Goal: Task Accomplishment & Management: Complete application form

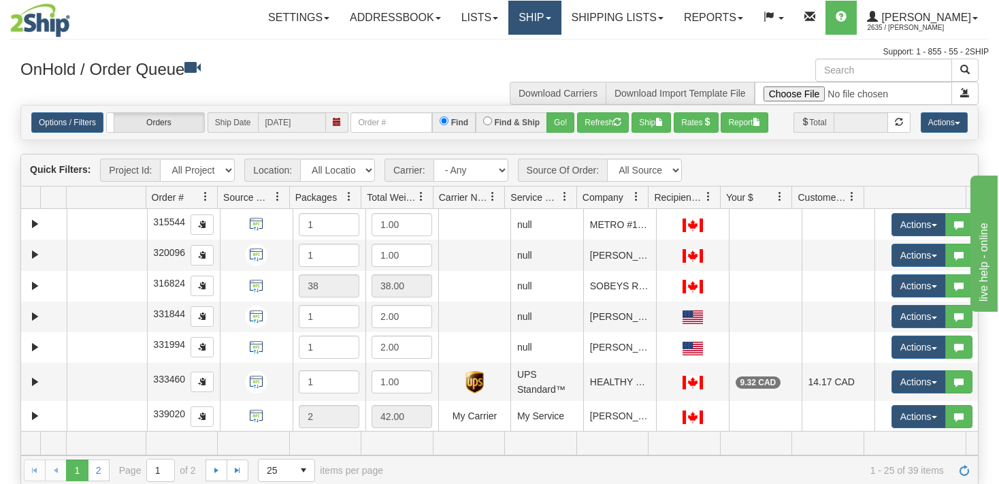
click at [554, 20] on link "Ship" at bounding box center [534, 18] width 52 height 34
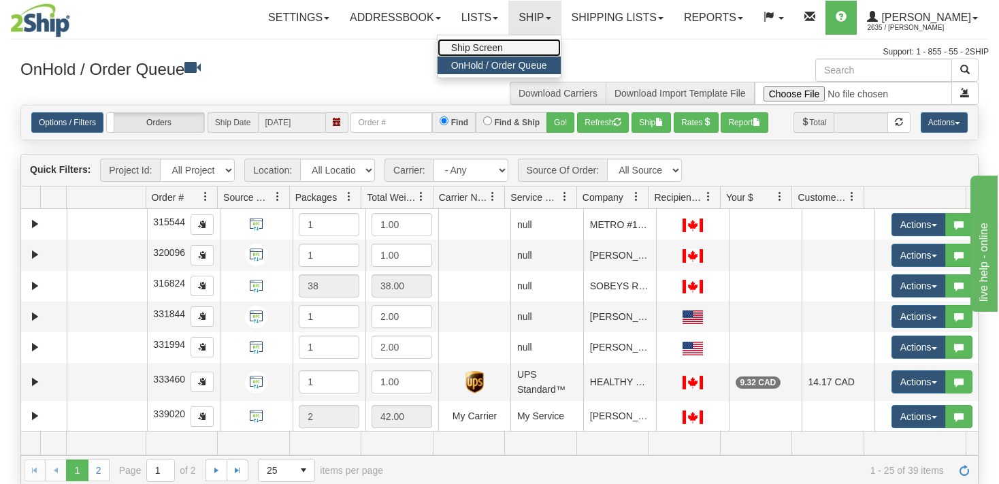
click at [485, 46] on span "Ship Screen" at bounding box center [477, 47] width 52 height 11
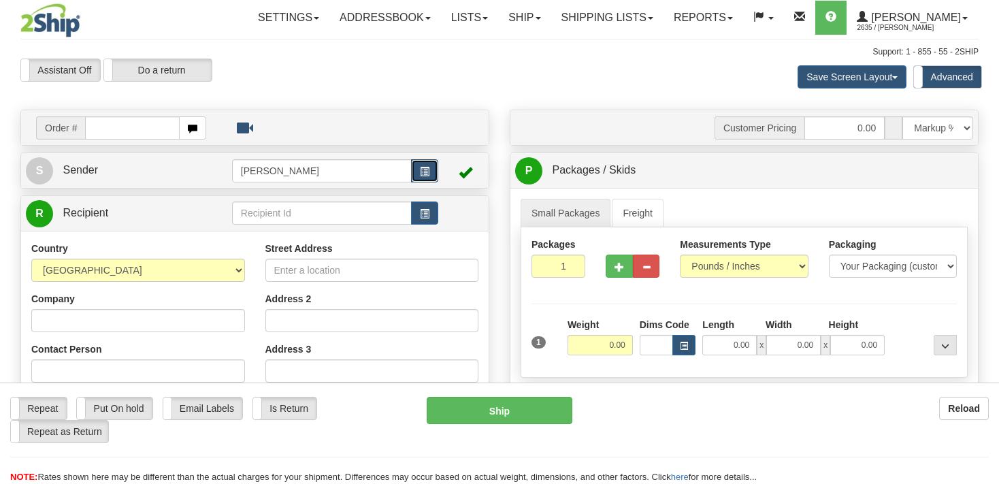
click at [418, 174] on button "button" at bounding box center [424, 170] width 27 height 23
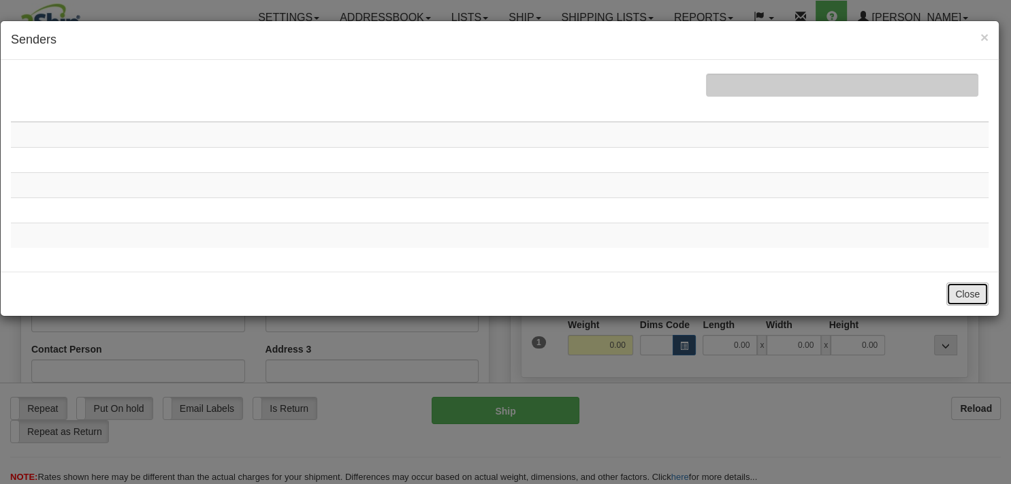
click at [966, 286] on button "Close" at bounding box center [967, 293] width 42 height 23
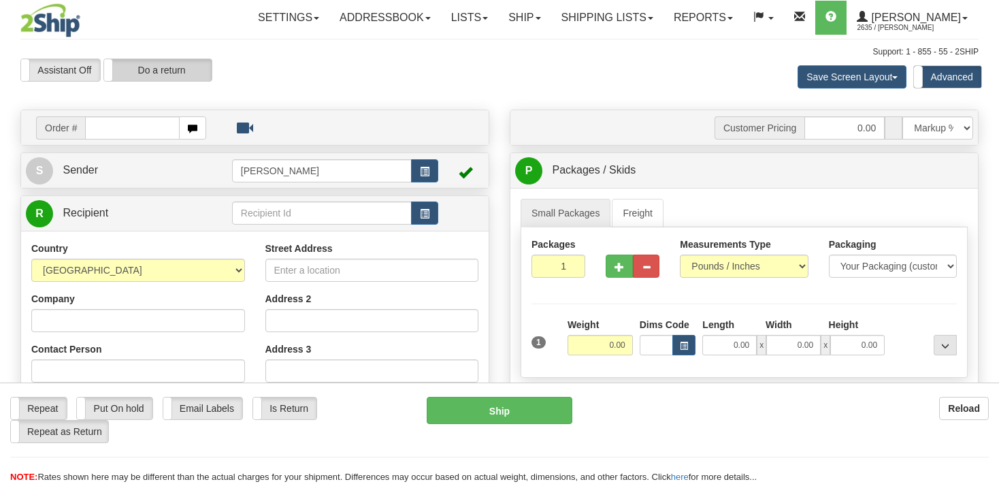
click at [178, 71] on label "Do a return" at bounding box center [158, 70] width 108 height 22
type input "[PERSON_NAME]"
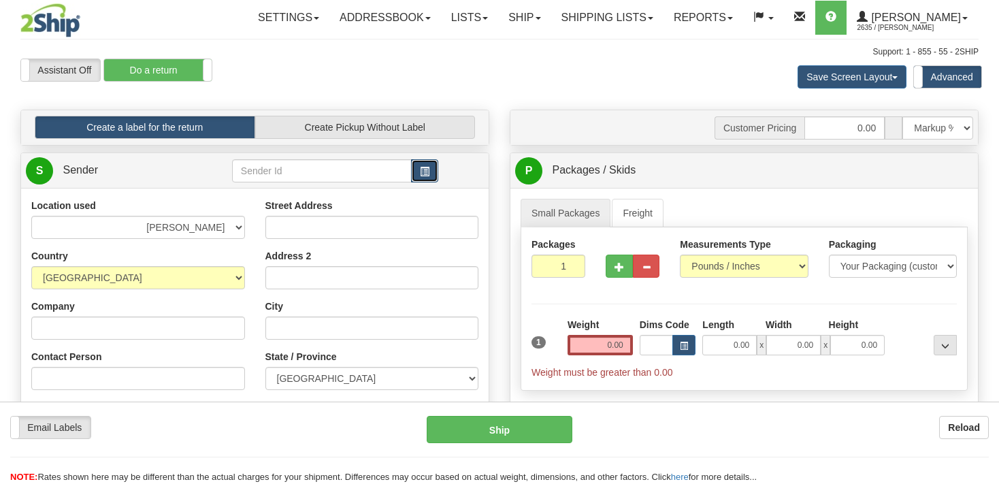
click at [433, 176] on button "button" at bounding box center [424, 170] width 27 height 23
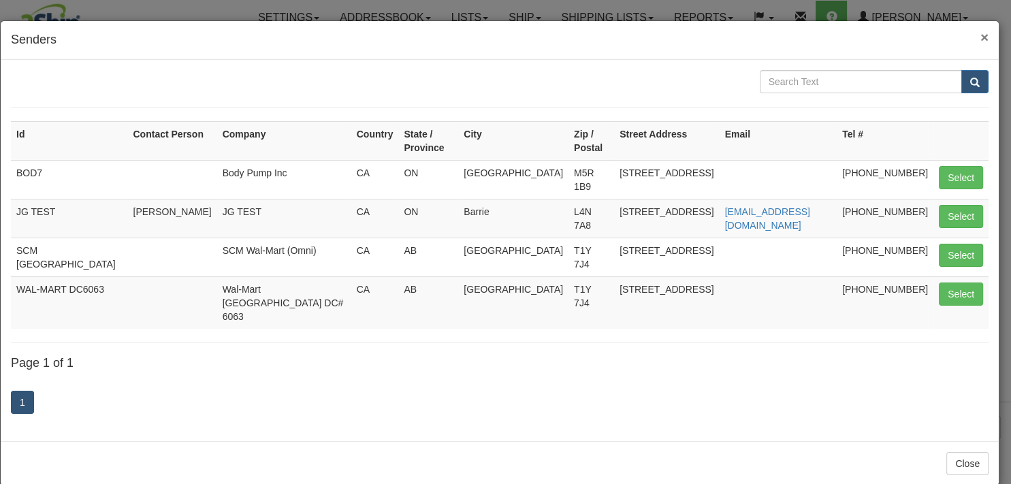
click at [984, 36] on span "×" at bounding box center [984, 37] width 8 height 16
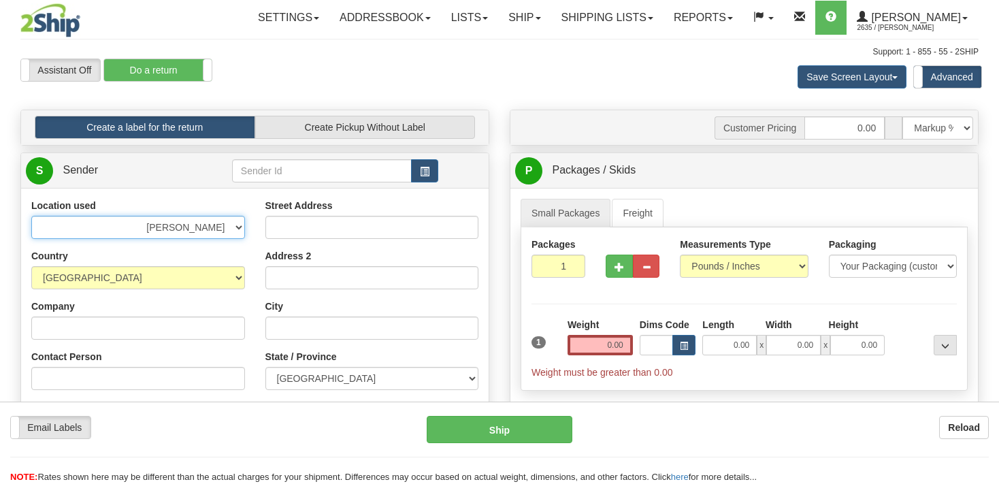
click at [31, 216] on select "BEURER BIGBUMP CASCORM CLIFBAR DAYCO DOLE ELIDA FREEYUMM Good Crisp GSBLC GSBLC…" at bounding box center [138, 227] width 214 height 23
select select "6522"
click option "[PERSON_NAME]" at bounding box center [0, 0] width 0 height 0
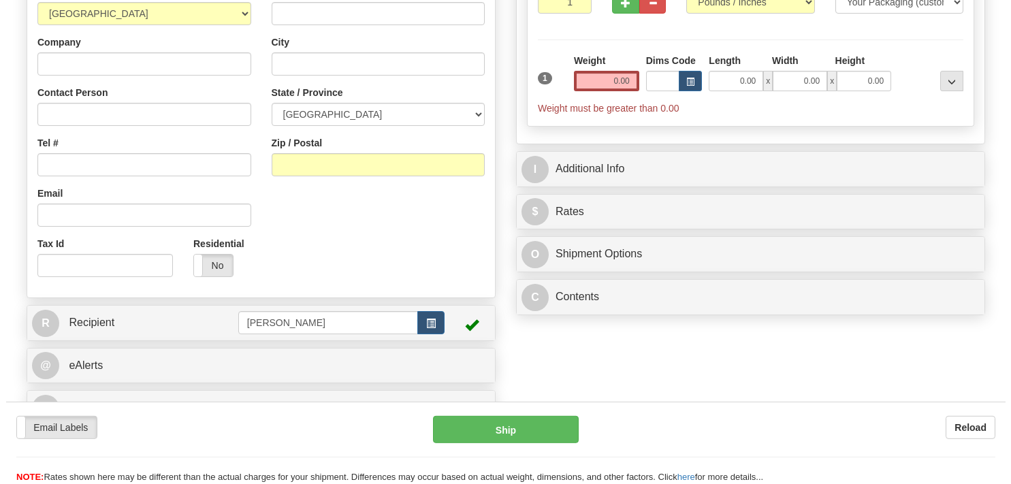
scroll to position [287, 0]
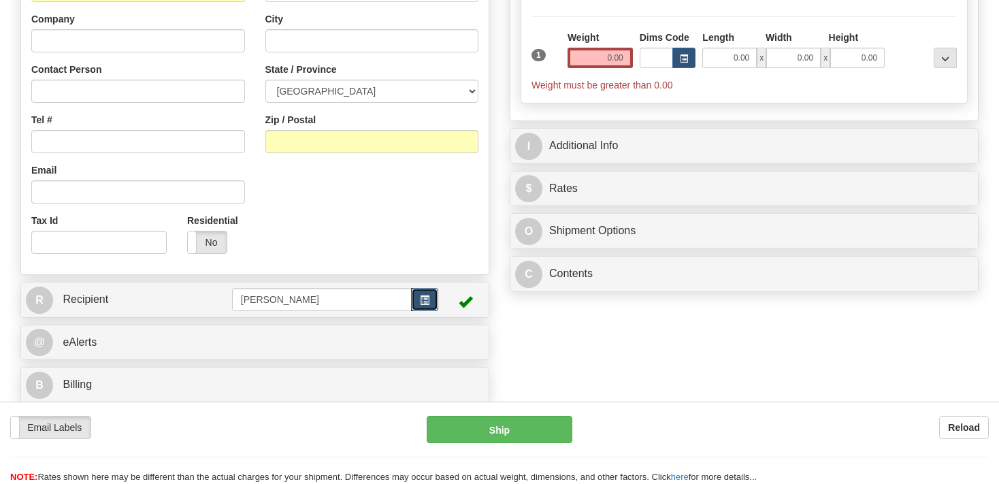
click at [427, 303] on span "button" at bounding box center [425, 300] width 10 height 9
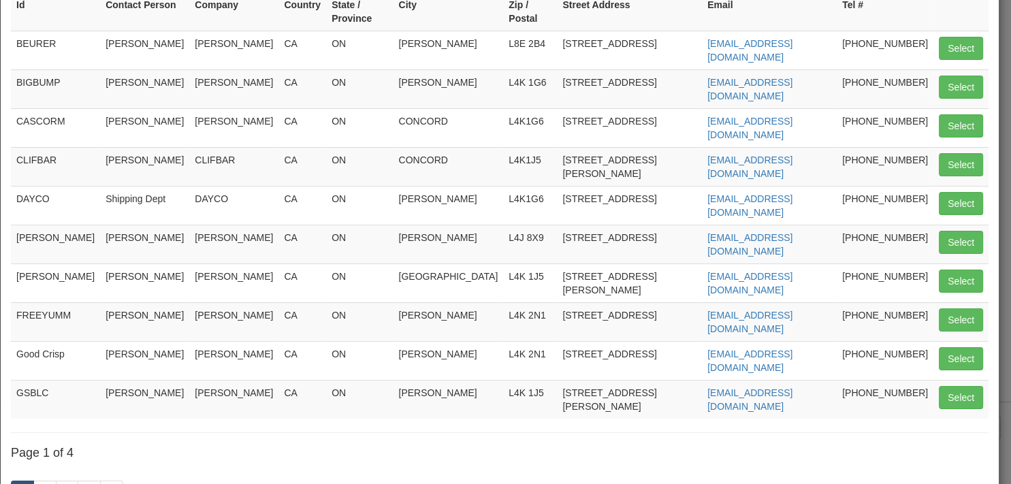
scroll to position [181, 0]
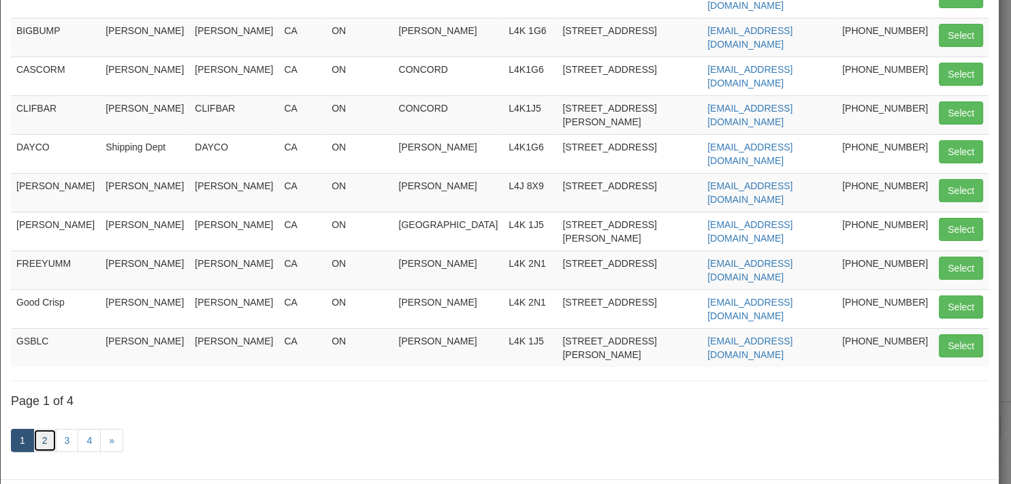
click at [46, 429] on link "2" at bounding box center [44, 440] width 23 height 23
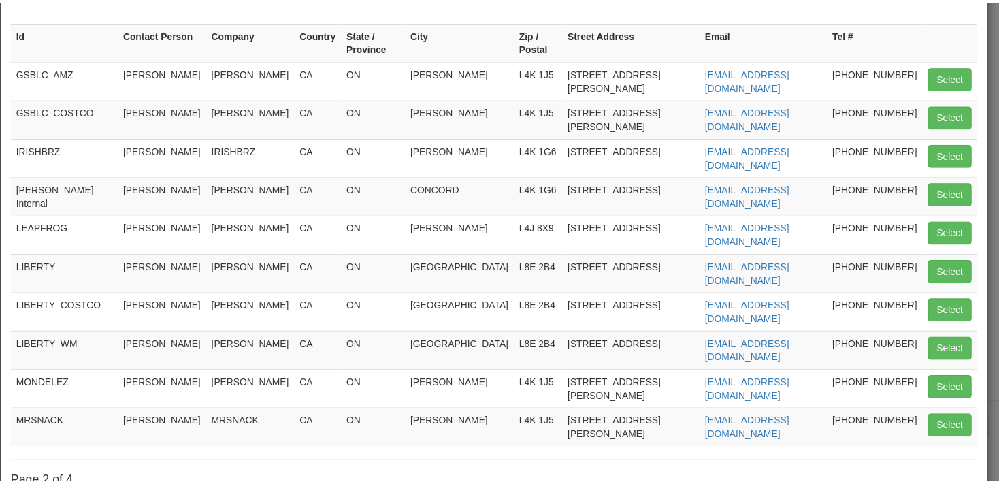
scroll to position [50, 0]
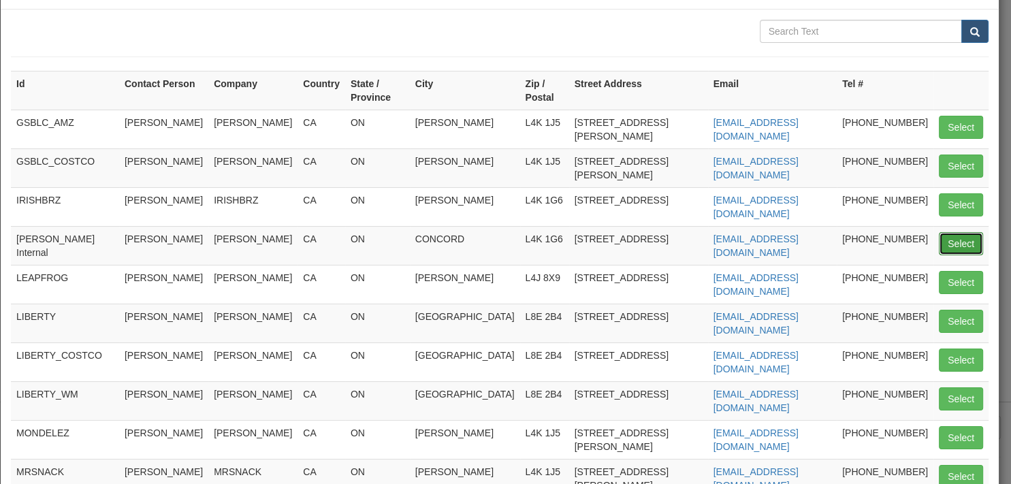
click at [942, 232] on button "Select" at bounding box center [960, 243] width 44 height 23
type input "JD Smith Internal"
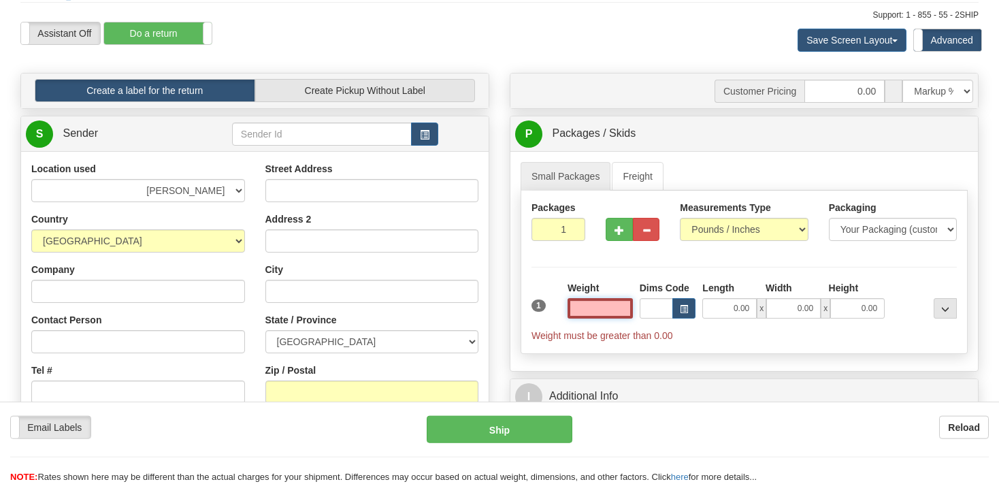
scroll to position [0, 0]
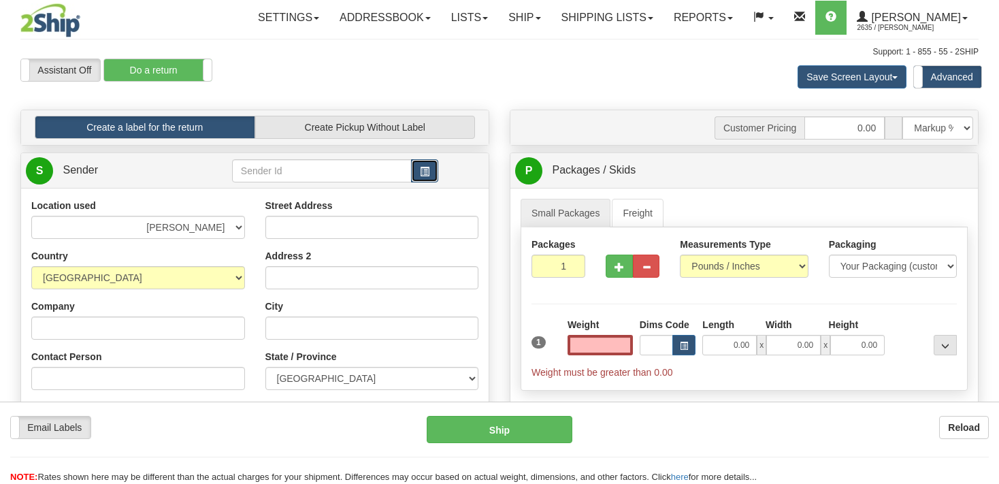
type input "0.00"
click at [424, 171] on span "button" at bounding box center [425, 171] width 10 height 9
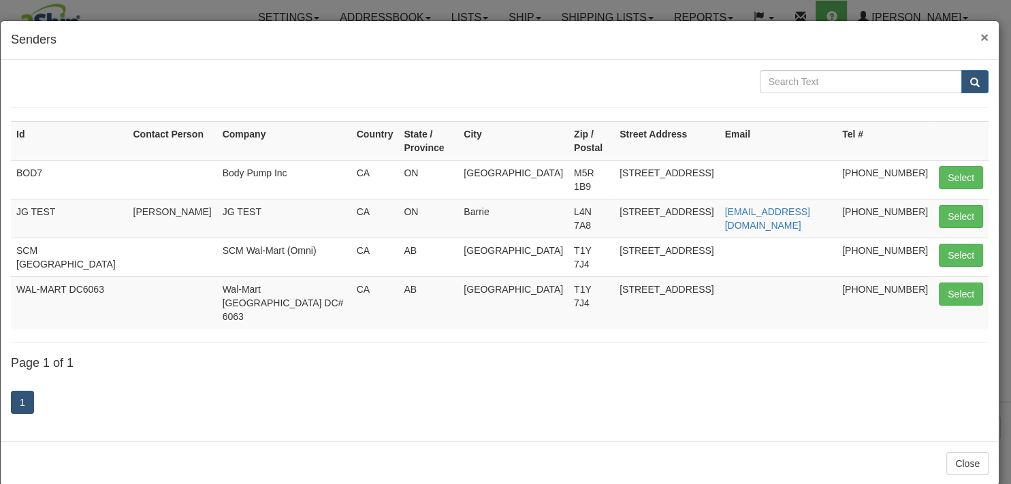
click at [985, 35] on span "×" at bounding box center [984, 37] width 8 height 16
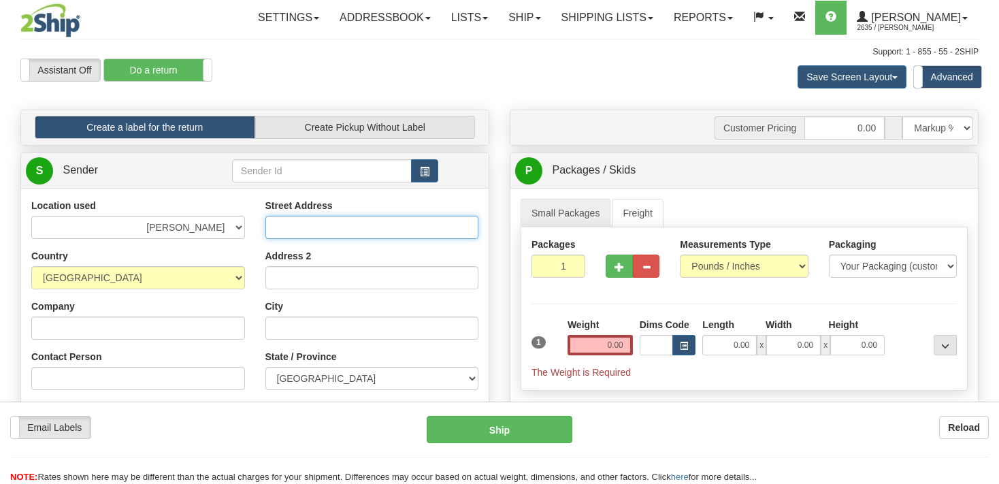
click at [299, 228] on input "Street Address" at bounding box center [372, 227] width 214 height 23
type input "396"
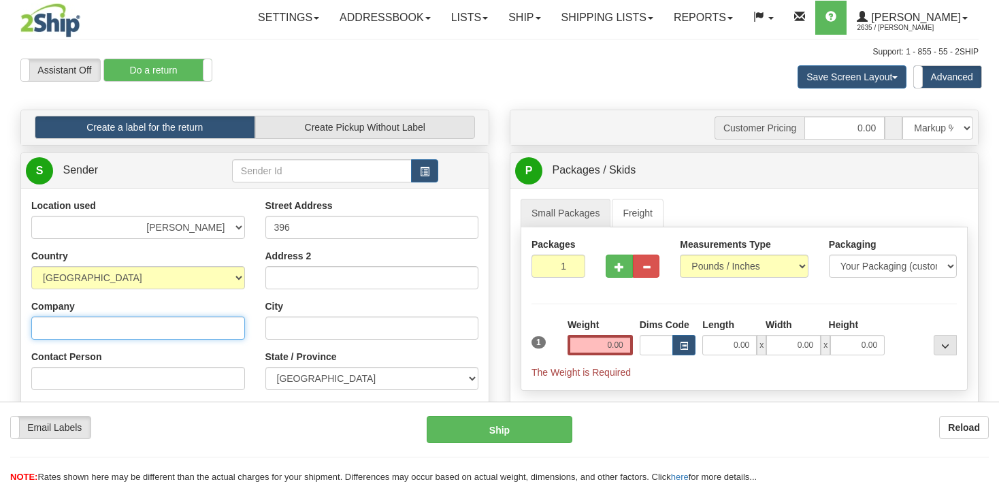
type input "Holt Renfrew"
type input "Holt.RTV@dhl.com"
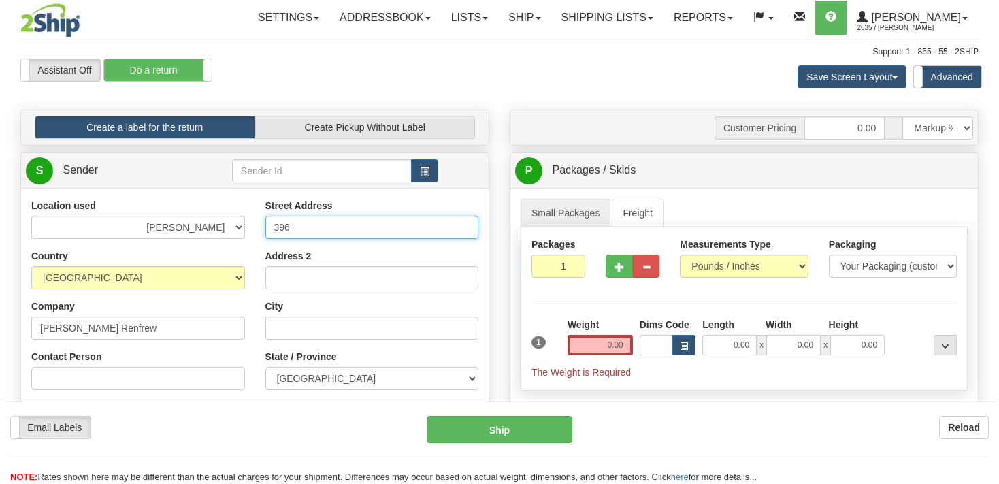
type input "396 Humberline Drive"
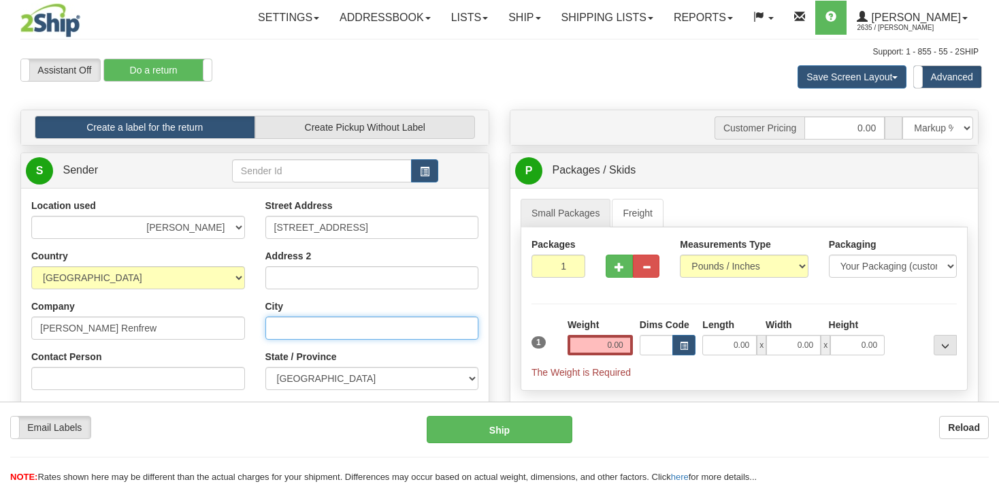
type input "[GEOGRAPHIC_DATA]"
type input "M9W 6J7"
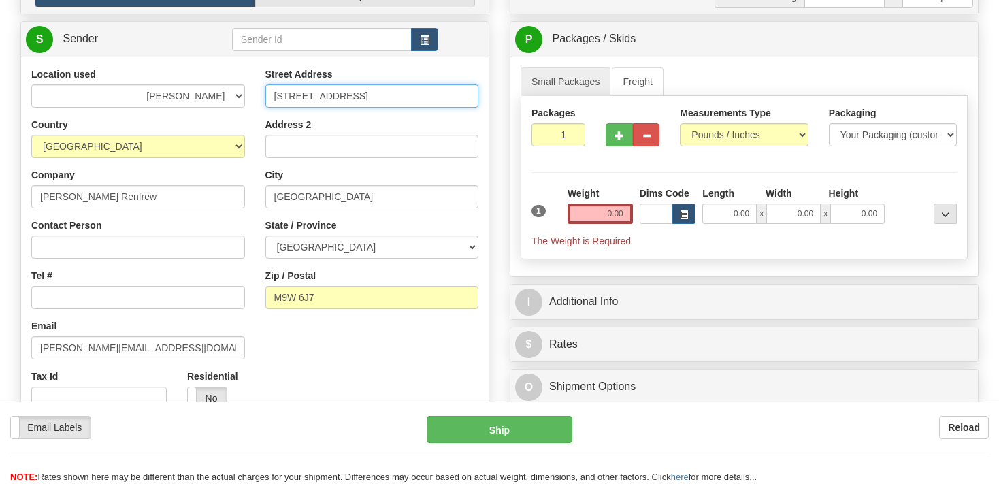
scroll to position [144, 0]
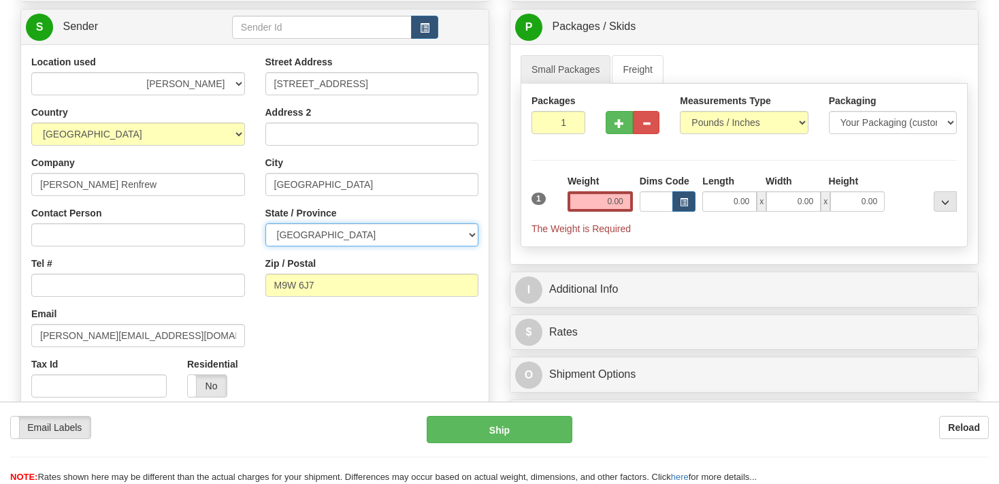
click at [265, 223] on select "ALBERTA BRITISH COLUMBIA MANITOBA NEW BRUNSWICK NEWFOUNDLAND NOVA SCOTIA NUNAVU…" at bounding box center [372, 234] width 214 height 23
select select "ON"
click option "[GEOGRAPHIC_DATA]" at bounding box center [0, 0] width 0 height 0
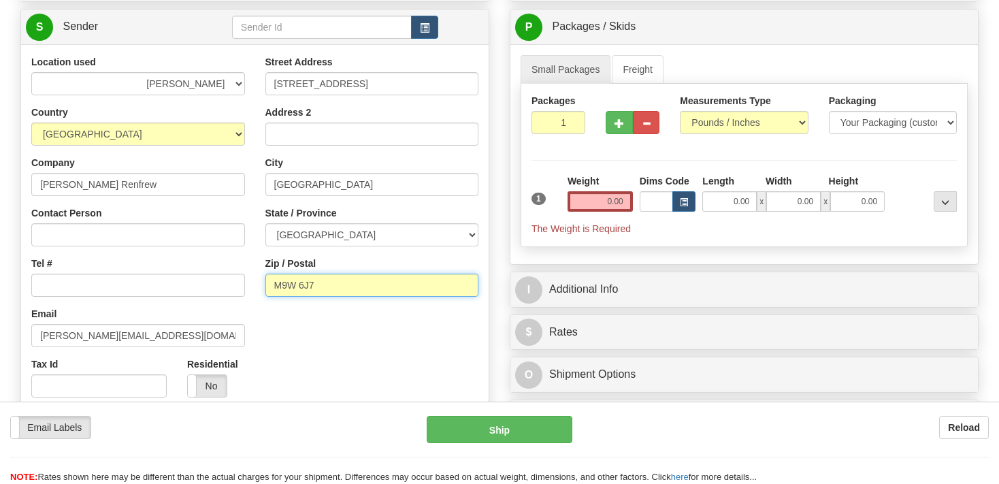
click at [338, 291] on input "M9W 6J7" at bounding box center [372, 285] width 214 height 23
click at [291, 344] on div "Location used BEURER BIGBUMP CASCORM CLIFBAR DAYCO DOLE ELIDA FREEYUMM Good Cri…" at bounding box center [254, 231] width 467 height 352
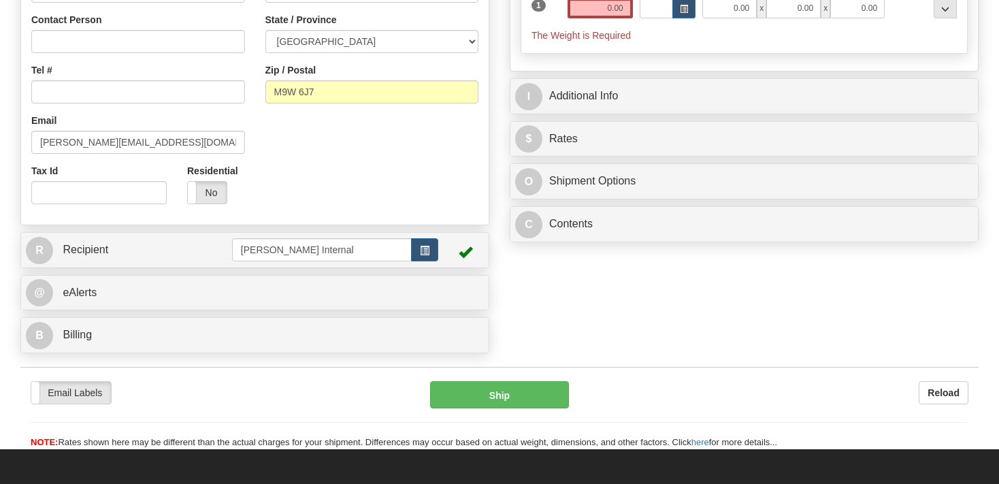
scroll to position [359, 0]
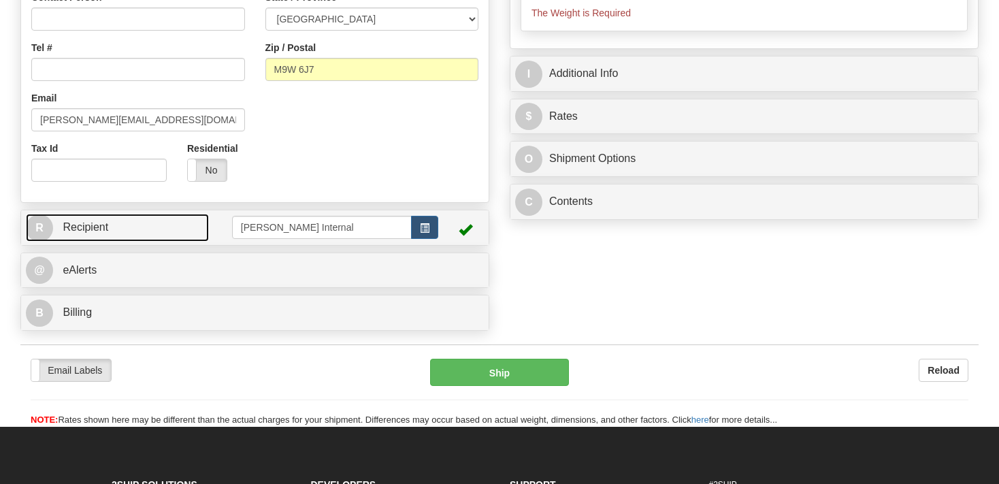
click at [148, 233] on link "R Recipient" at bounding box center [117, 228] width 183 height 28
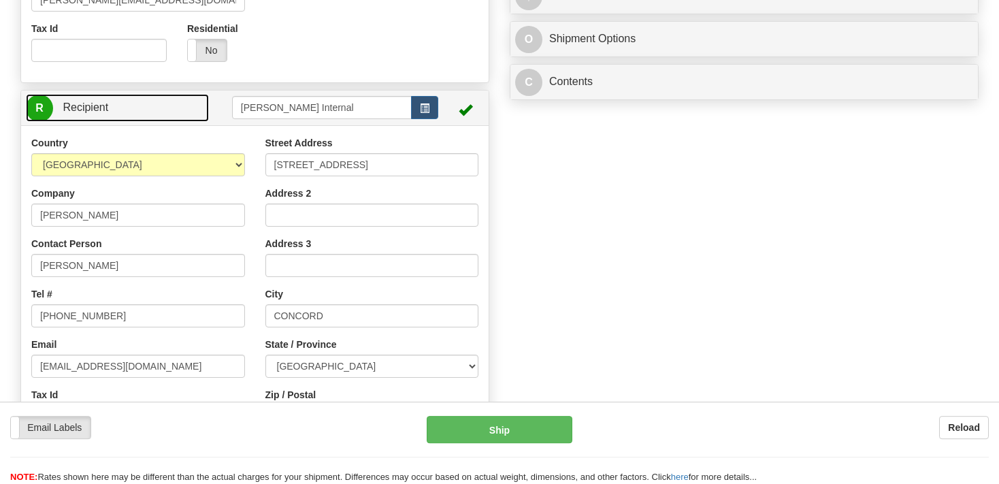
scroll to position [503, 0]
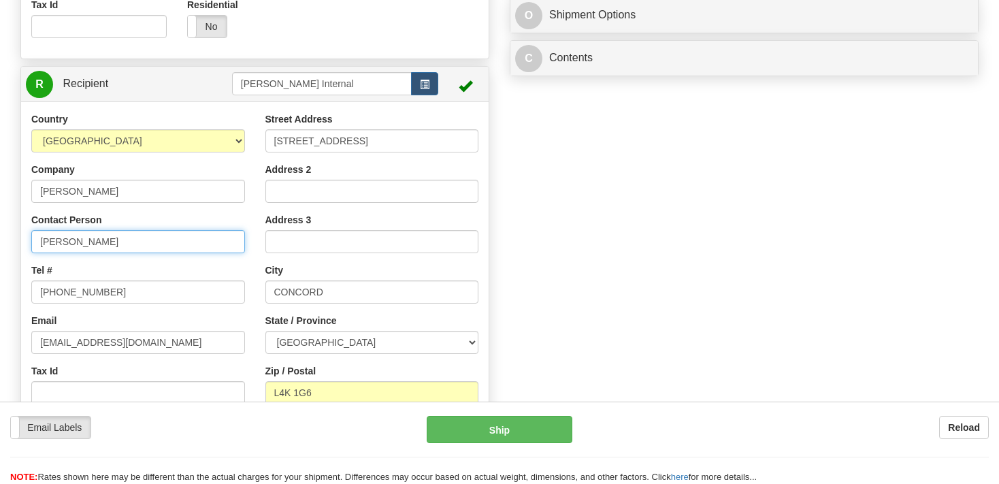
drag, startPoint x: 117, startPoint y: 239, endPoint x: -1, endPoint y: 238, distance: 117.7
click at [31, 238] on input "[PERSON_NAME]" at bounding box center [138, 241] width 214 height 23
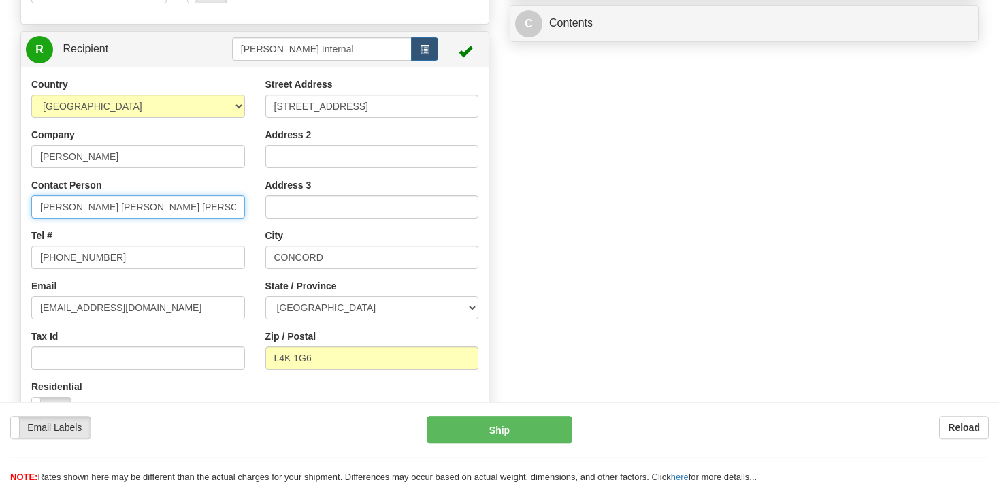
scroll to position [574, 0]
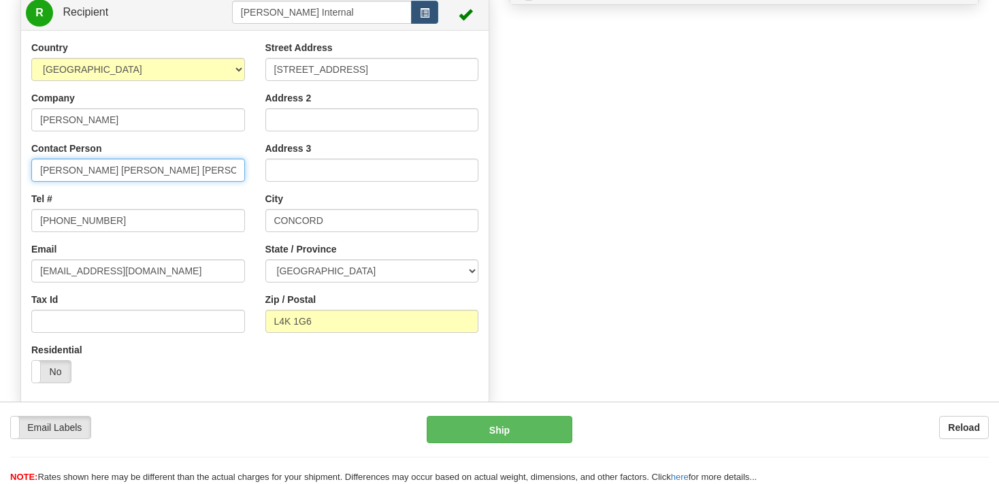
click at [137, 169] on input "Julie Mae Sal" at bounding box center [138, 170] width 214 height 23
type input "Julie Mae Salvacion"
click at [169, 362] on div "Residential Yes No" at bounding box center [138, 368] width 234 height 50
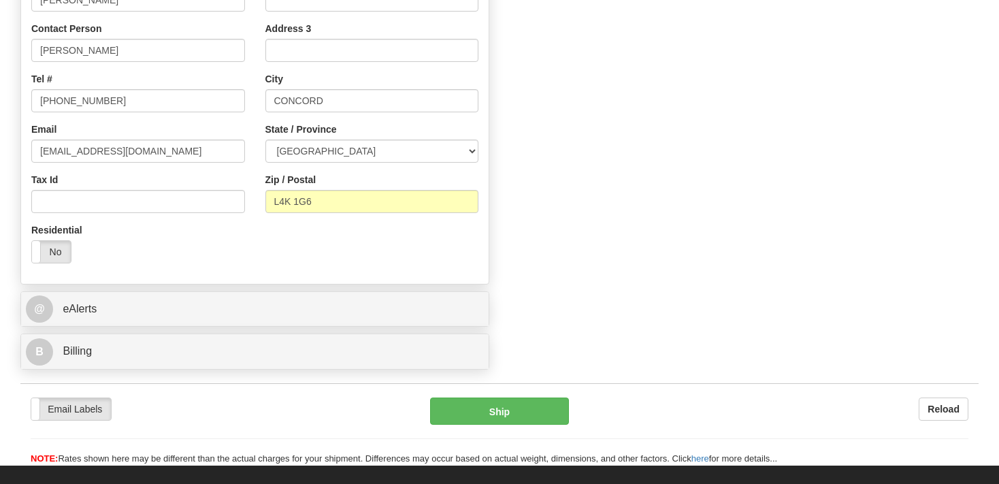
scroll to position [719, 0]
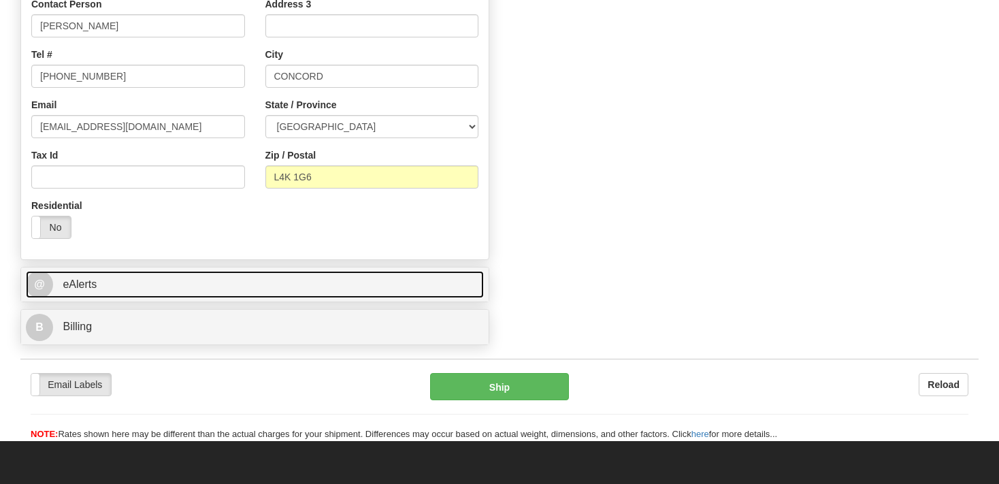
click at [92, 287] on span "eAlerts" at bounding box center [80, 284] width 34 height 12
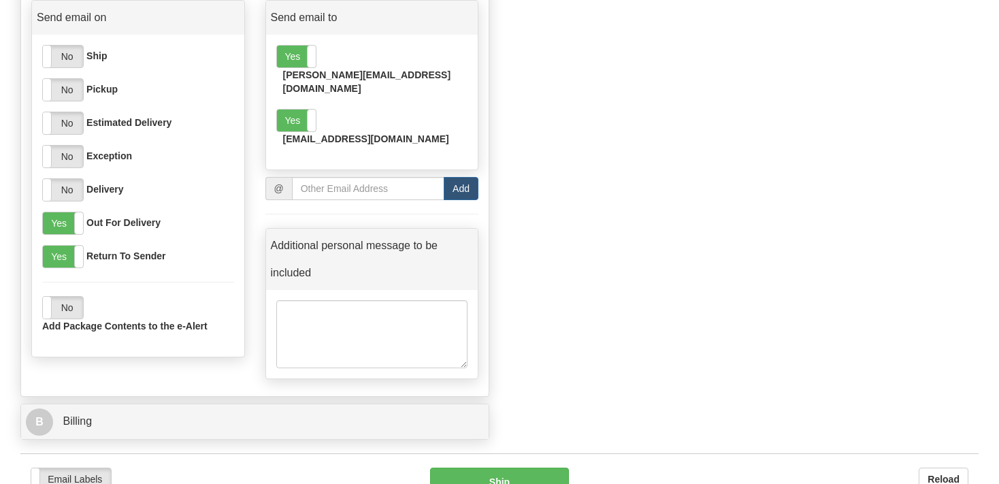
scroll to position [1006, 0]
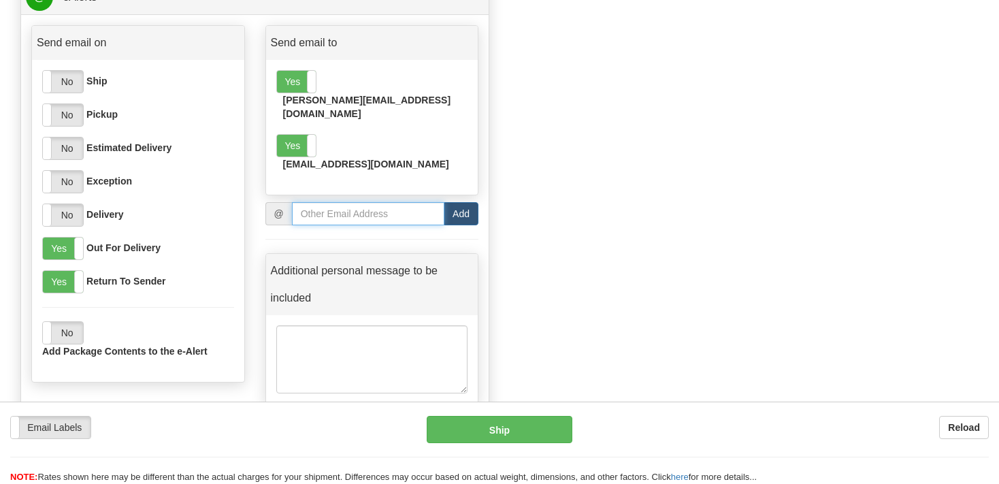
click at [348, 202] on input "email" at bounding box center [368, 213] width 152 height 23
type input "vinnie@blindbarber.com"
click at [467, 202] on button "Add" at bounding box center [461, 213] width 35 height 23
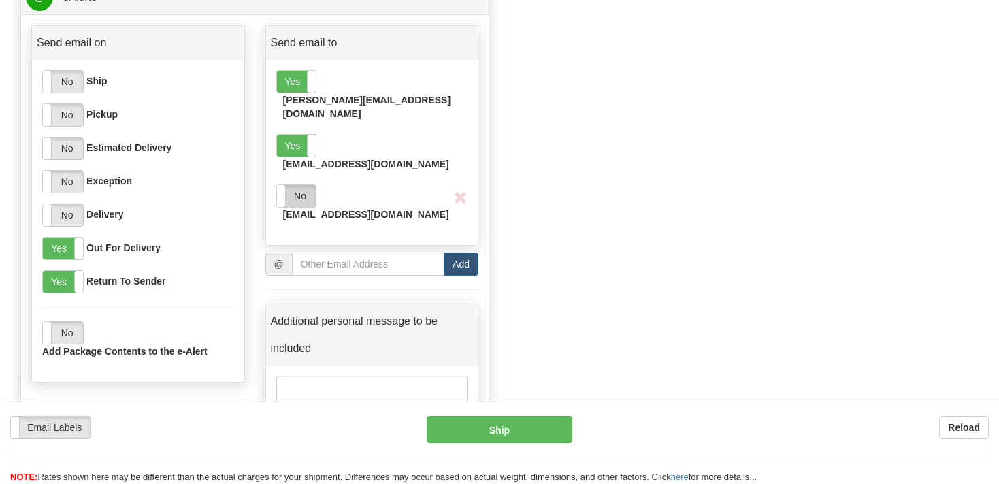
click at [301, 185] on label "No" at bounding box center [296, 196] width 39 height 22
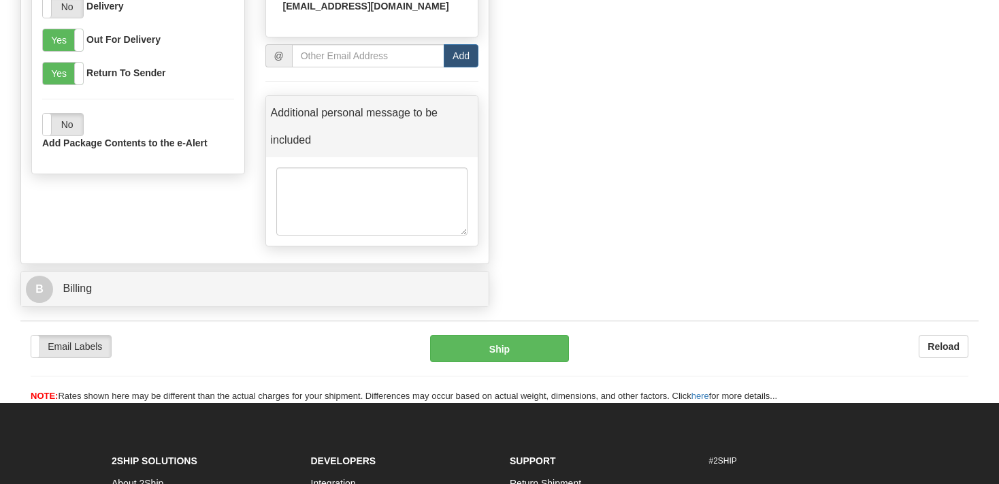
scroll to position [1221, 0]
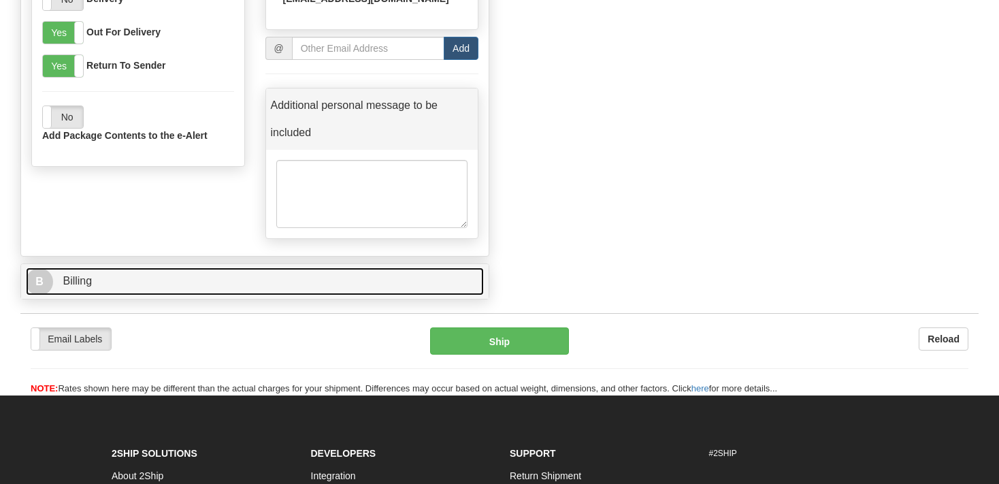
click at [155, 267] on link "B Billing" at bounding box center [255, 281] width 458 height 28
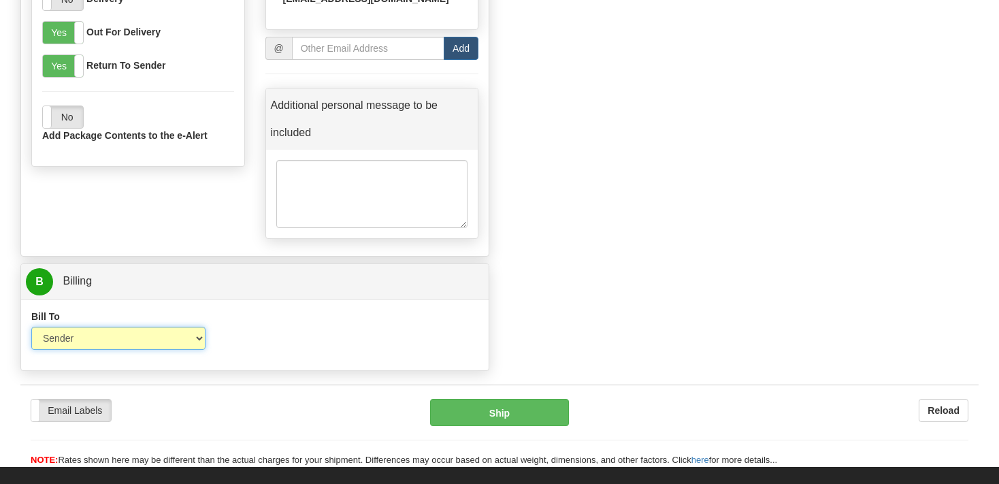
click at [31, 327] on select "Sender Recipient Third Party Collect" at bounding box center [118, 338] width 174 height 23
click at [194, 327] on select "Sender Recipient Third Party Collect" at bounding box center [118, 338] width 174 height 23
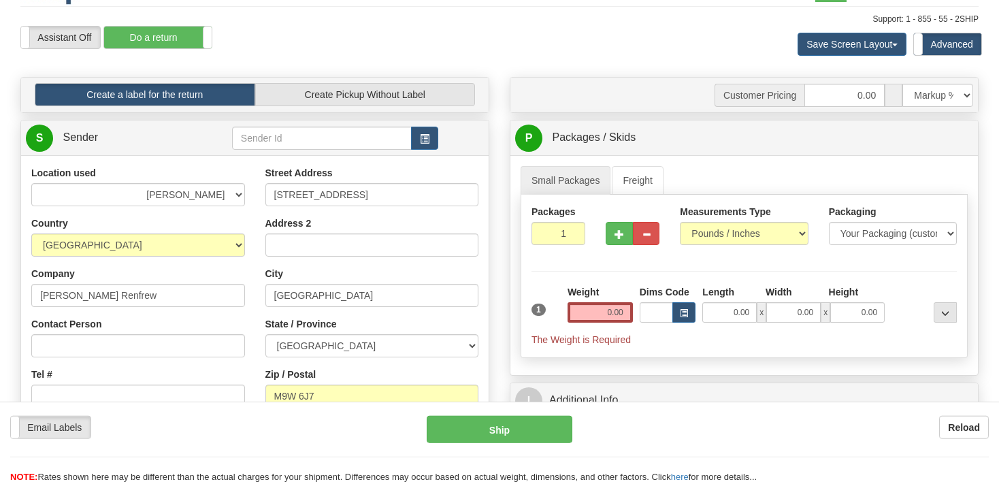
scroll to position [0, 0]
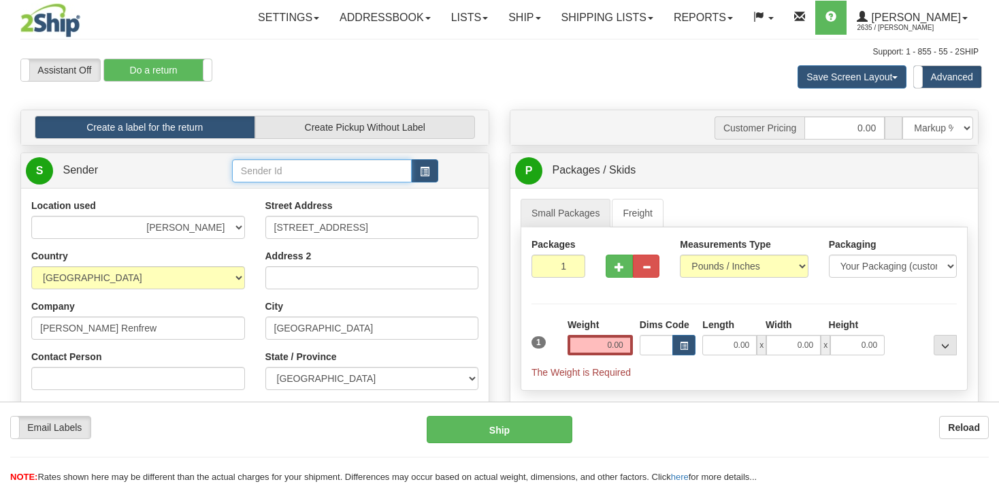
click at [398, 169] on input "text" at bounding box center [322, 170] width 180 height 23
click at [423, 168] on span "button" at bounding box center [425, 171] width 10 height 9
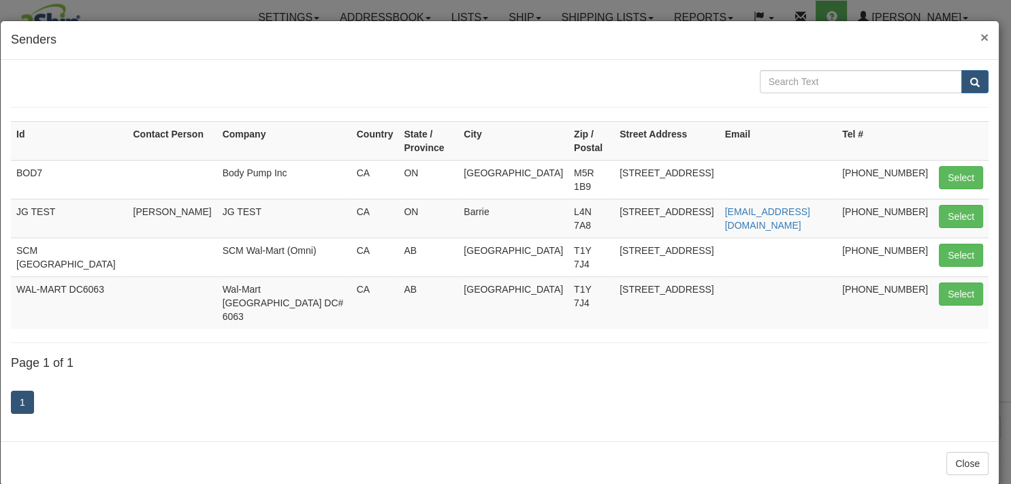
click at [981, 39] on span "×" at bounding box center [984, 37] width 8 height 16
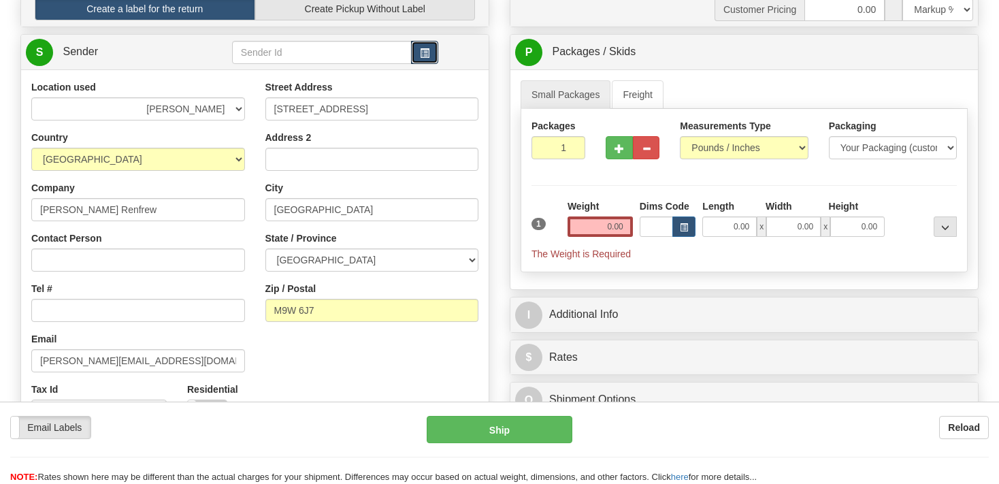
scroll to position [144, 0]
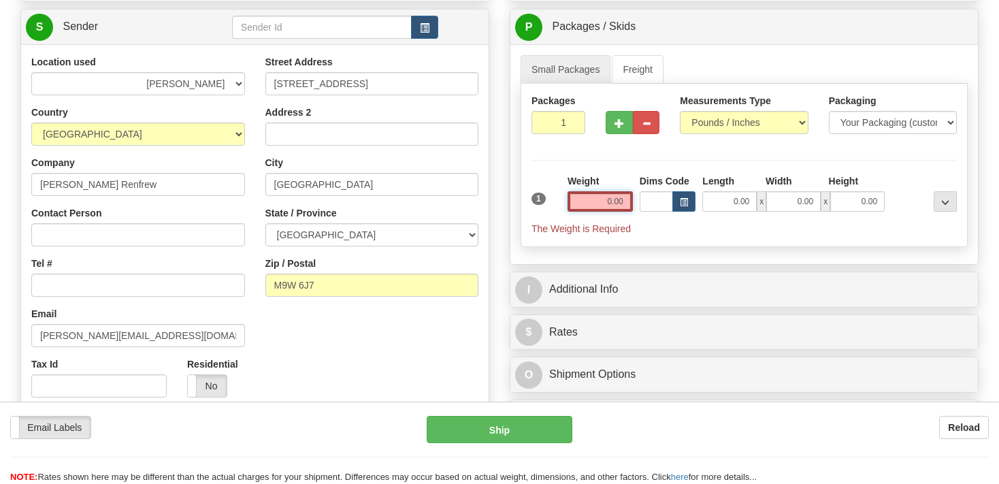
click at [605, 197] on input "0.00" at bounding box center [600, 201] width 65 height 20
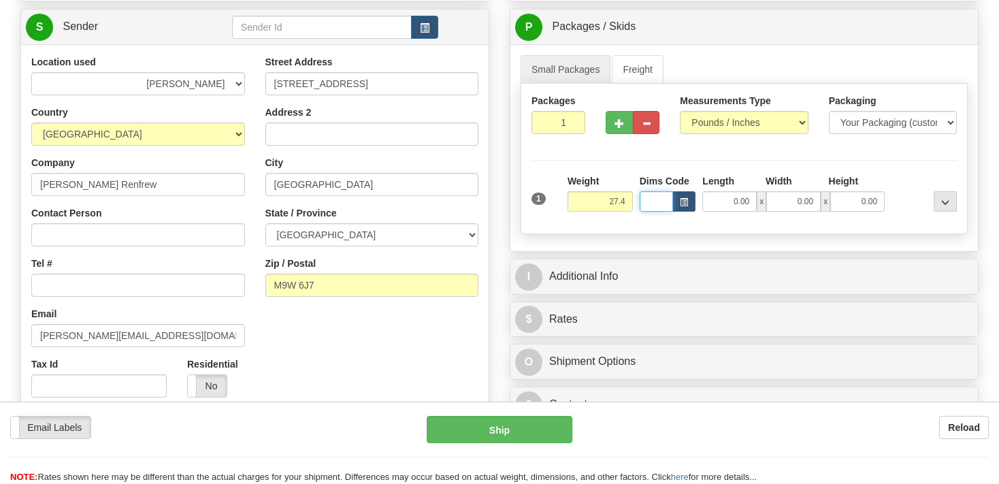
type input "27.40"
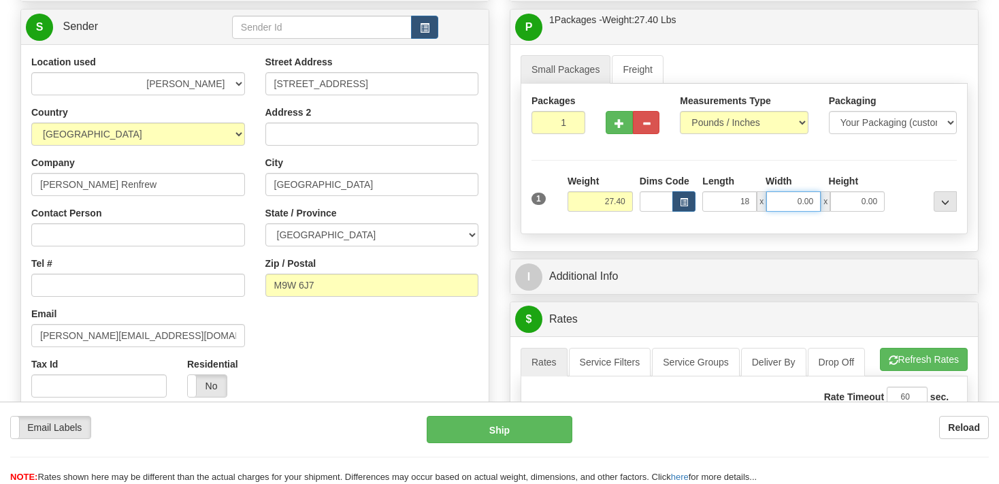
type input "18.00"
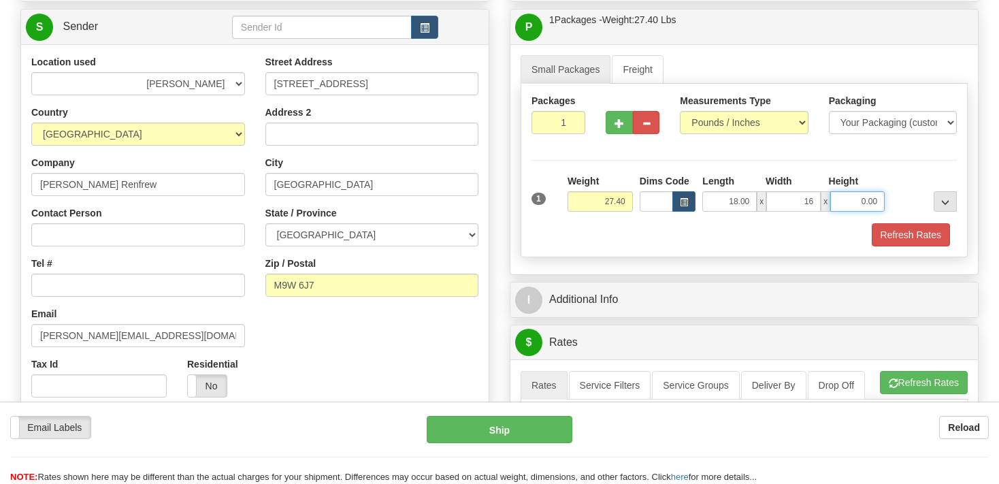
type input "16.00"
type input "14.00"
click at [929, 237] on button "Refresh Rates" at bounding box center [911, 234] width 78 height 23
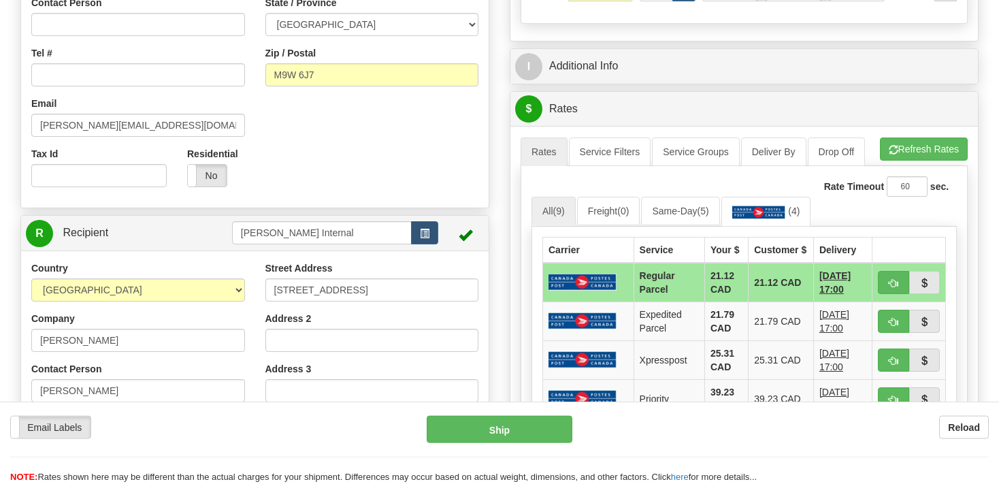
scroll to position [287, 0]
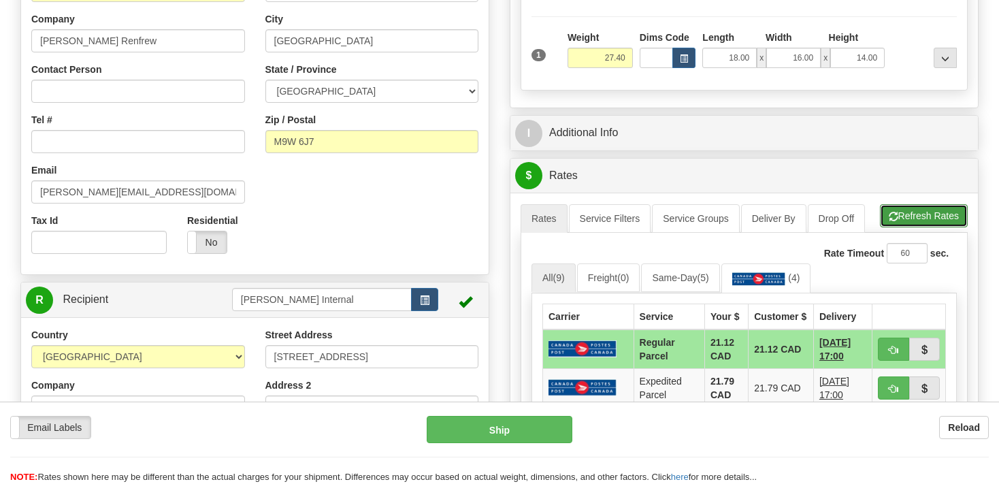
click at [910, 212] on button "Refresh Rates" at bounding box center [924, 215] width 88 height 23
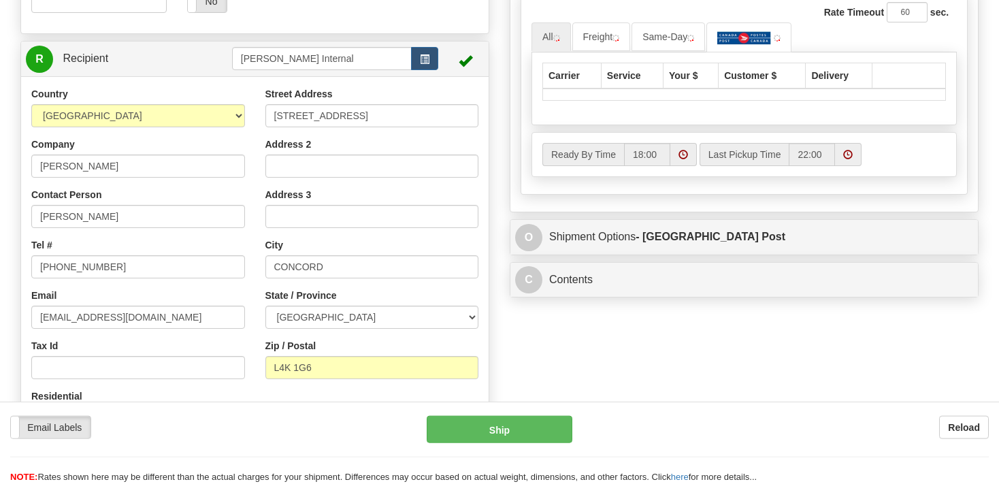
scroll to position [503, 0]
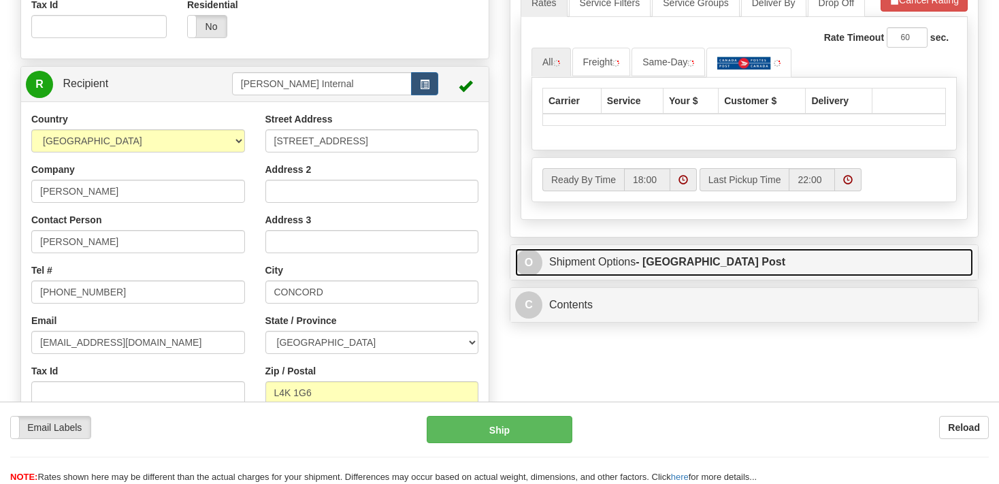
click at [655, 257] on strong "- Canada Post" at bounding box center [711, 262] width 150 height 12
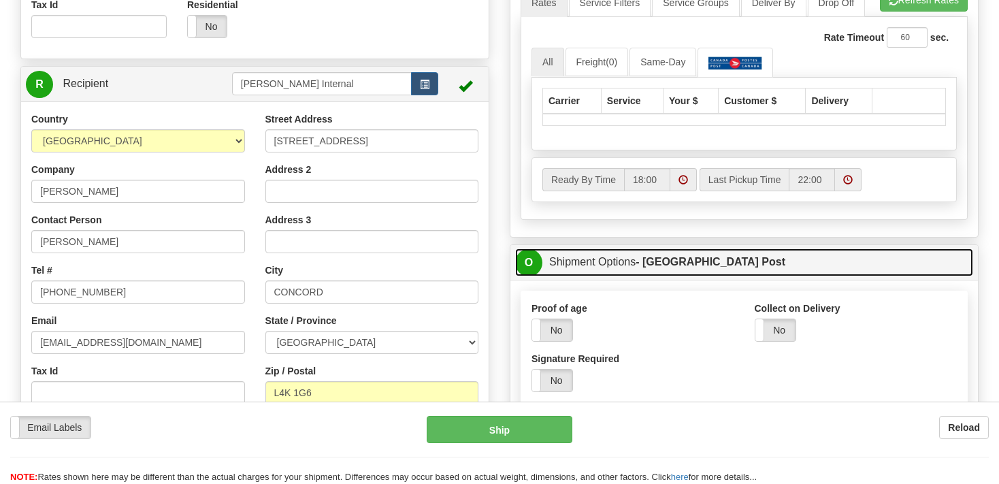
click at [692, 257] on strong "- Canada Post" at bounding box center [711, 262] width 150 height 12
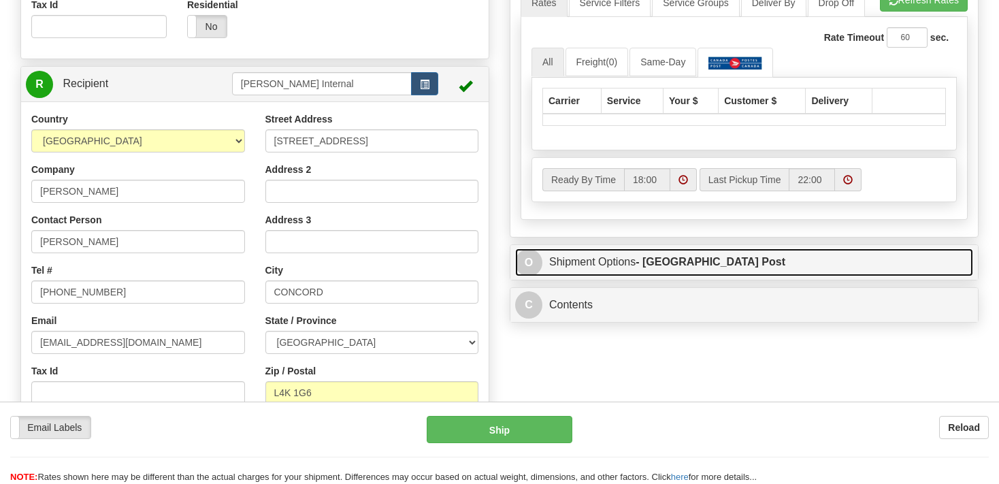
click at [692, 257] on strong "- Canada Post" at bounding box center [711, 262] width 150 height 12
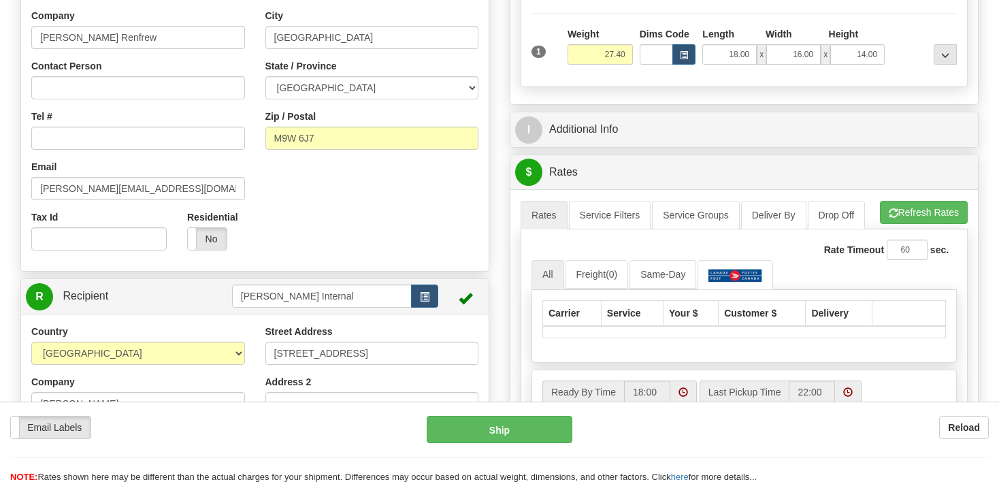
scroll to position [287, 0]
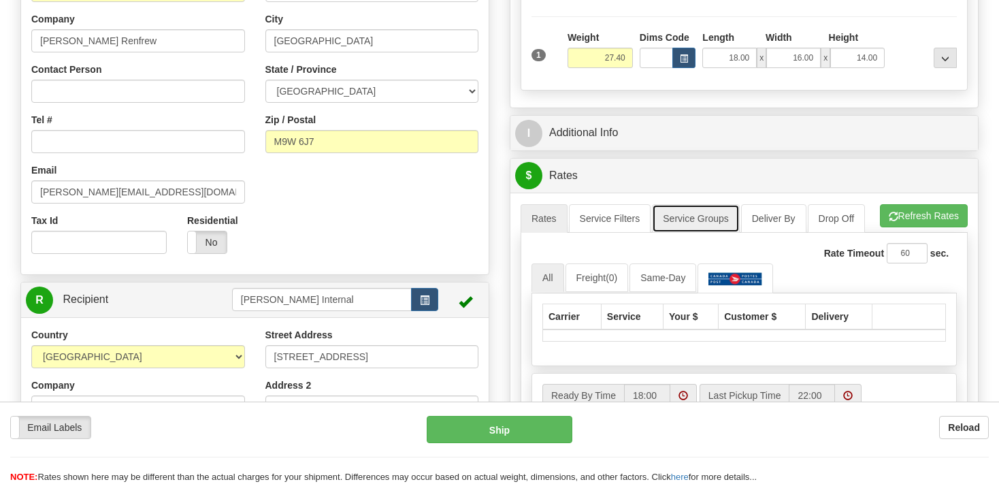
click at [707, 220] on link "Service Groups" at bounding box center [695, 218] width 87 height 29
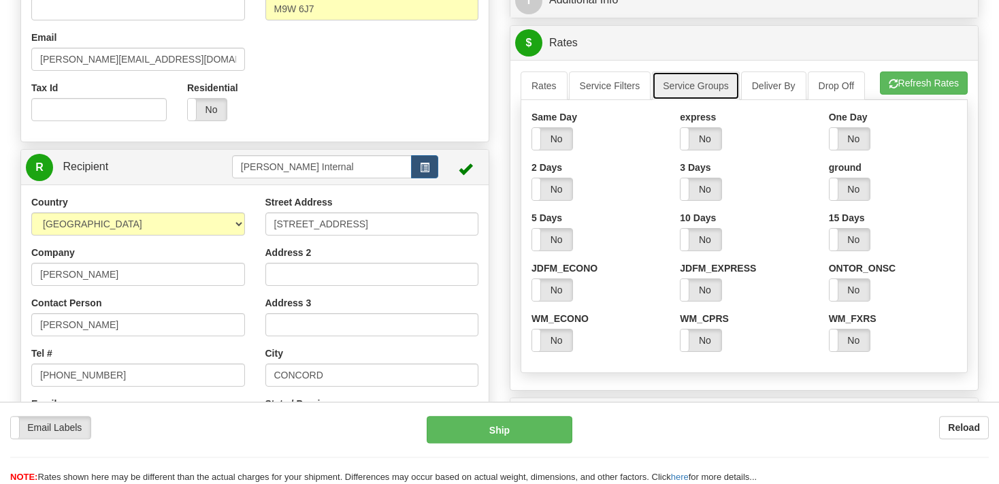
scroll to position [431, 0]
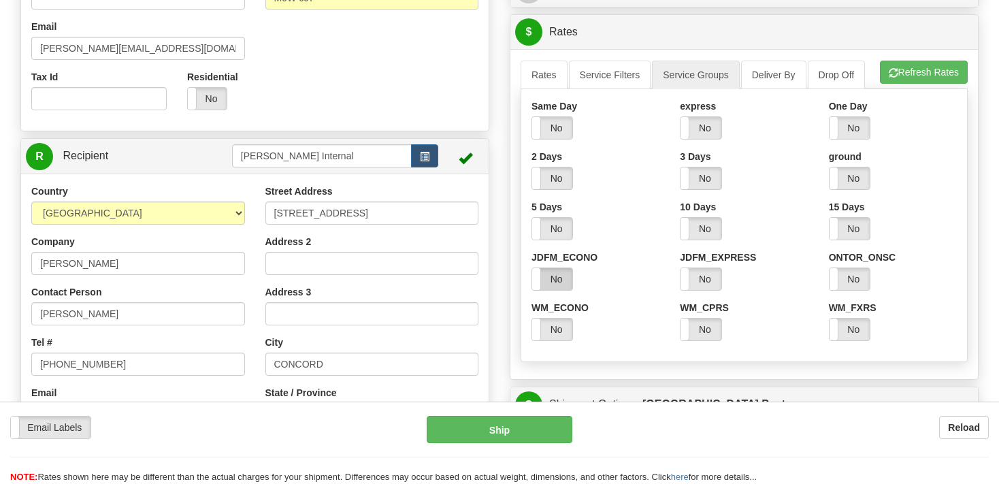
click at [558, 280] on label "No" at bounding box center [552, 279] width 40 height 22
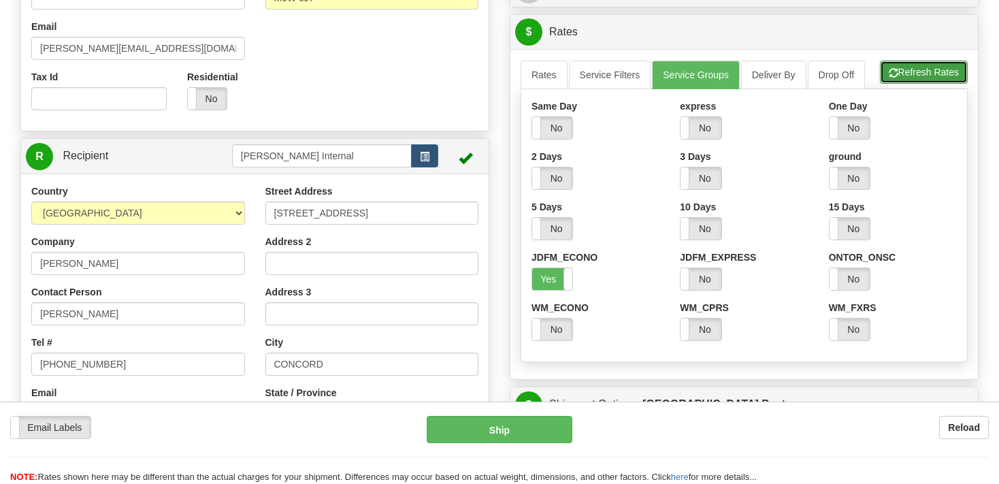
click at [915, 71] on button "Refresh Rates" at bounding box center [924, 72] width 88 height 23
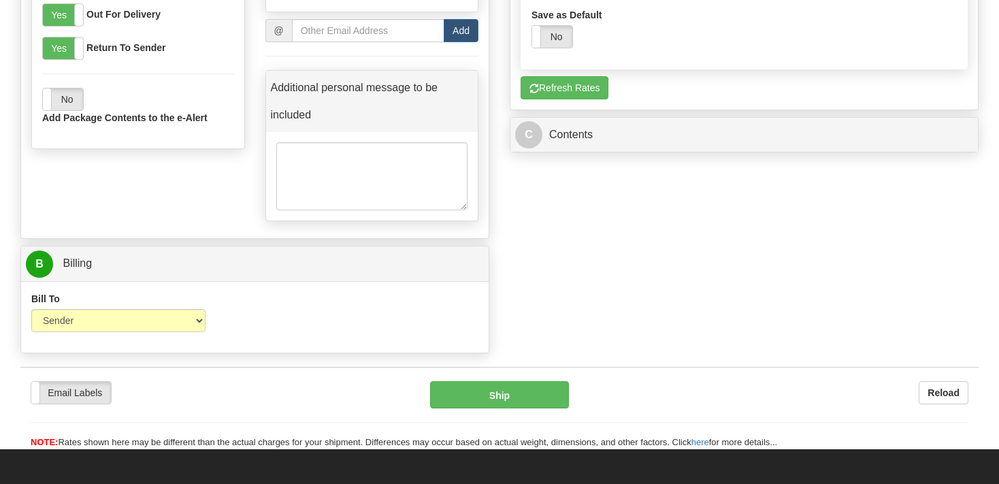
scroll to position [1365, 0]
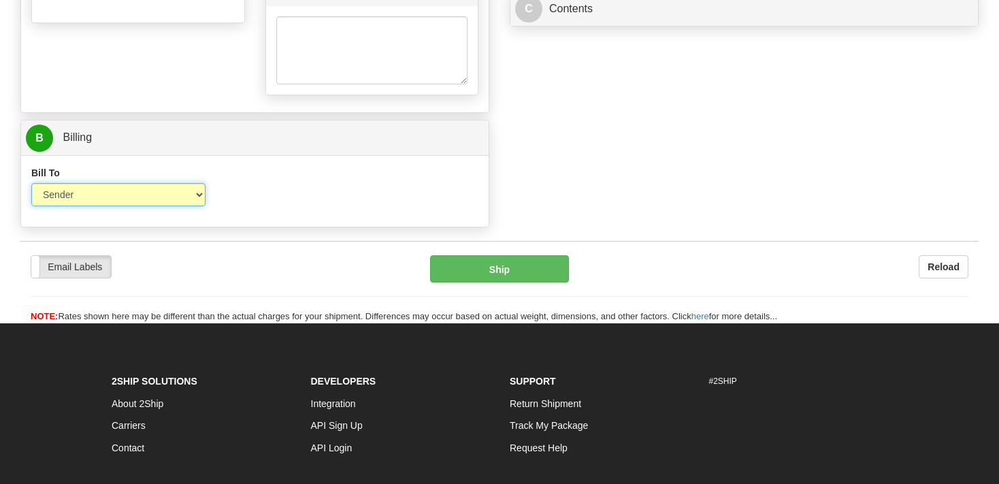
click at [31, 183] on select "Sender Recipient Third Party Collect" at bounding box center [118, 194] width 174 height 23
click option "Sender" at bounding box center [0, 0] width 0 height 0
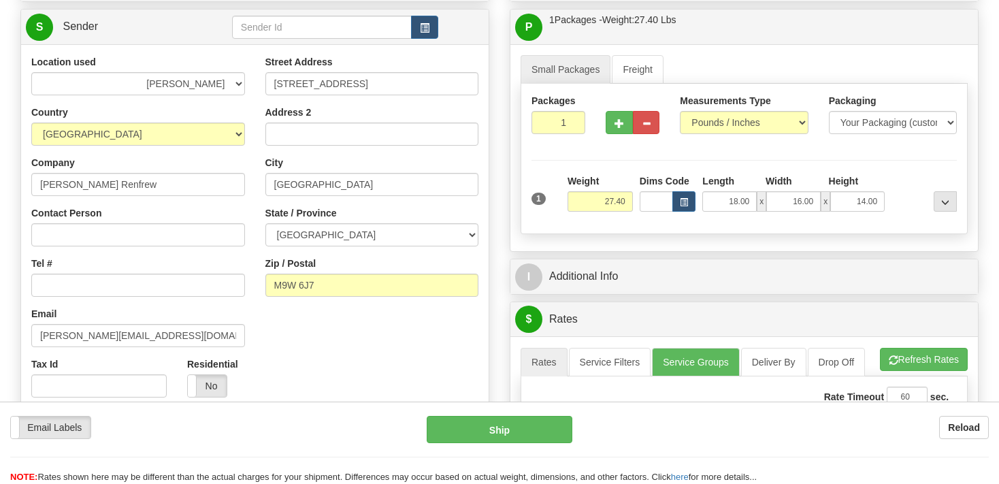
scroll to position [0, 0]
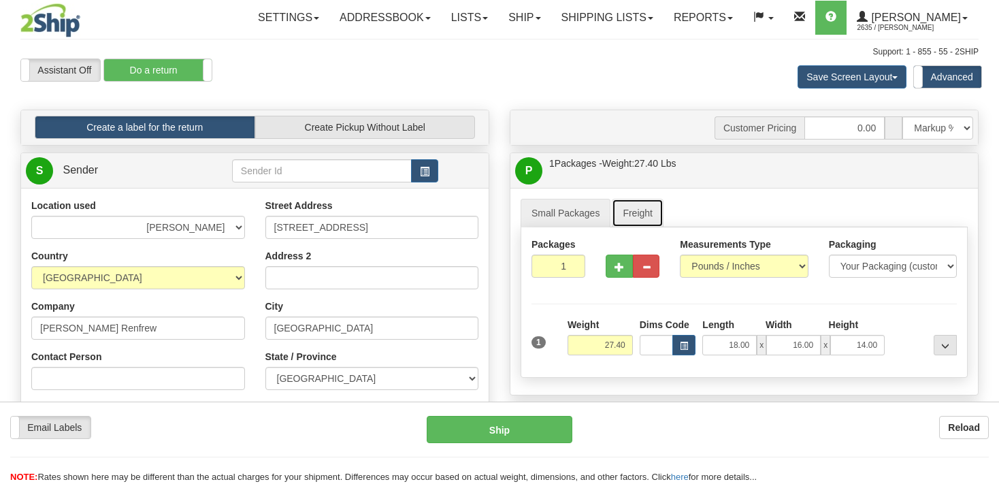
click at [644, 215] on link "Freight" at bounding box center [638, 213] width 52 height 29
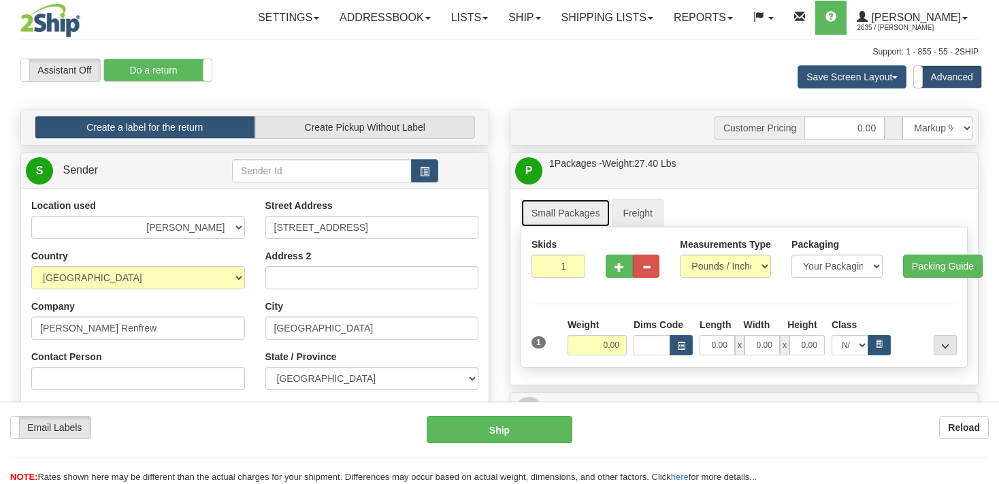
click at [568, 204] on link "Small Packages" at bounding box center [566, 213] width 90 height 29
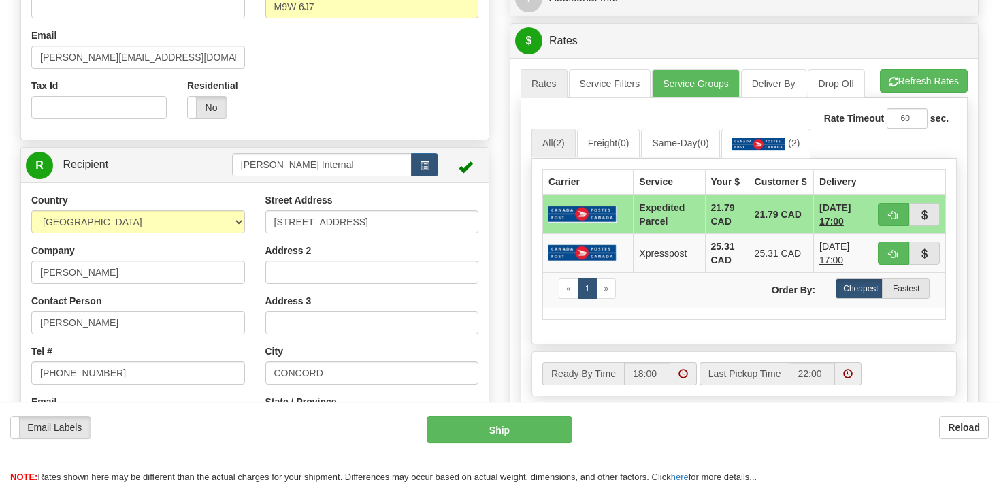
scroll to position [431, 0]
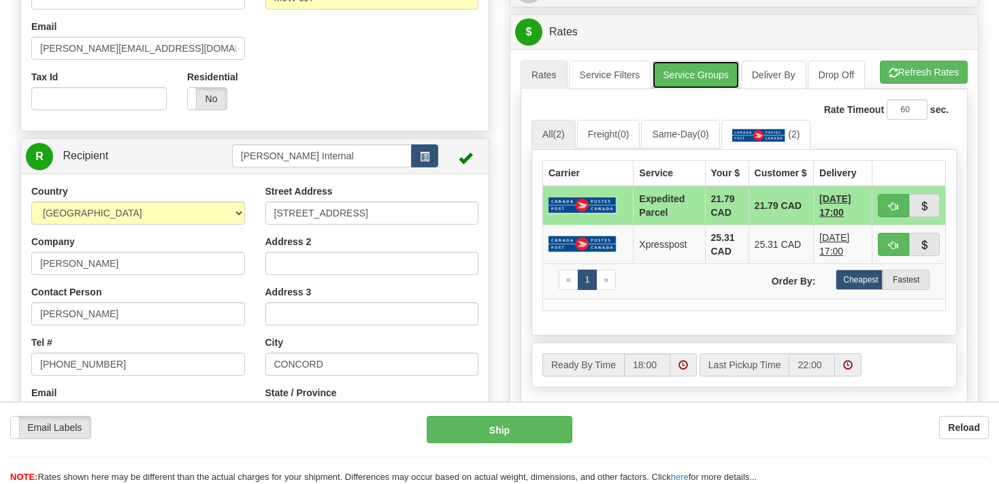
click at [687, 76] on link "Service Groups" at bounding box center [695, 75] width 87 height 29
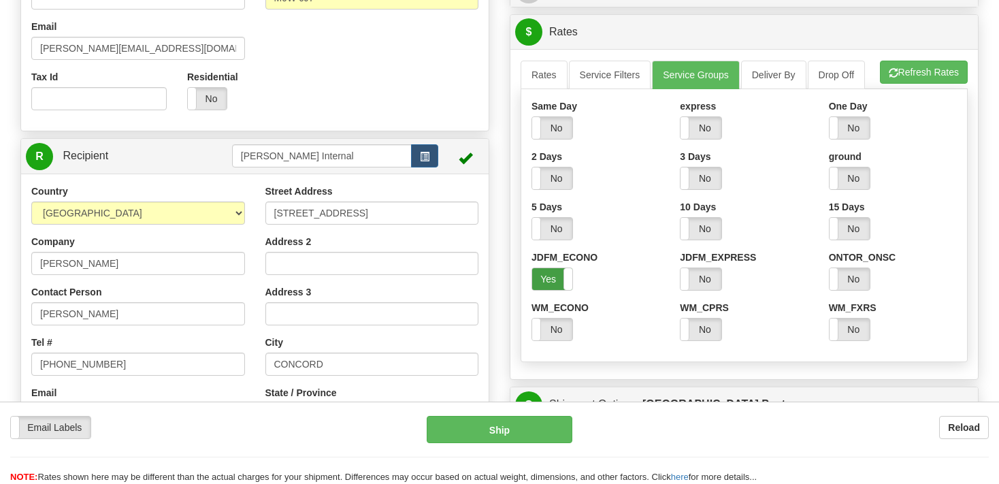
click at [557, 282] on label "Yes" at bounding box center [552, 279] width 40 height 22
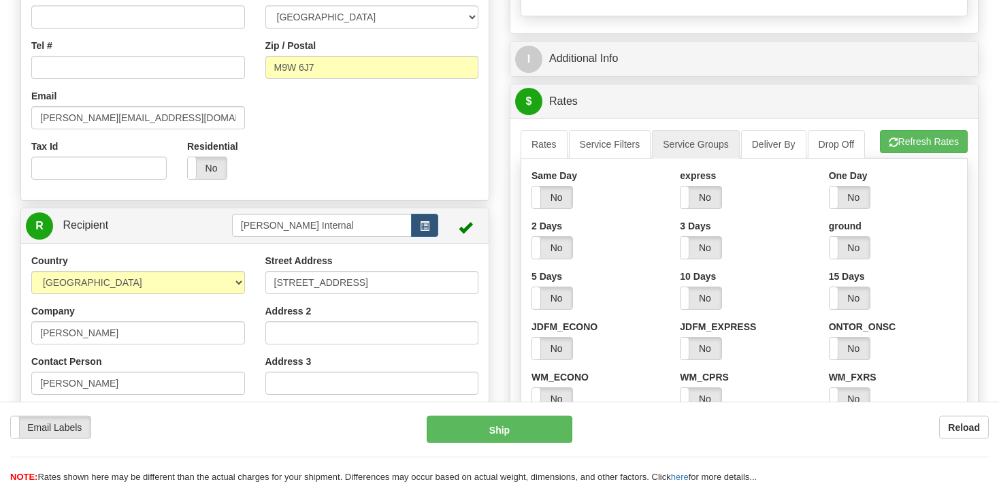
scroll to position [359, 0]
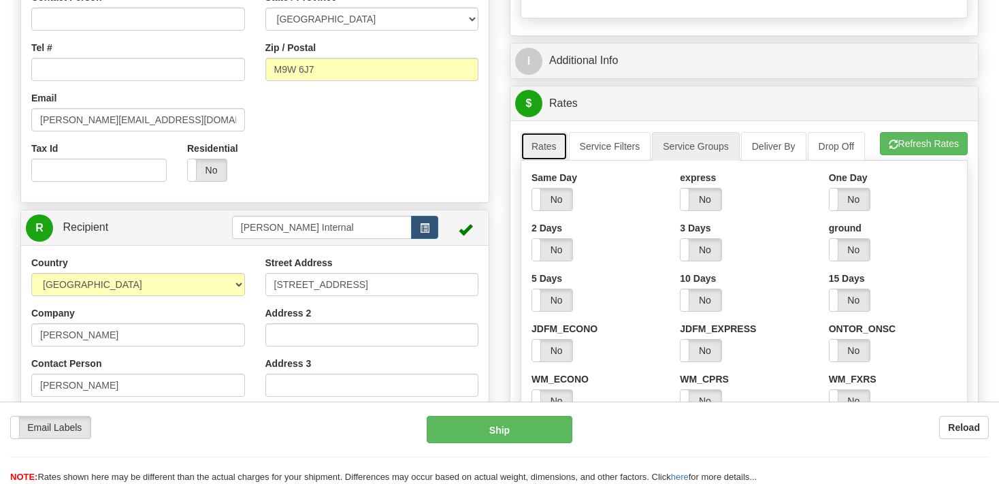
click at [543, 147] on link "Rates" at bounding box center [544, 146] width 47 height 29
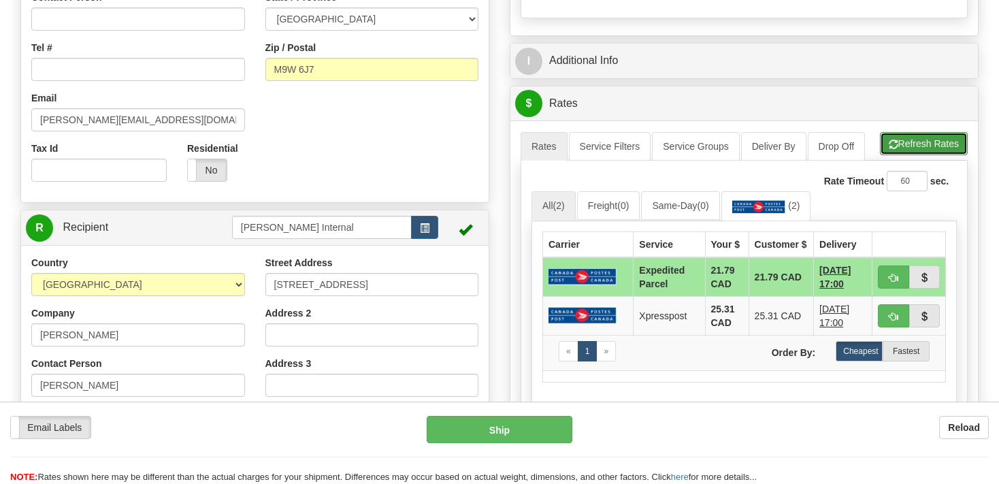
click at [912, 146] on button "Refresh Rates" at bounding box center [924, 143] width 88 height 23
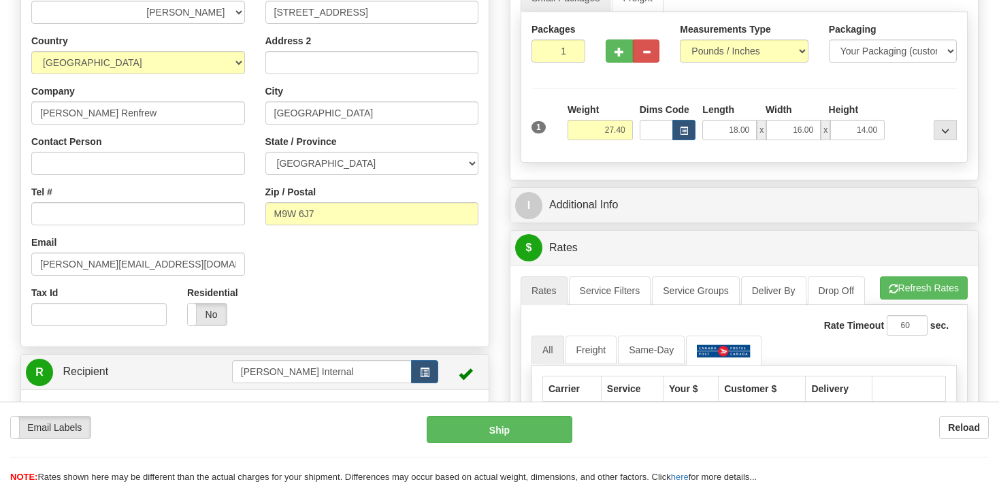
scroll to position [0, 0]
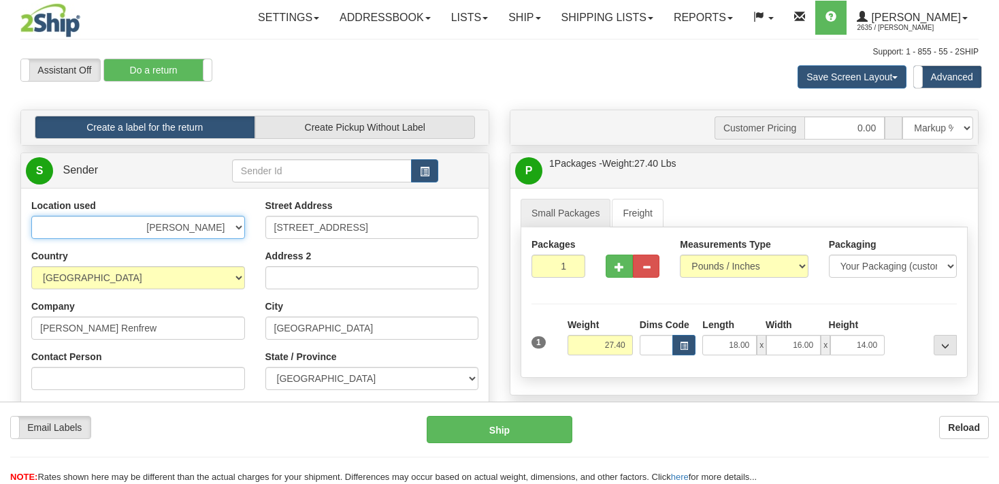
click at [31, 216] on select "BEURER BIGBUMP CASCORM CLIFBAR DAYCO DOLE ELIDA FREEYUMM Good Crisp GSBLC GSBLC…" at bounding box center [138, 227] width 214 height 23
drag, startPoint x: 236, startPoint y: 229, endPoint x: 489, endPoint y: 82, distance: 292.1
click at [475, 91] on div "Assistant On Assistant Off Do a return Do a return Previous Next Save Screen La…" at bounding box center [499, 77] width 979 height 37
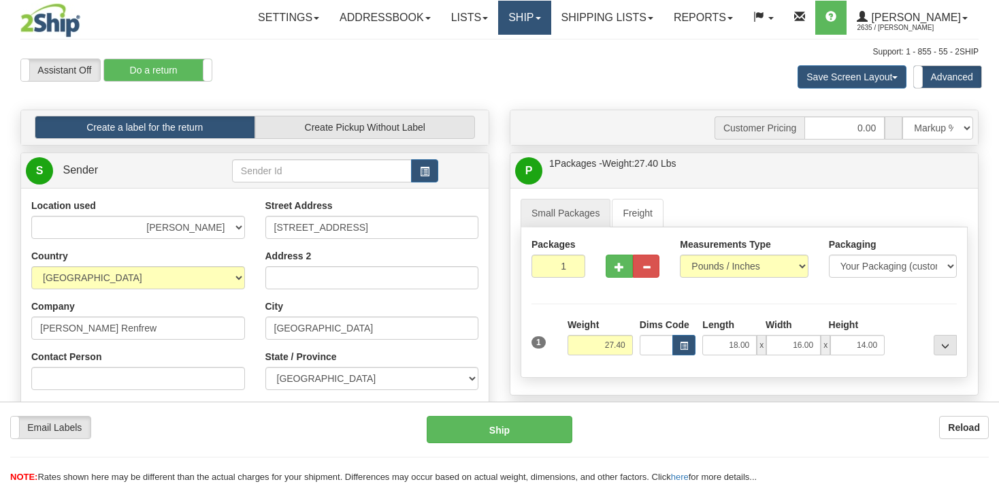
click at [536, 26] on link "Ship" at bounding box center [524, 18] width 52 height 34
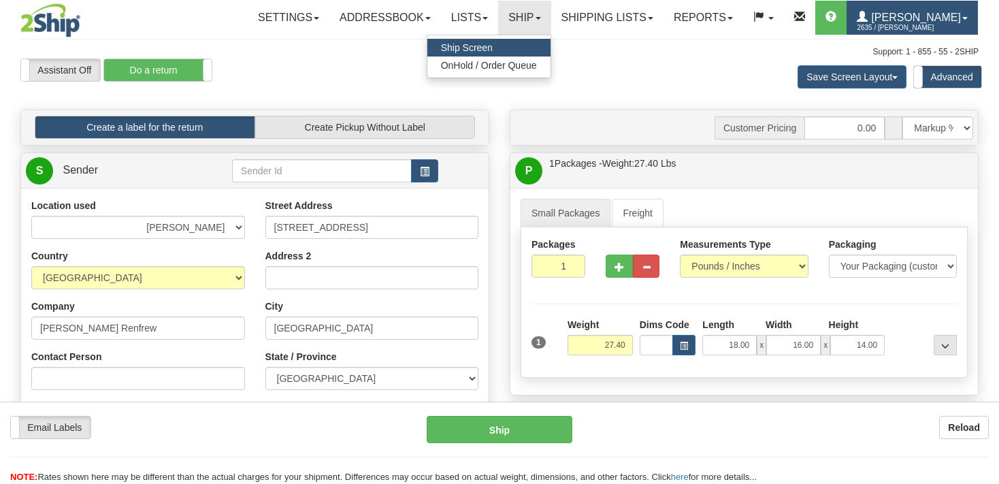
click at [893, 24] on span "2635 / [PERSON_NAME]" at bounding box center [908, 28] width 102 height 14
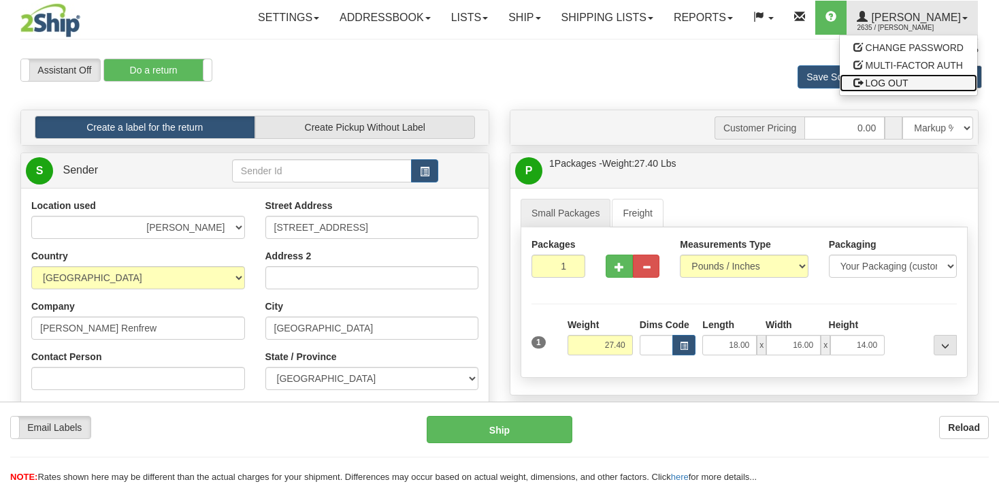
click at [876, 80] on span "LOG OUT" at bounding box center [887, 83] width 43 height 11
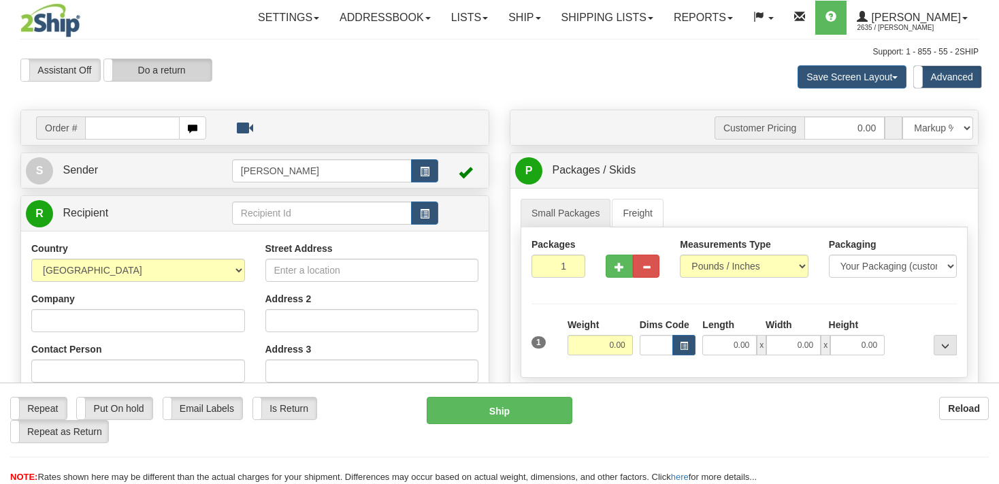
click at [196, 69] on label "Do a return" at bounding box center [158, 70] width 108 height 22
type input "[PERSON_NAME]"
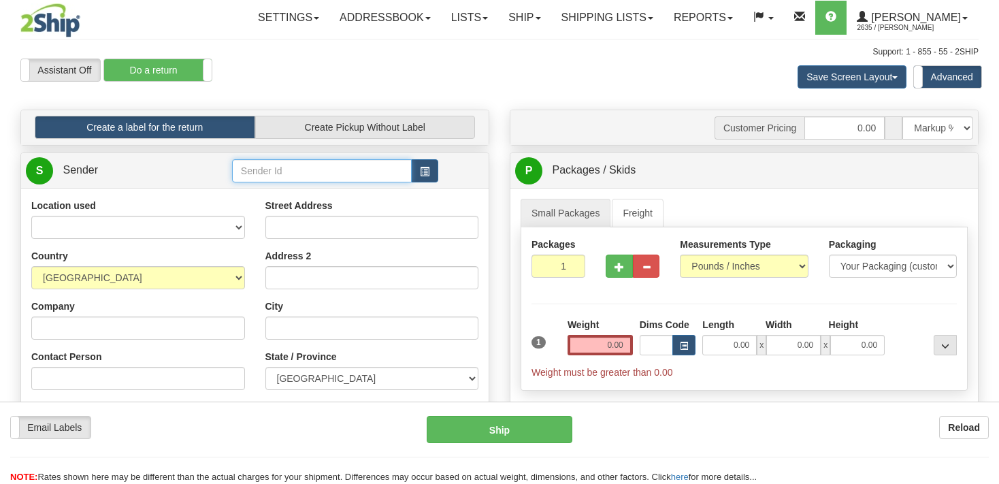
click at [265, 171] on input "text" at bounding box center [322, 170] width 180 height 23
click at [431, 168] on button "button" at bounding box center [424, 170] width 27 height 23
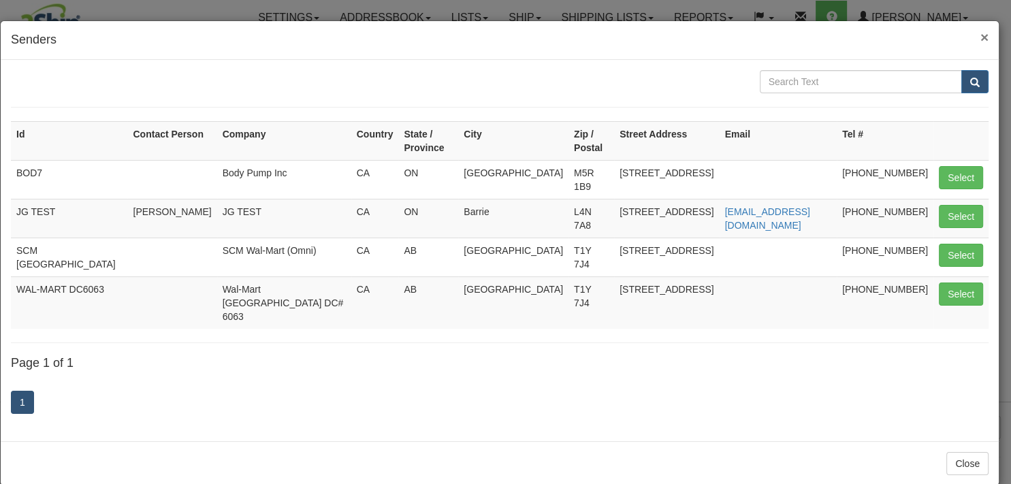
click at [980, 37] on span "×" at bounding box center [984, 37] width 8 height 16
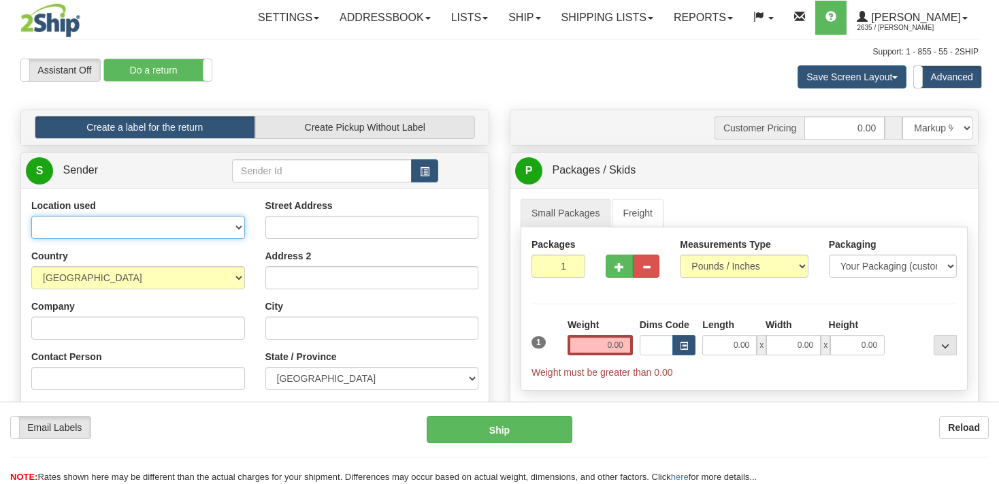
click at [31, 216] on select "BEURER BIGBUMP CASCORM CLIFBAR DAYCO DOLE ELIDA FREEYUMM Good Crisp GSBLC GSBLC…" at bounding box center [138, 227] width 214 height 23
select select "6522"
click option "[PERSON_NAME]" at bounding box center [0, 0] width 0 height 0
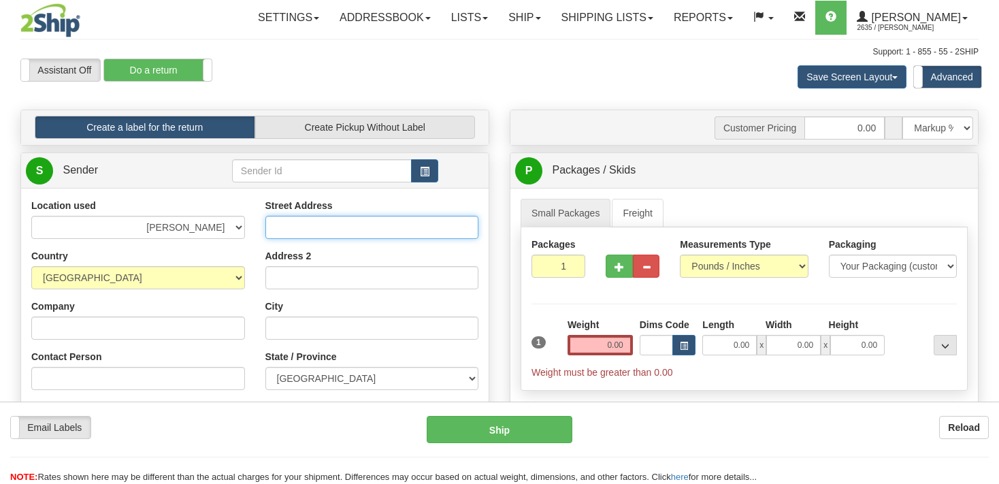
click at [306, 229] on input "Street Address" at bounding box center [372, 227] width 214 height 23
click at [377, 224] on input "Street Address" at bounding box center [372, 227] width 214 height 23
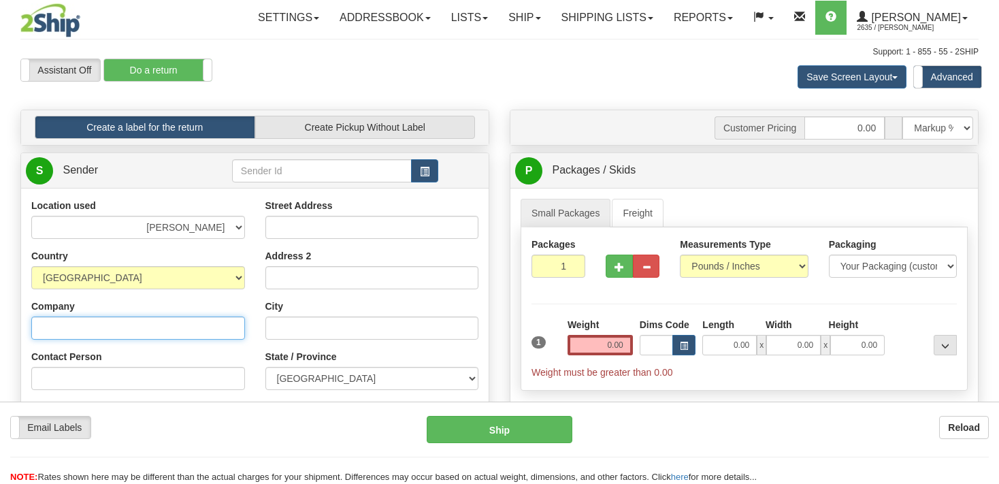
type input "Holt Renfrew"
type input "Holt.RTV@dhl.com"
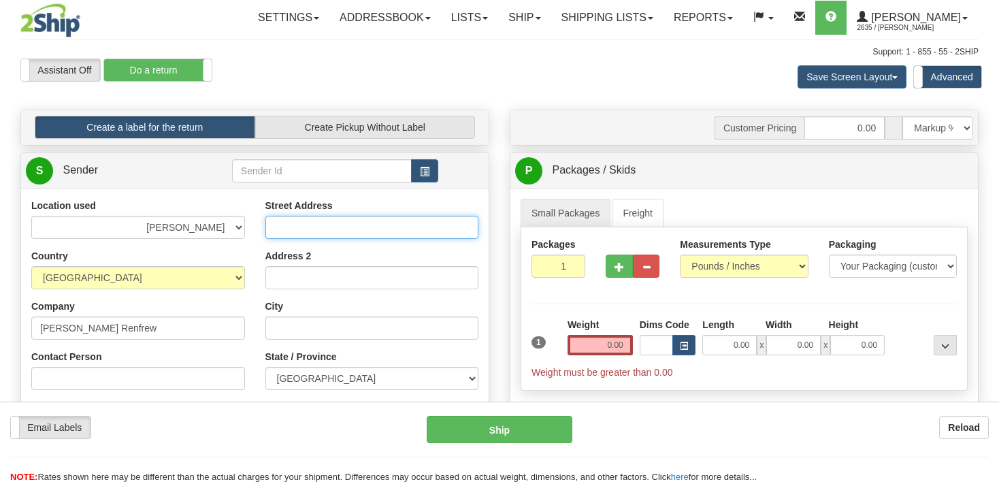
type input "396 Humberline Drive"
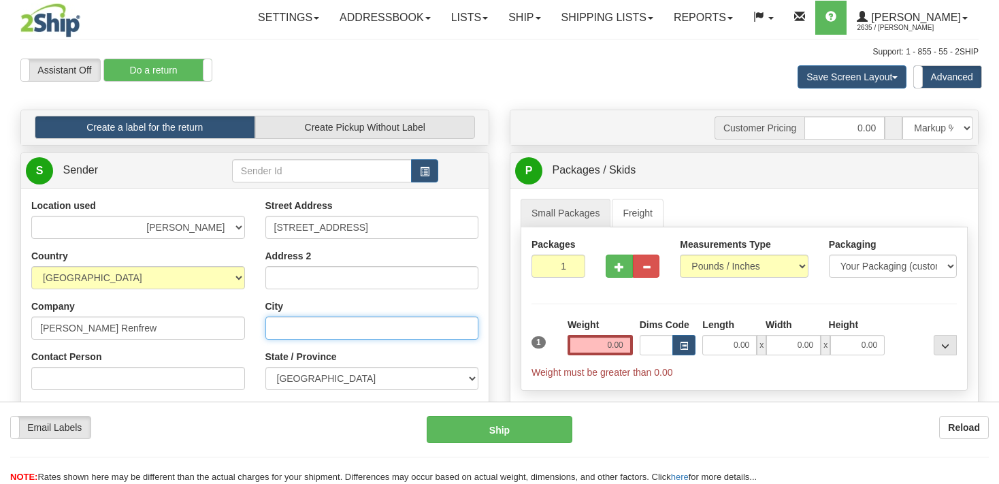
type input "[GEOGRAPHIC_DATA]"
type input "M9W 6J7"
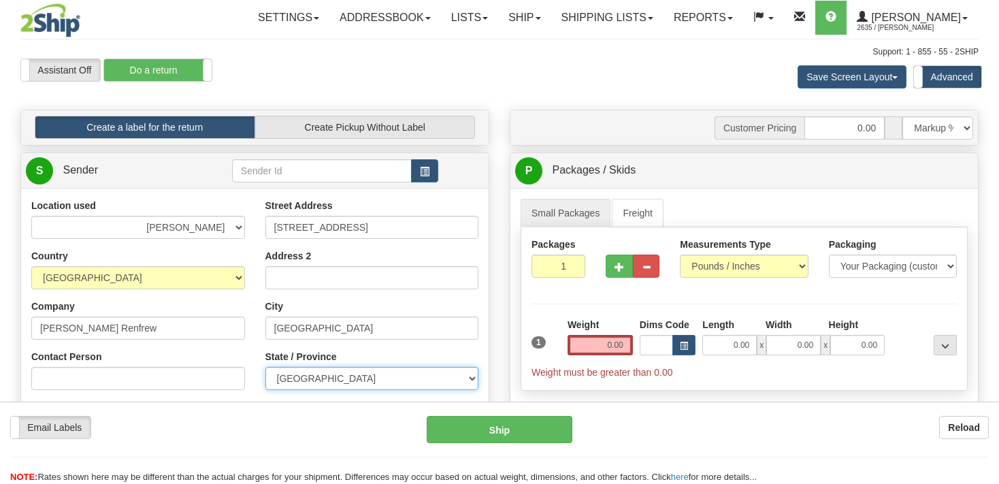
click at [265, 367] on select "ALBERTA BRITISH COLUMBIA MANITOBA NEW BRUNSWICK NEWFOUNDLAND NOVA SCOTIA NUNAVU…" at bounding box center [372, 378] width 214 height 23
select select "ON"
click option "[GEOGRAPHIC_DATA]" at bounding box center [0, 0] width 0 height 0
click at [249, 344] on div "Location used BEURER BIGBUMP CASCORM CLIFBAR DAYCO DOLE ELIDA FREEYUMM Good Cri…" at bounding box center [138, 375] width 234 height 352
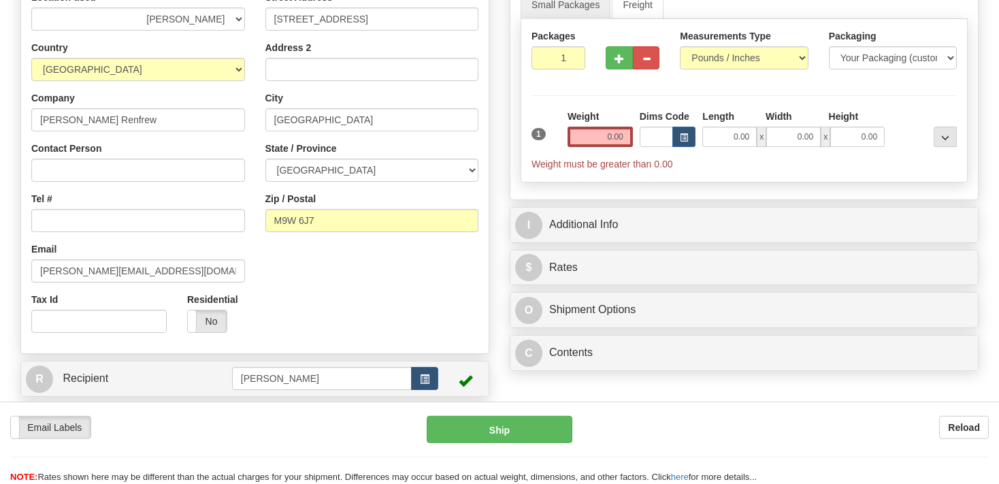
scroll to position [215, 0]
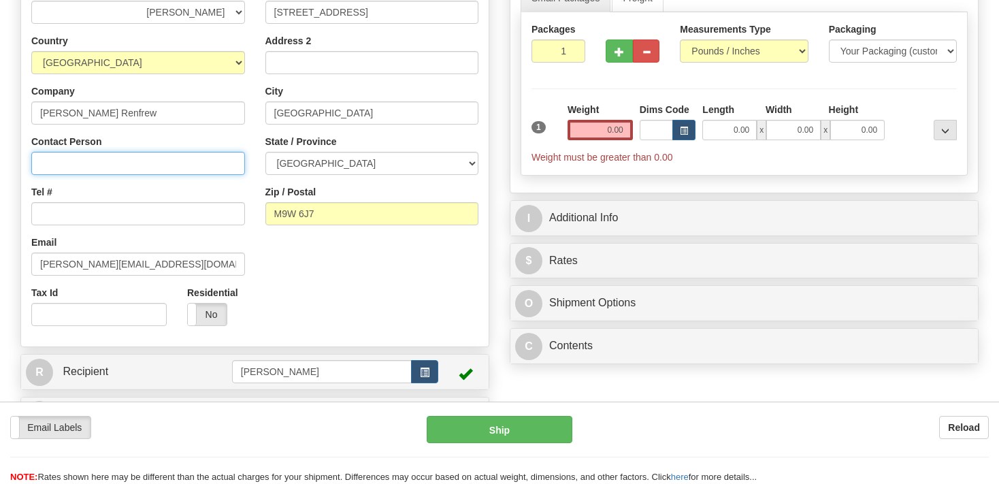
click at [80, 161] on input "Contact Person" at bounding box center [138, 163] width 214 height 23
paste input "RTV DEPARTMENT / THEO"
type input "RTV DEPARTMENT / THEO"
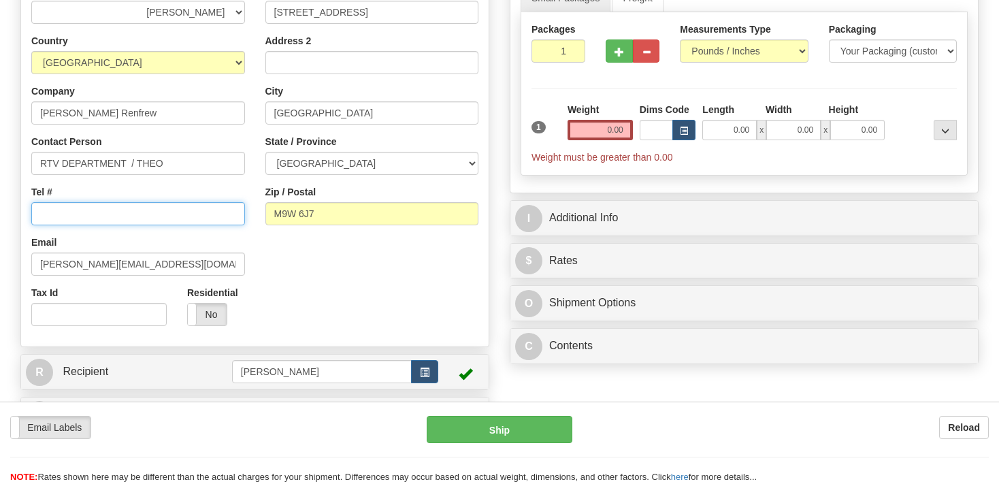
click at [193, 208] on input "Tel #" at bounding box center [138, 213] width 214 height 23
type input "416-675-9200"
click at [312, 316] on div "Location used BEURER BIGBUMP CASCORM CLIFBAR DAYCO DOLE ELIDA FREEYUMM Good Cri…" at bounding box center [254, 160] width 467 height 352
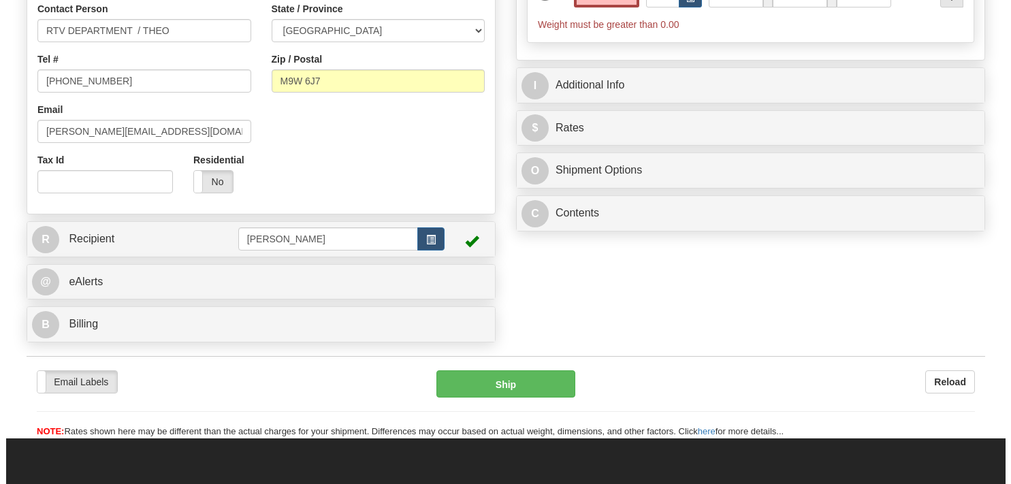
scroll to position [359, 0]
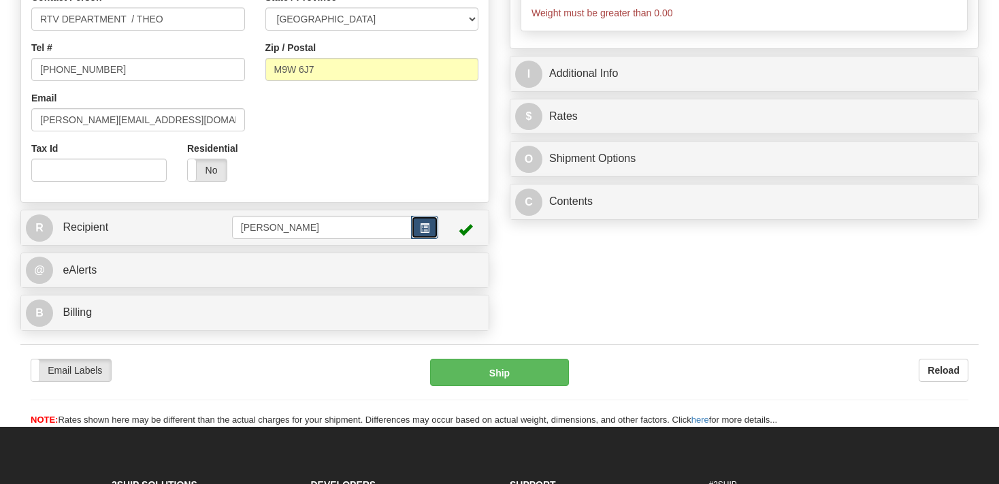
click at [420, 226] on button "button" at bounding box center [424, 227] width 27 height 23
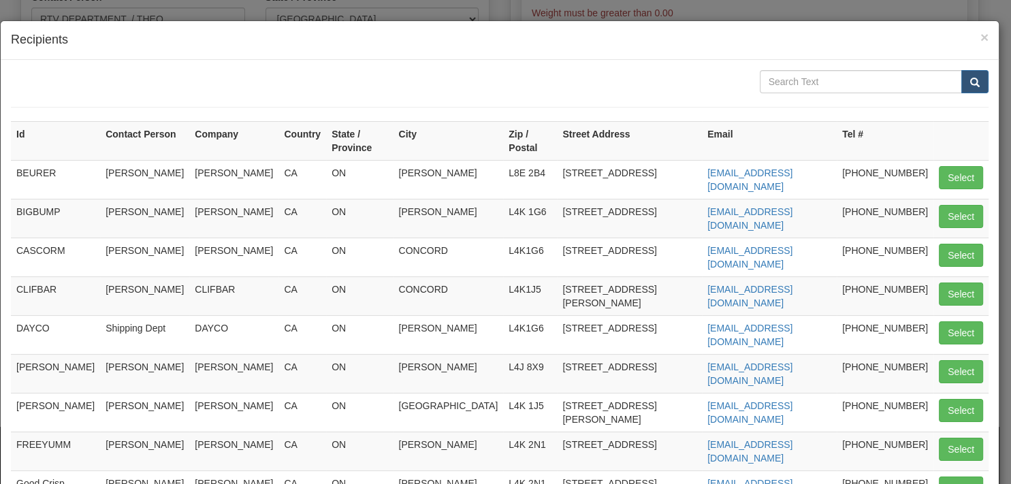
scroll to position [131, 0]
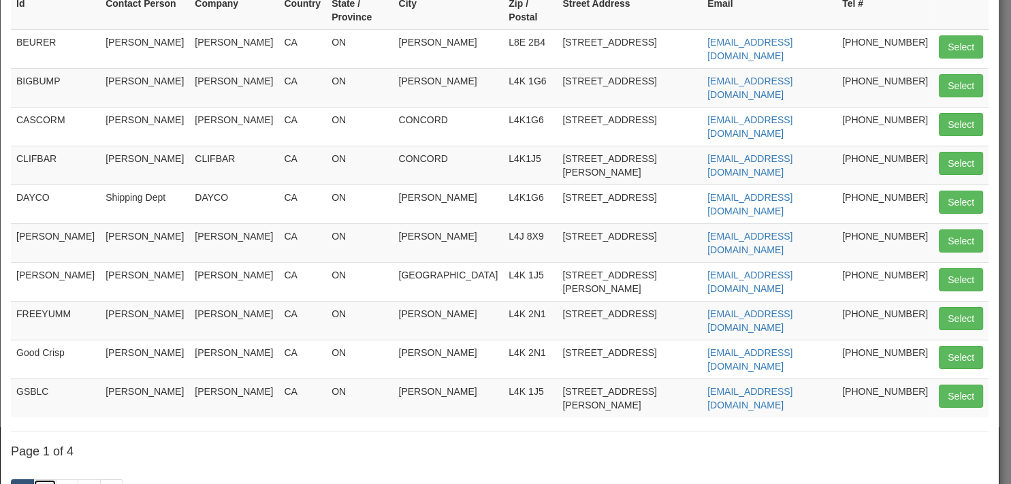
click at [46, 479] on link "2" at bounding box center [44, 490] width 23 height 23
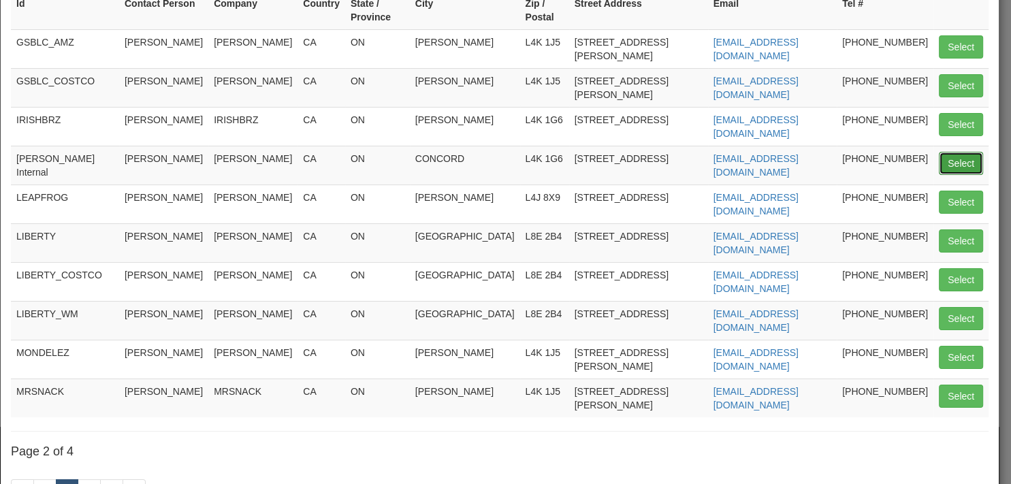
click at [957, 152] on button "Select" at bounding box center [960, 163] width 44 height 23
type input "JD Smith Internal"
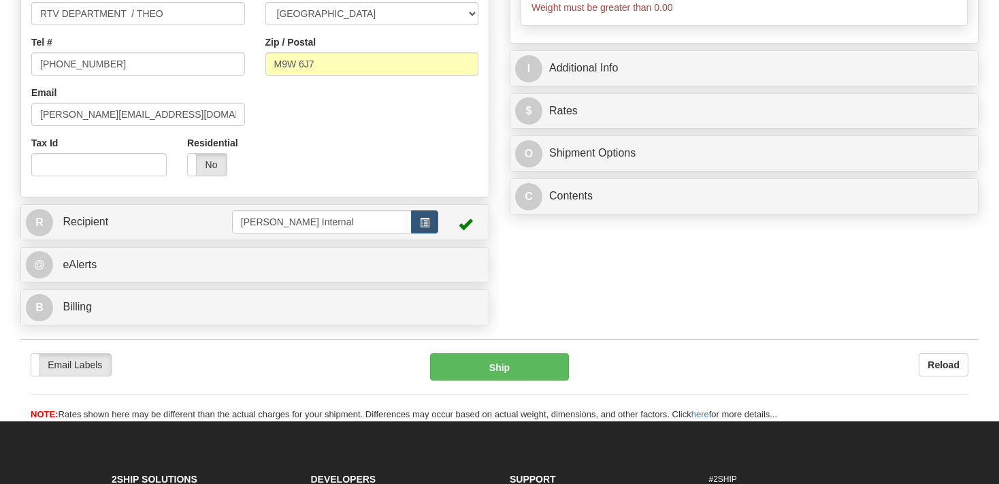
scroll to position [389, 0]
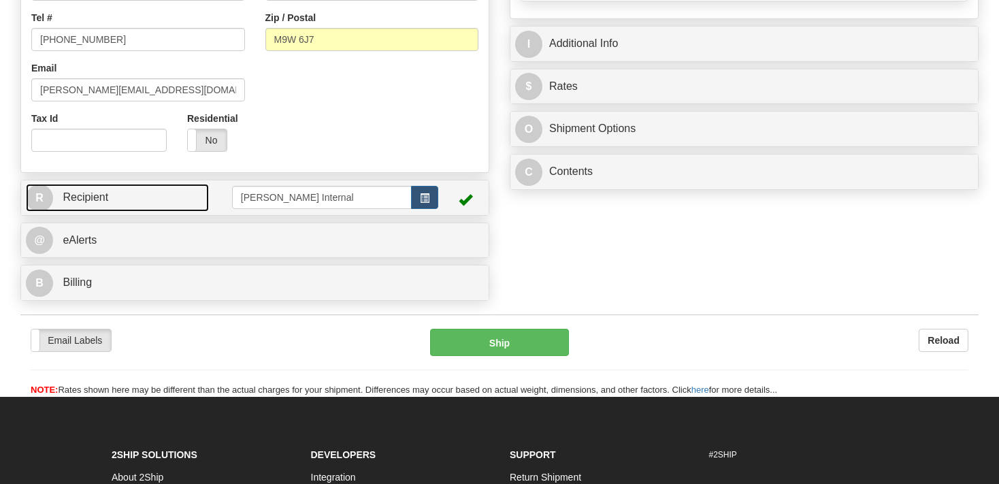
type input "0.00"
click at [159, 197] on link "R Recipient" at bounding box center [117, 198] width 183 height 28
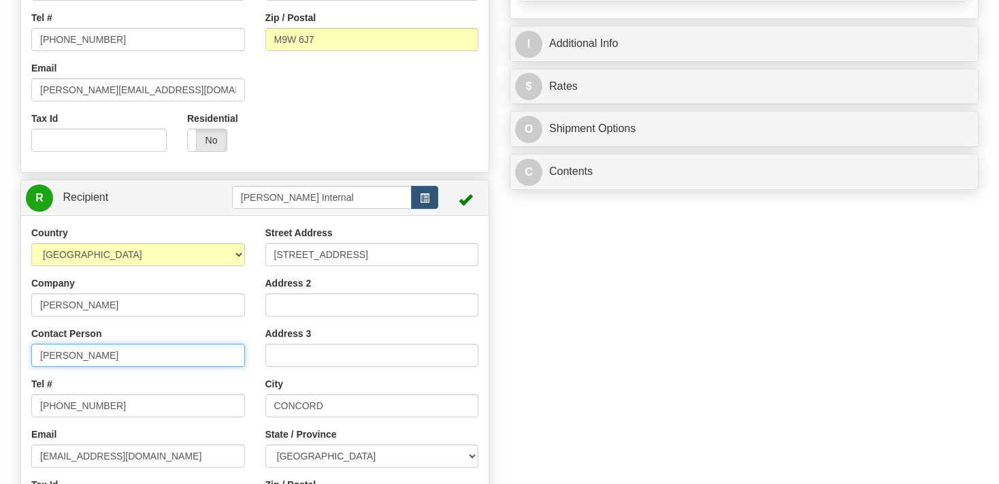
drag, startPoint x: 151, startPoint y: 346, endPoint x: 17, endPoint y: 350, distance: 134.1
click at [31, 350] on input "[PERSON_NAME]" at bounding box center [138, 355] width 214 height 23
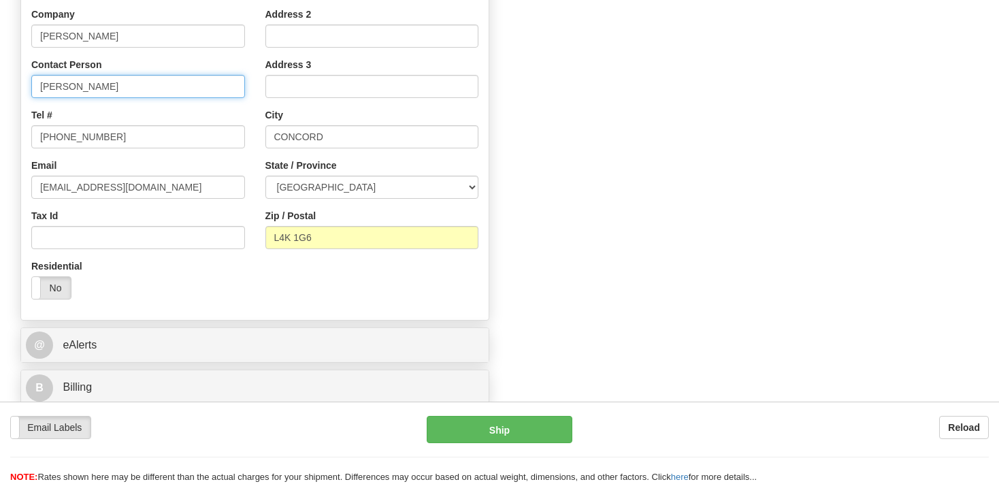
scroll to position [676, 0]
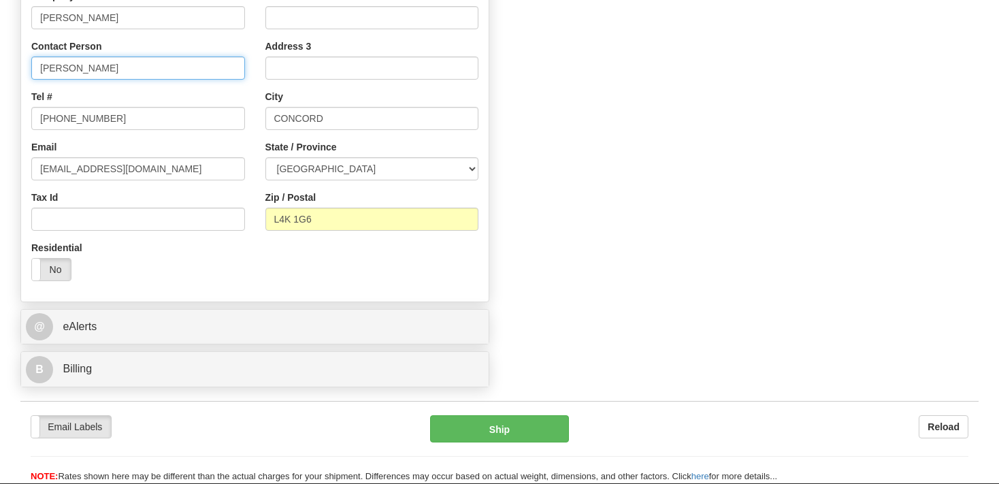
type input "Julie Mae Salvacion"
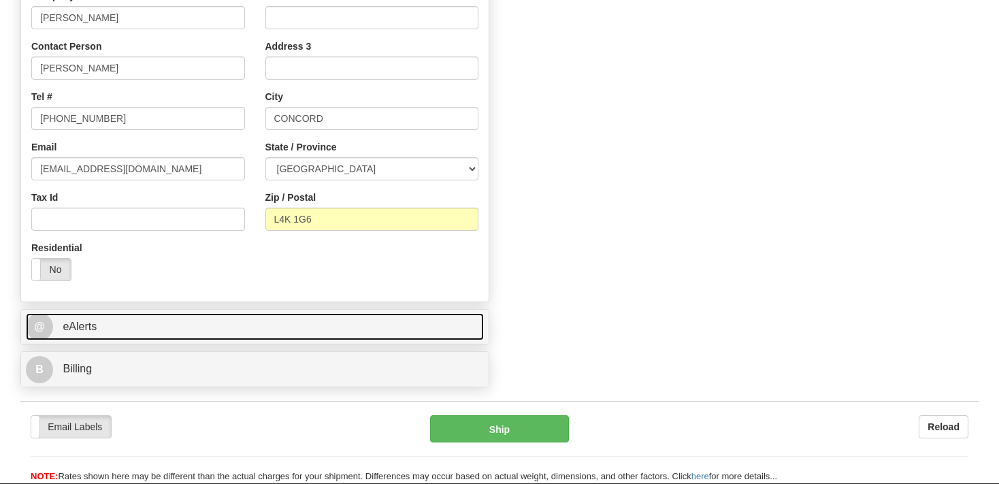
click at [148, 329] on link "@ eAlerts" at bounding box center [255, 327] width 458 height 28
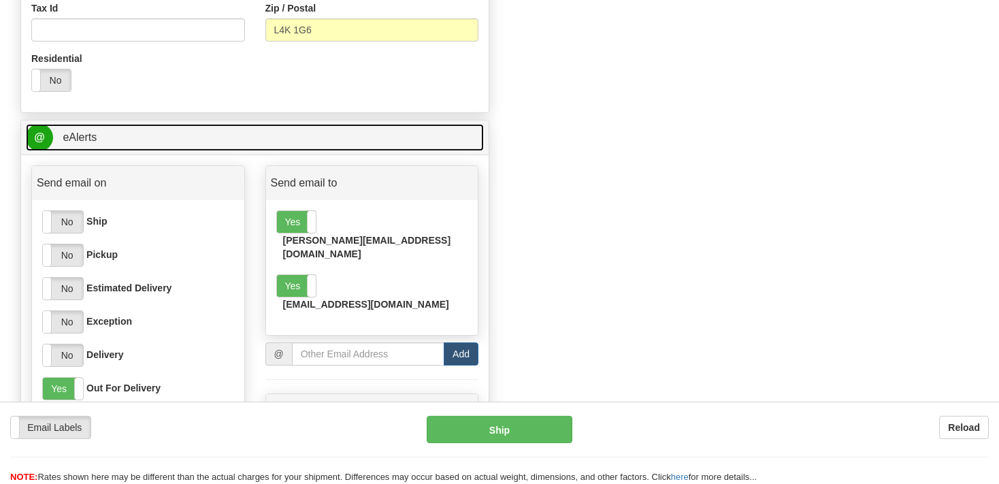
scroll to position [892, 0]
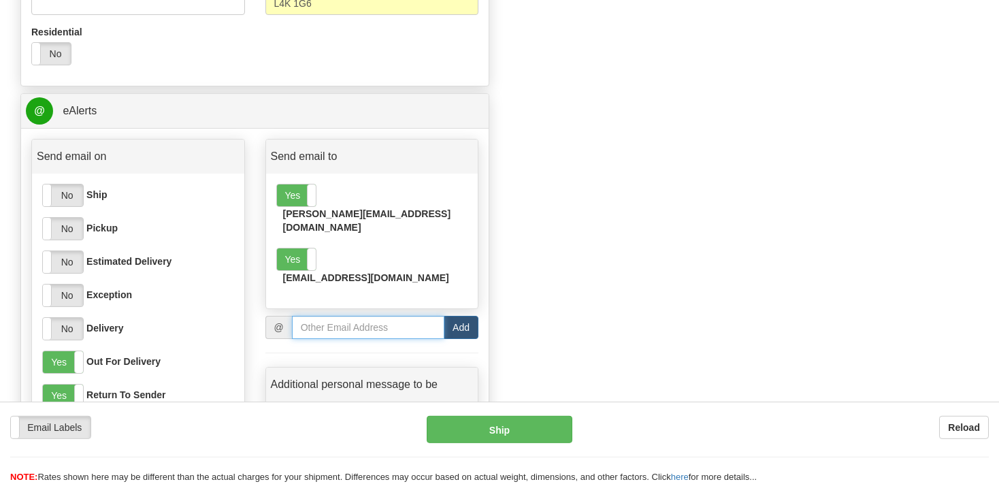
click at [374, 316] on input "email" at bounding box center [368, 327] width 152 height 23
type input "vinnie@blindbarber.com"
click at [461, 316] on button "Add" at bounding box center [461, 327] width 35 height 23
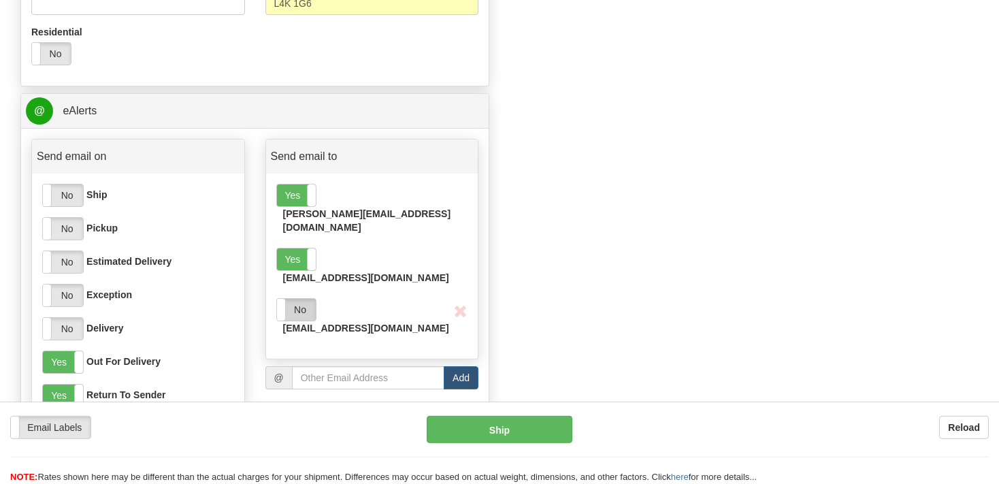
drag, startPoint x: 303, startPoint y: 265, endPoint x: 314, endPoint y: 267, distance: 10.6
click at [303, 299] on label "No" at bounding box center [296, 310] width 39 height 22
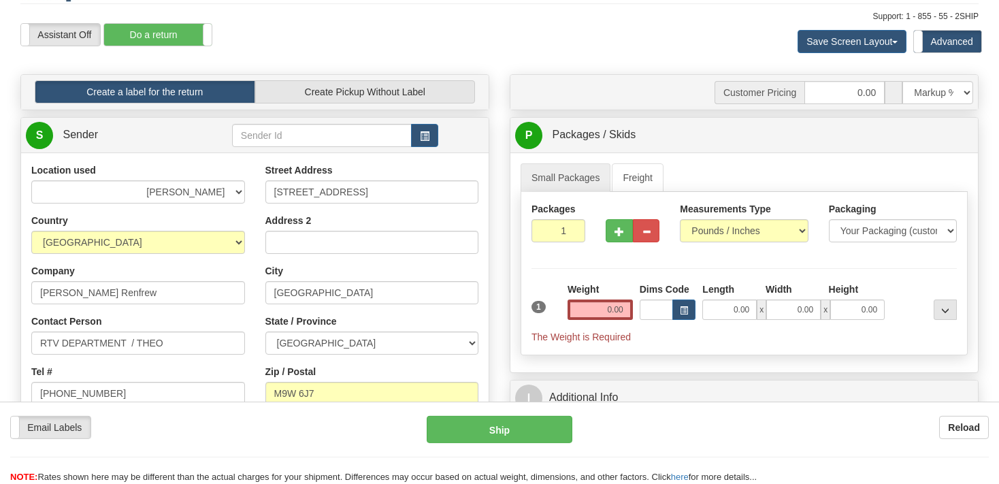
scroll to position [0, 0]
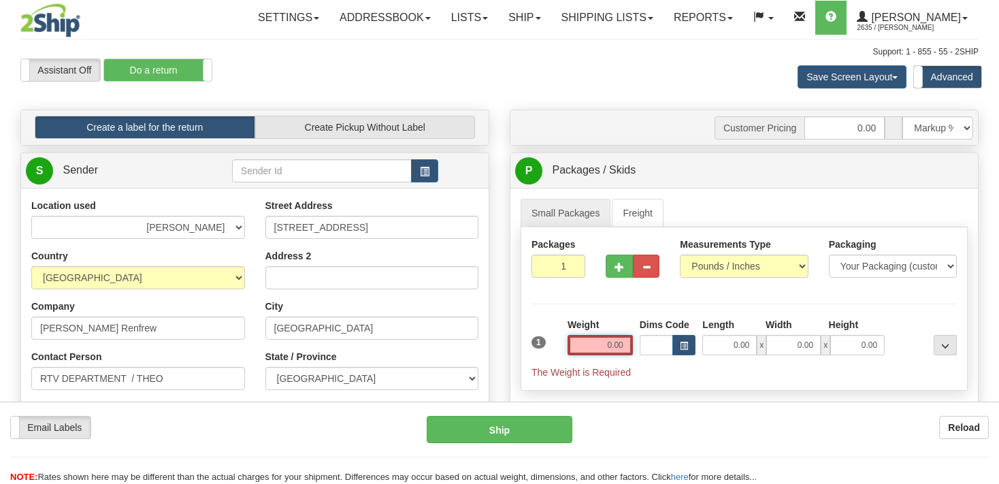
drag, startPoint x: 605, startPoint y: 344, endPoint x: 666, endPoint y: 361, distance: 62.9
click at [606, 345] on input "0.00" at bounding box center [600, 345] width 65 height 20
type input "28.00"
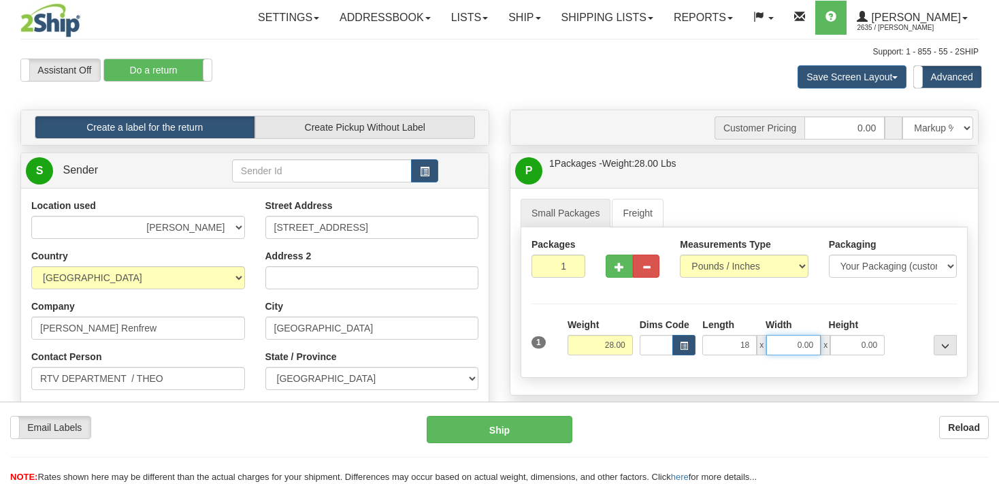
type input "18.00"
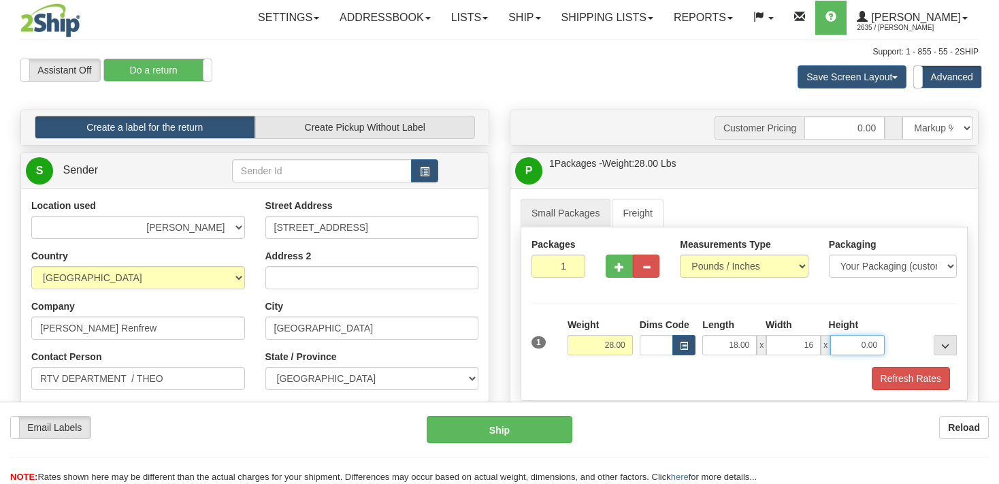
type input "16.00"
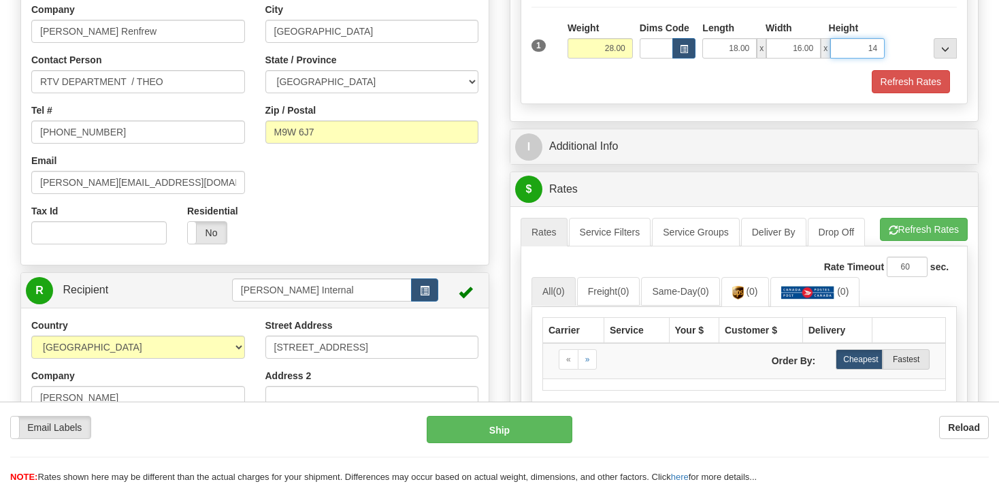
scroll to position [215, 0]
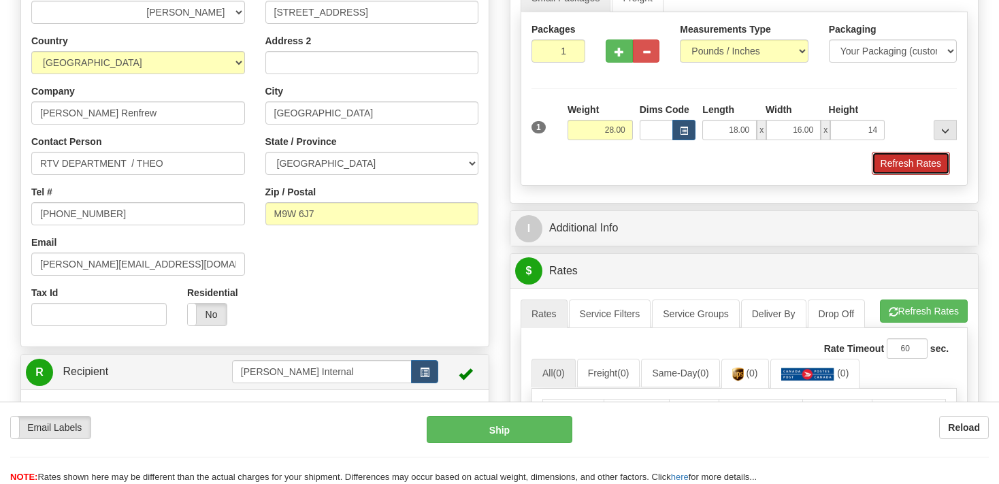
type input "14.00"
click at [902, 168] on button "Refresh Rates" at bounding box center [911, 163] width 78 height 23
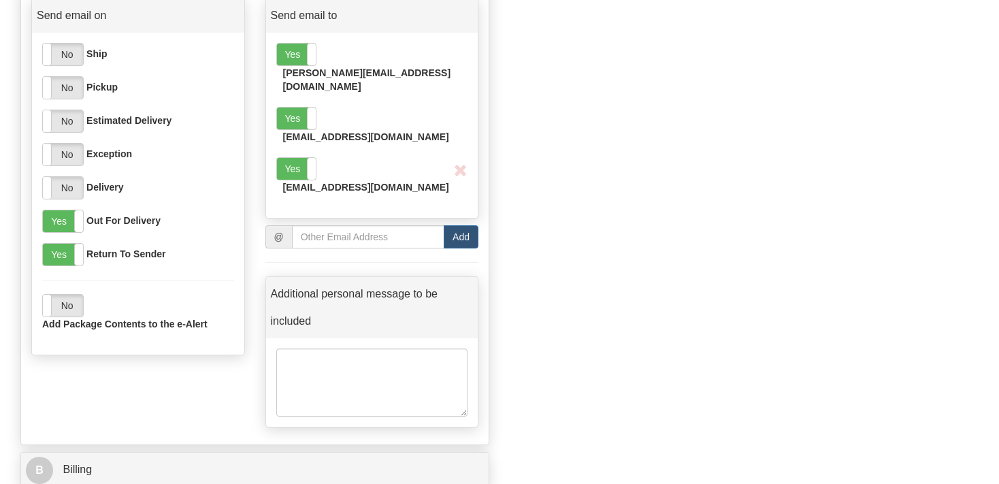
scroll to position [1078, 0]
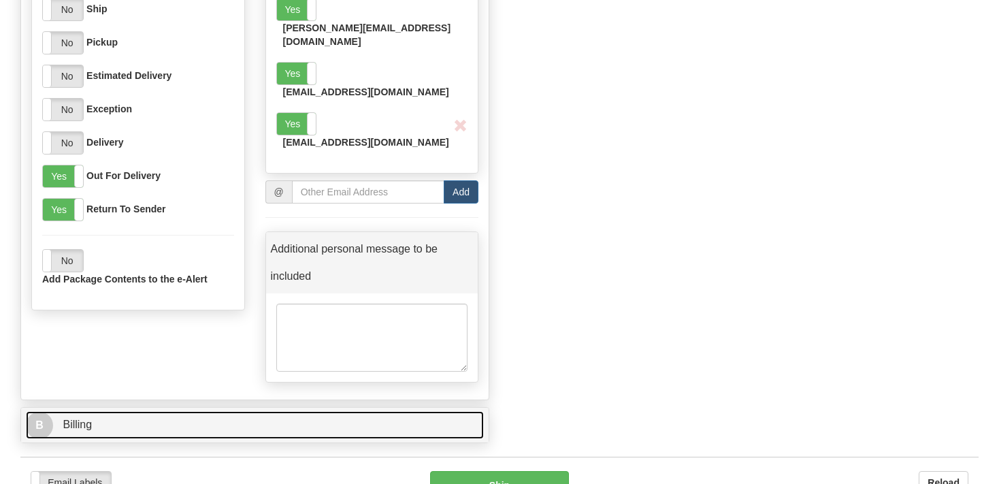
click at [128, 411] on link "B Billing" at bounding box center [255, 425] width 458 height 28
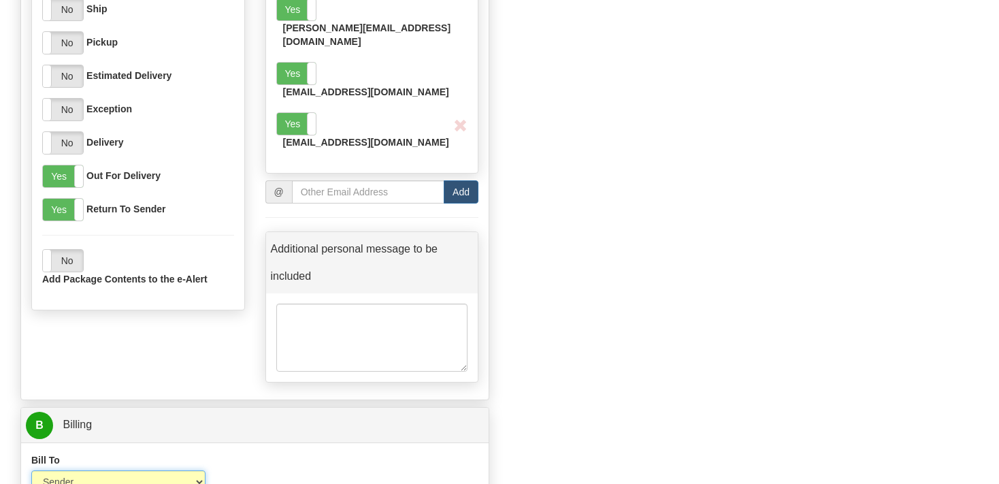
click at [31, 470] on select "Sender Recipient Third Party Collect" at bounding box center [118, 481] width 174 height 23
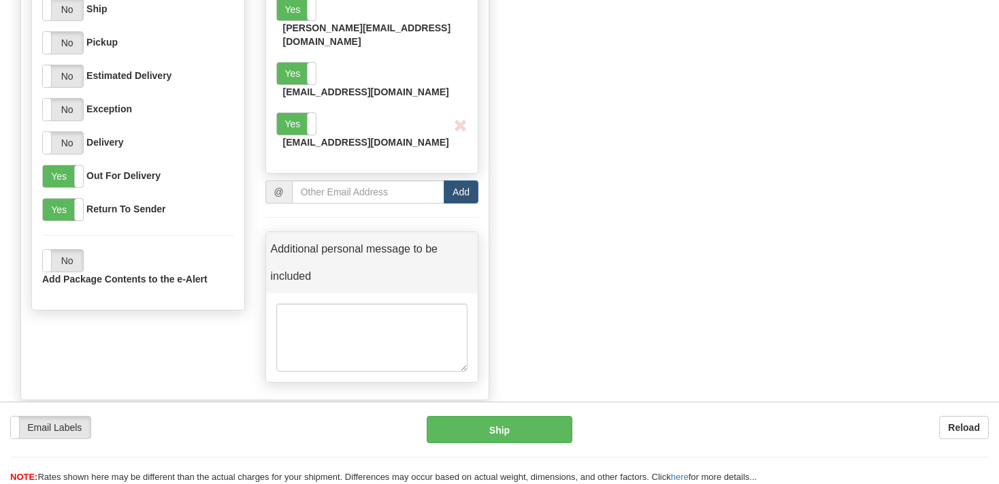
click option "Recipient" at bounding box center [0, 0] width 0 height 0
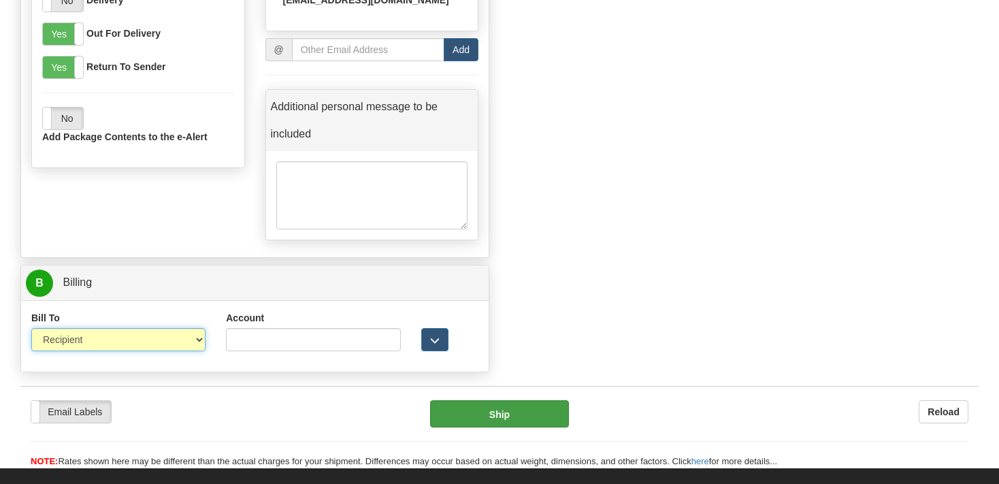
scroll to position [1221, 0]
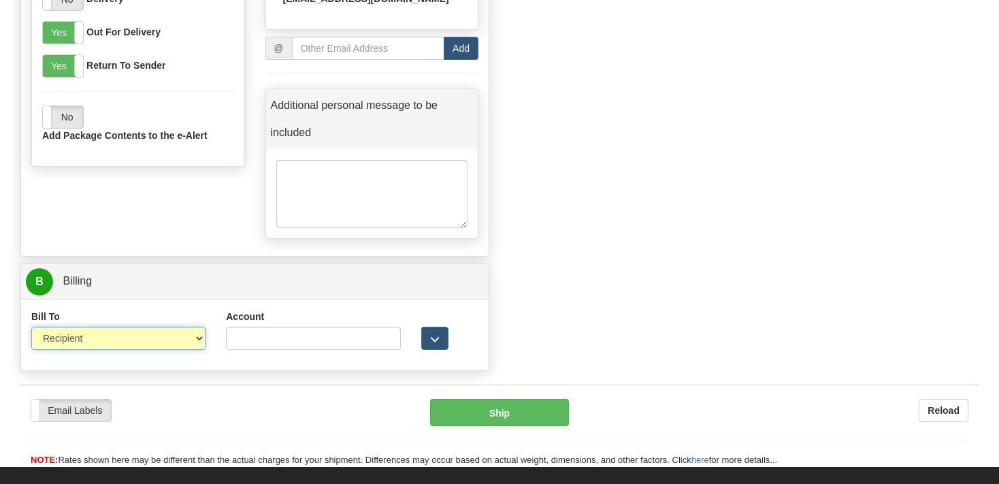
click at [31, 327] on select "Sender Recipient Third Party Collect" at bounding box center [118, 338] width 174 height 23
click option "Recipient" at bounding box center [0, 0] width 0 height 0
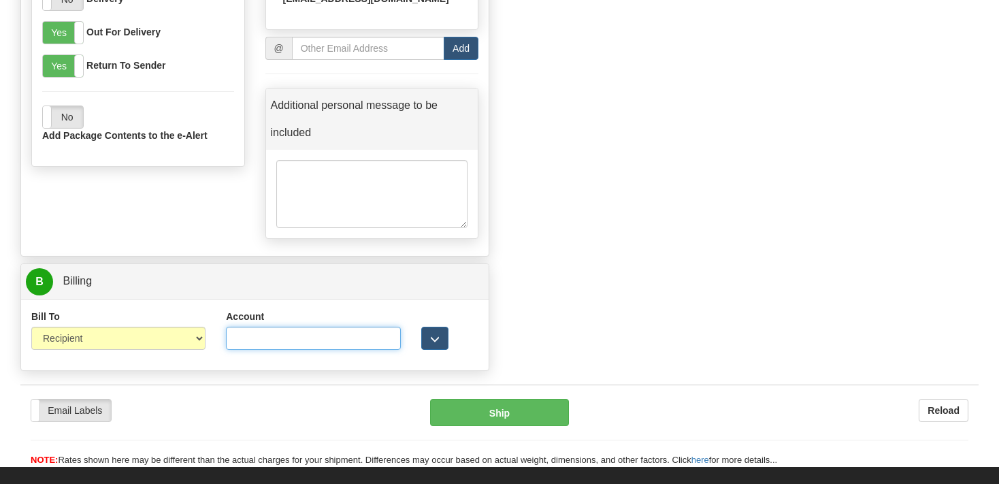
click at [294, 327] on input "Account" at bounding box center [313, 338] width 174 height 23
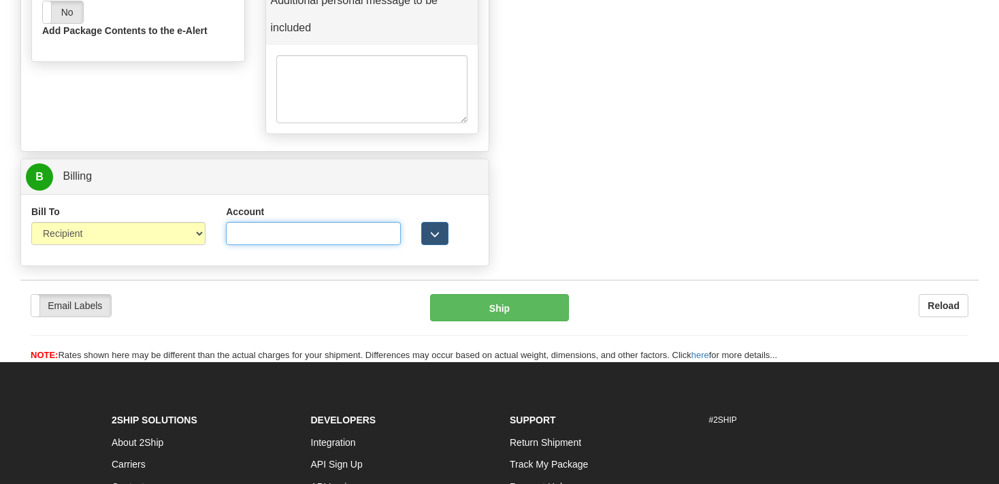
scroll to position [1420, 0]
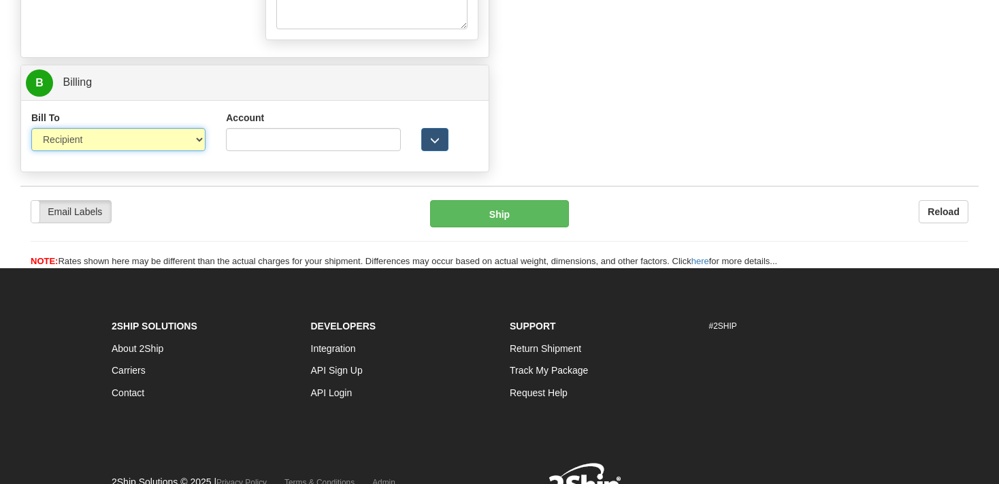
click at [31, 128] on select "Sender Recipient Third Party Collect" at bounding box center [118, 139] width 174 height 23
select select "1"
click option "Sender" at bounding box center [0, 0] width 0 height 0
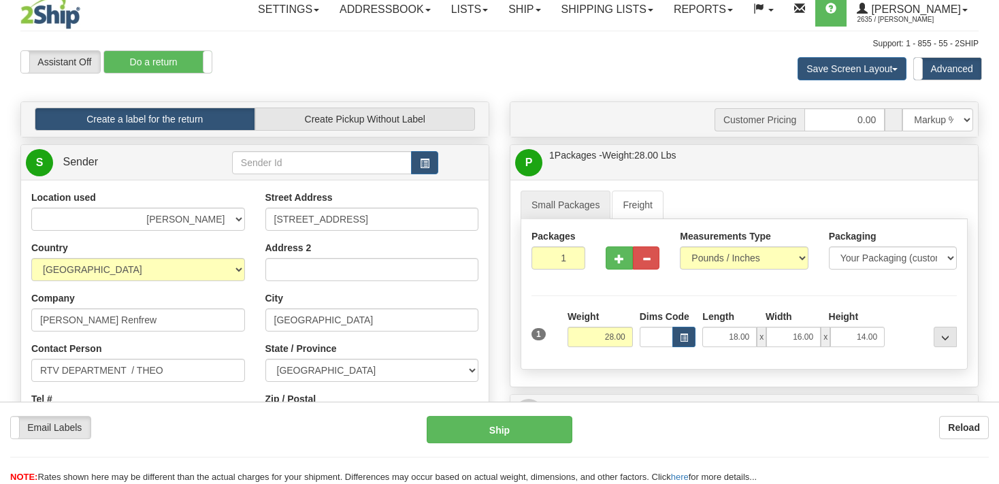
scroll to position [0, 0]
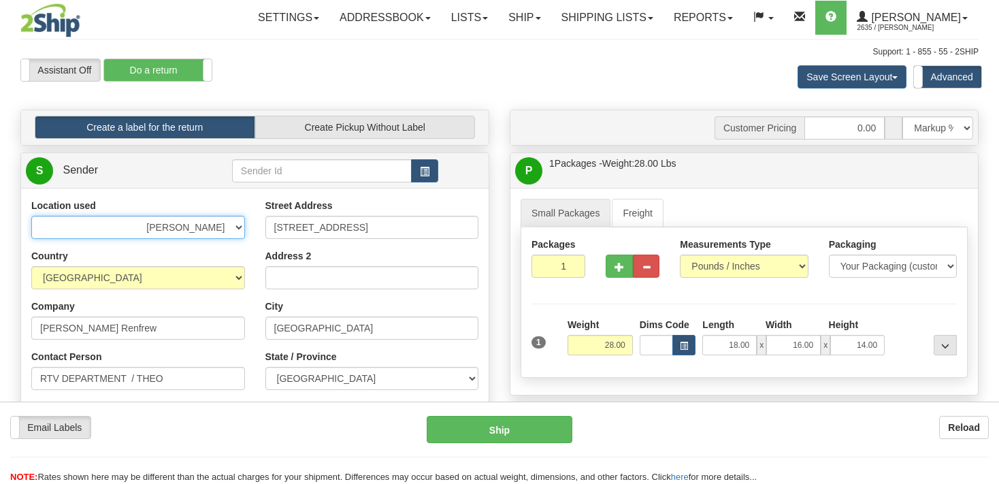
click at [31, 216] on select "BEURER BIGBUMP CASCORM CLIFBAR DAYCO DOLE ELIDA FREEYUMM Good Crisp GSBLC GSBLC…" at bounding box center [138, 227] width 214 height 23
click at [188, 225] on select "BEURER BIGBUMP CASCORM CLIFBAR DAYCO DOLE ELIDA FREEYUMM Good Crisp GSBLC GSBLC…" at bounding box center [138, 227] width 214 height 23
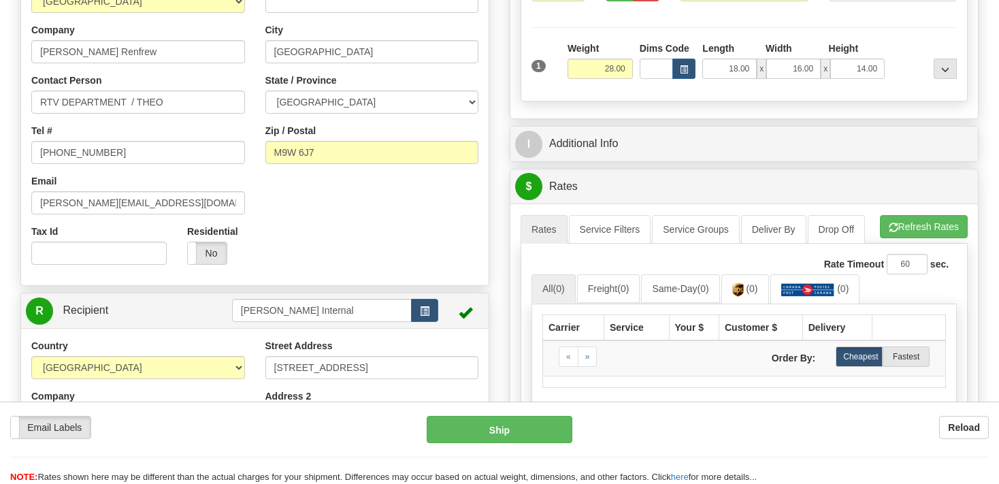
scroll to position [359, 0]
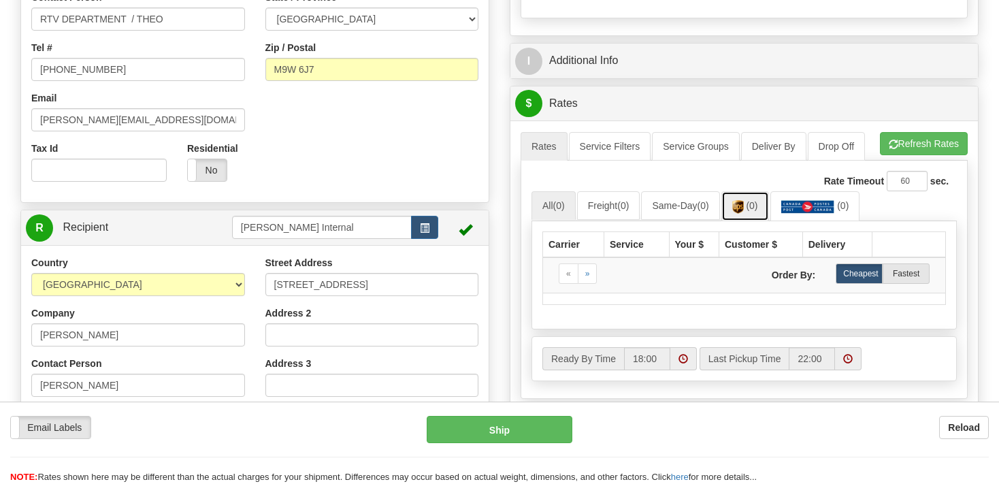
click at [757, 208] on span "(0)" at bounding box center [752, 205] width 12 height 11
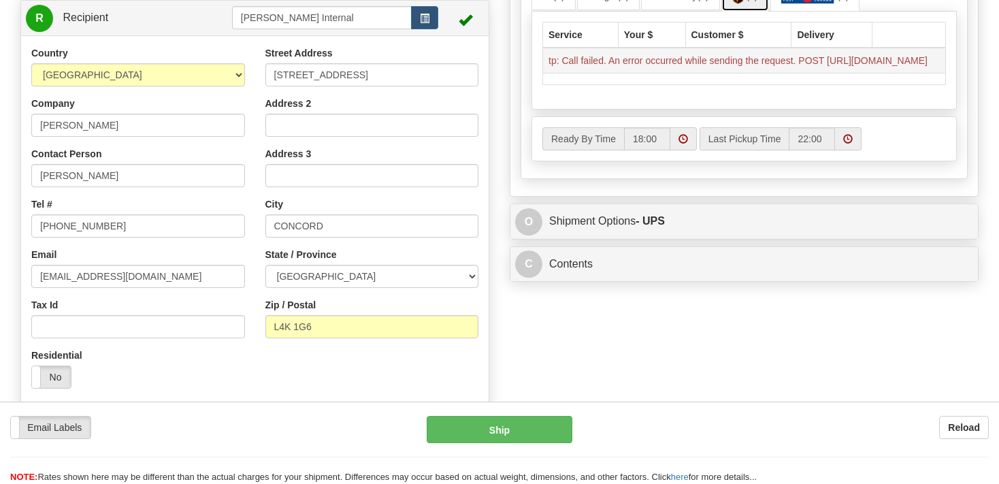
scroll to position [574, 0]
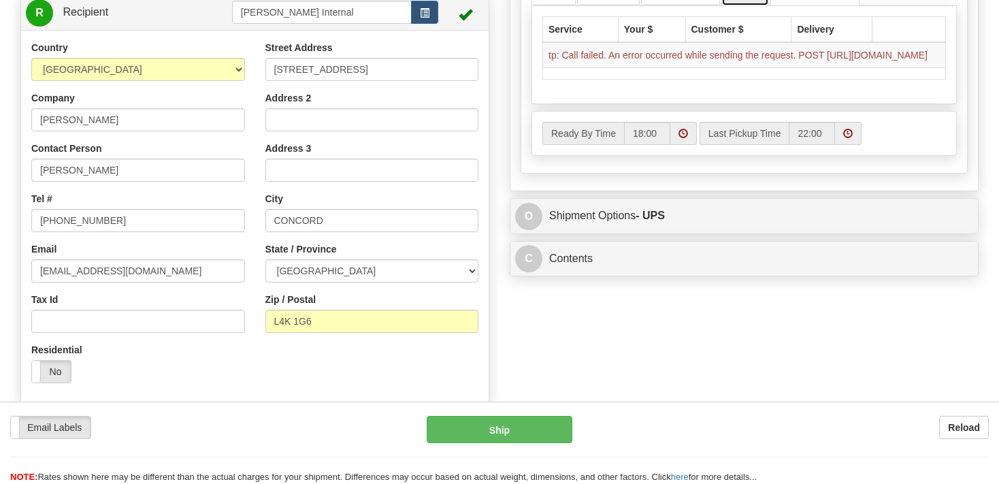
click at [682, 138] on span at bounding box center [683, 134] width 10 height 10
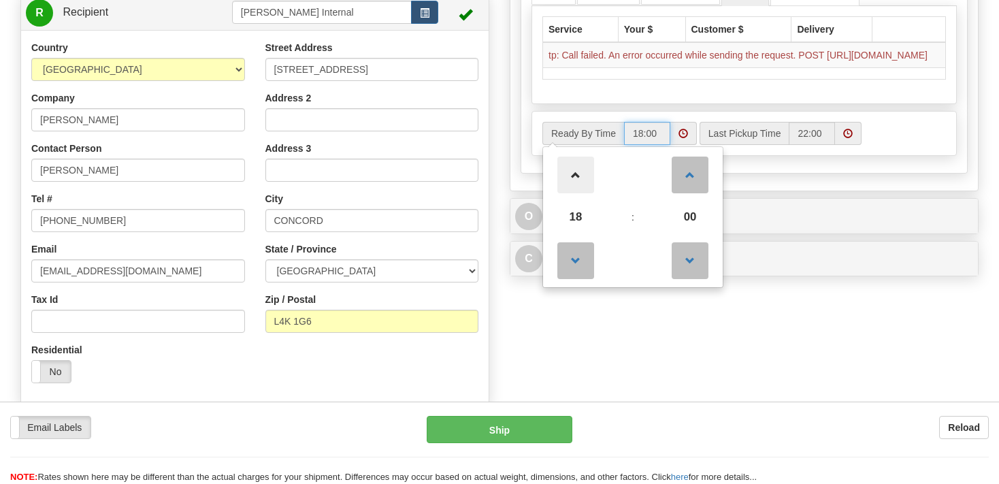
click at [569, 184] on span at bounding box center [575, 175] width 37 height 37
click at [573, 184] on span at bounding box center [575, 175] width 37 height 37
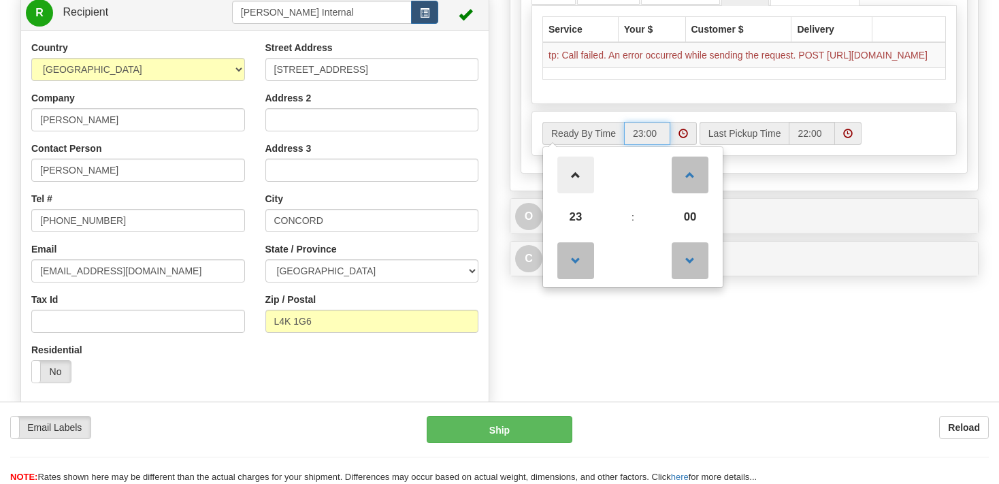
click at [577, 191] on span at bounding box center [575, 175] width 37 height 37
click at [576, 233] on span "23" at bounding box center [575, 217] width 37 height 37
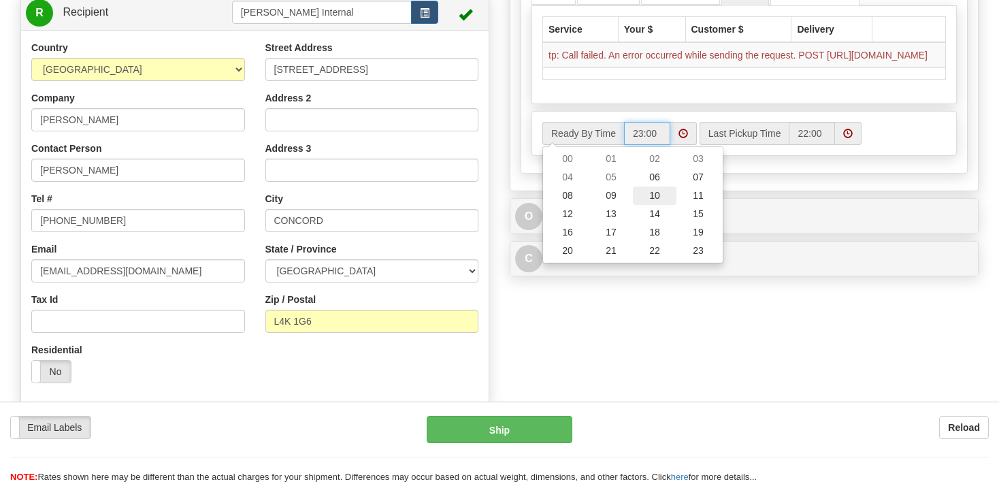
click at [659, 205] on td "10" at bounding box center [655, 195] width 44 height 18
type input "10:00"
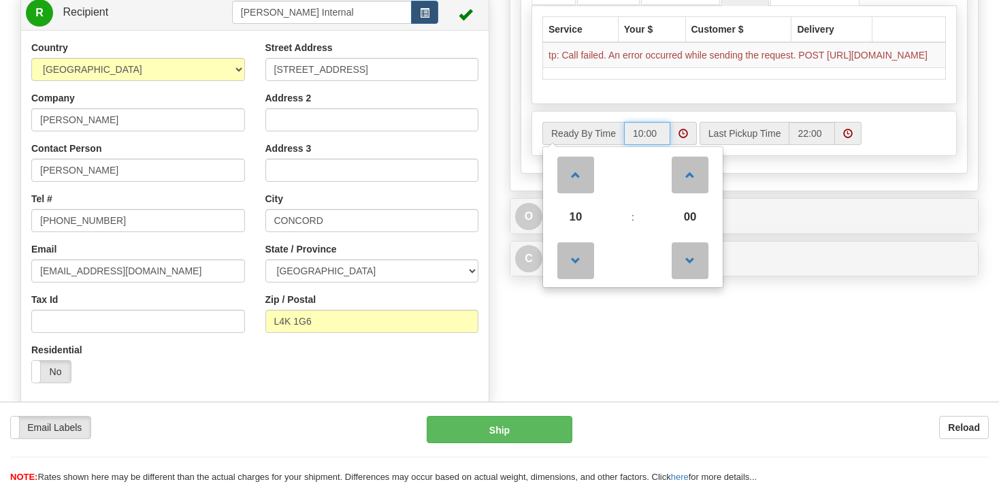
click at [849, 138] on span at bounding box center [848, 134] width 10 height 10
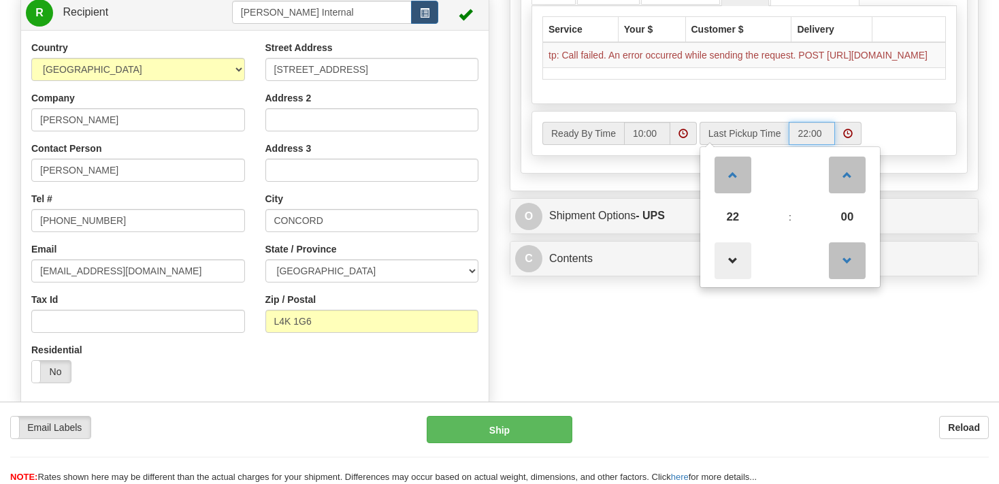
click at [721, 264] on span at bounding box center [733, 260] width 37 height 37
click at [722, 265] on span at bounding box center [733, 260] width 37 height 37
click at [723, 265] on span at bounding box center [733, 260] width 37 height 37
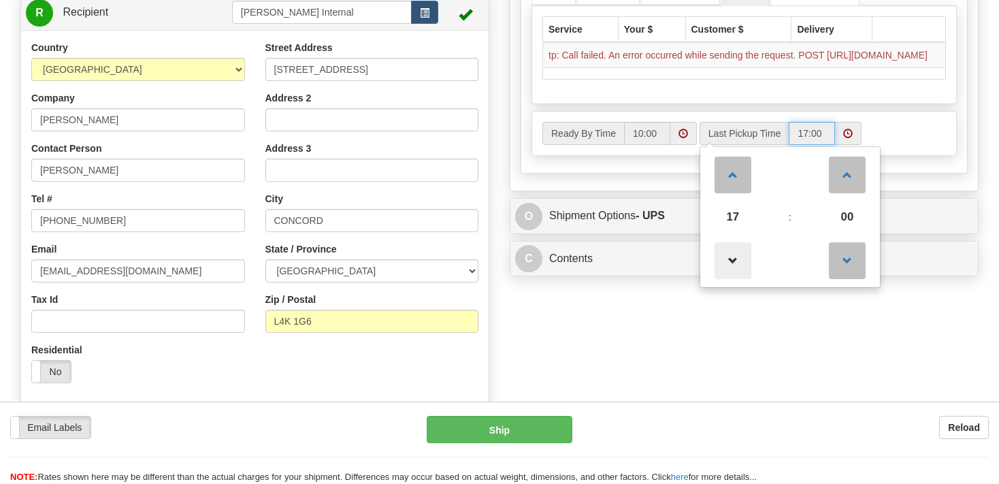
click at [723, 265] on span at bounding box center [733, 260] width 37 height 37
click at [848, 220] on span "00" at bounding box center [847, 217] width 37 height 37
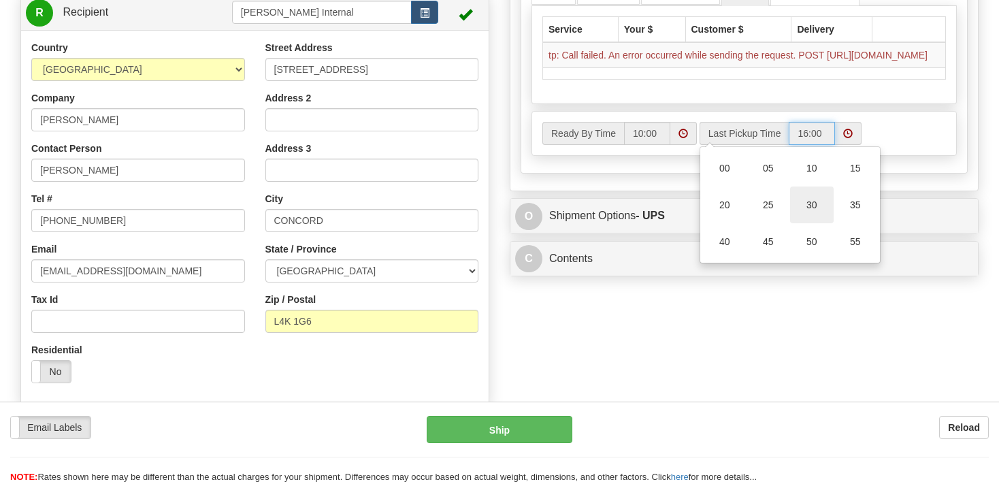
click at [819, 218] on td "30" at bounding box center [812, 204] width 44 height 37
type input "16:30"
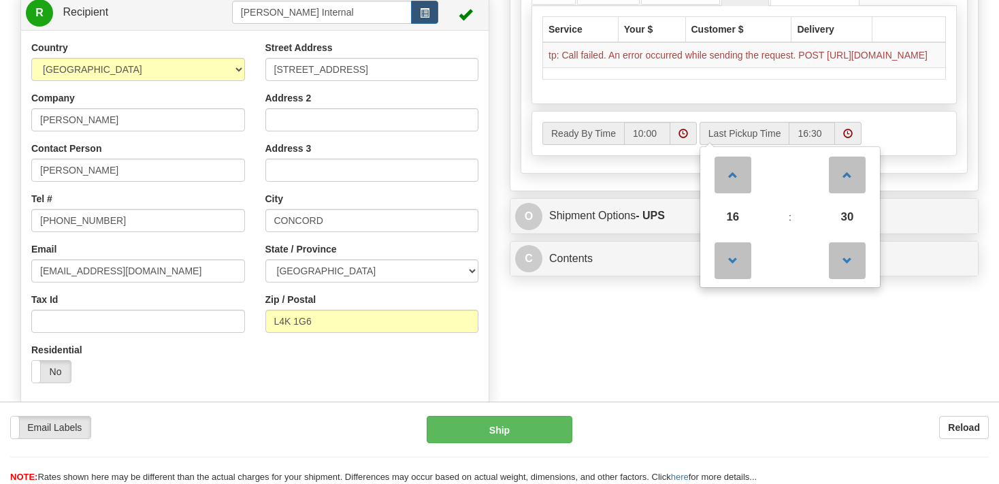
click at [729, 339] on div "Create a label for the return Create Pickup Without Label Order #" at bounding box center [499, 280] width 979 height 1490
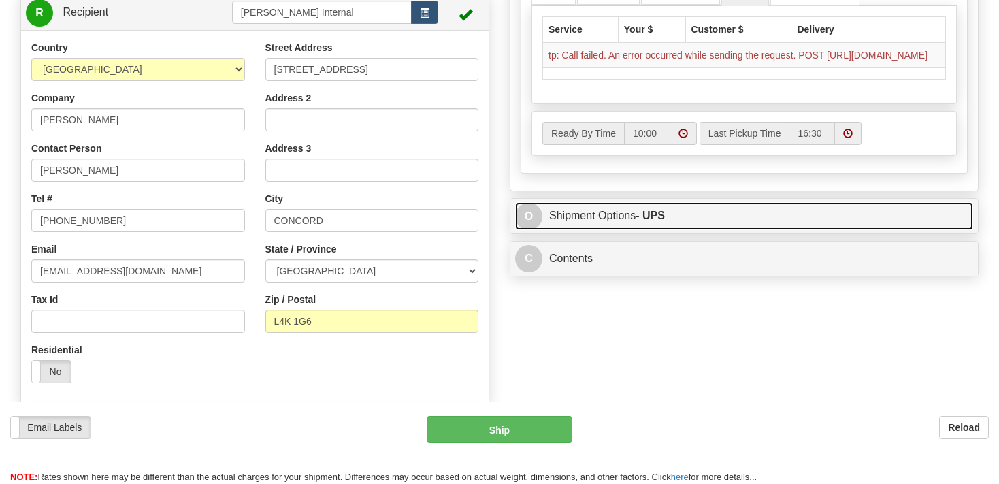
click at [612, 227] on link "O Shipment Options - UPS" at bounding box center [744, 216] width 458 height 28
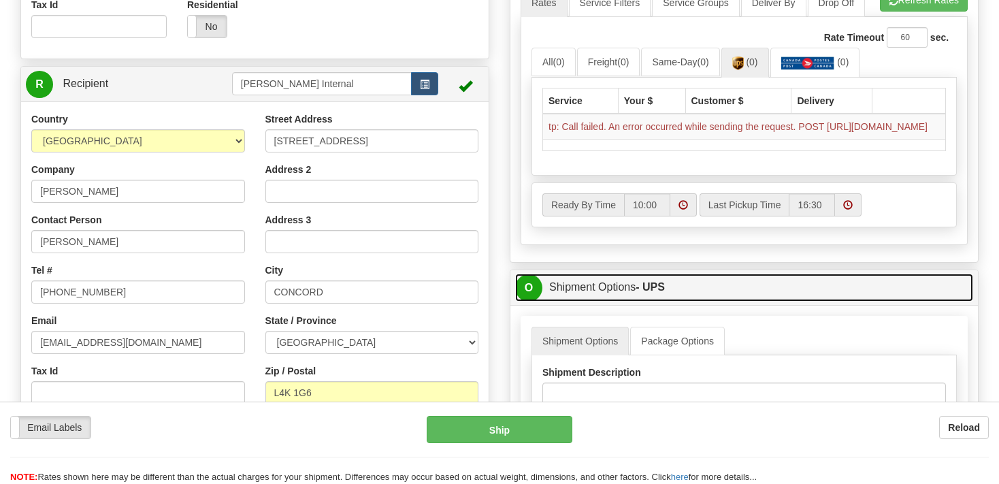
scroll to position [287, 0]
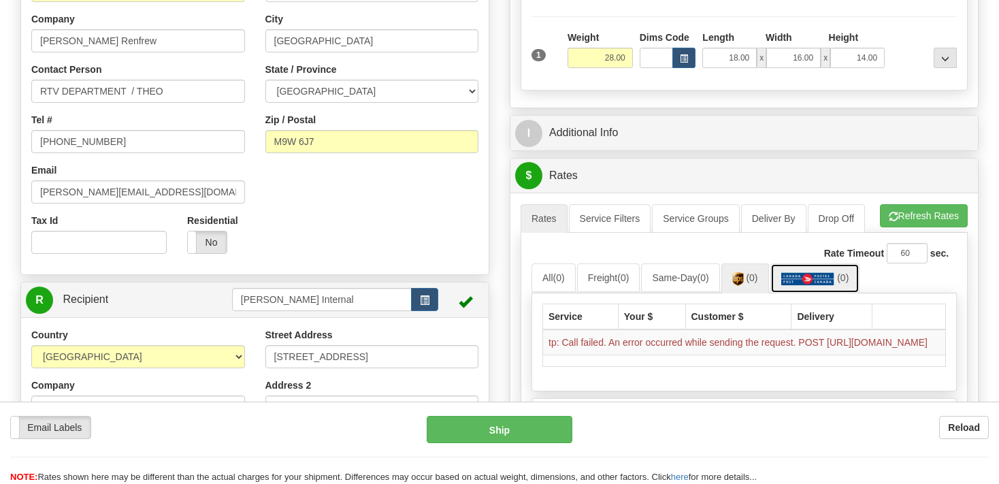
click at [826, 284] on img at bounding box center [808, 279] width 54 height 14
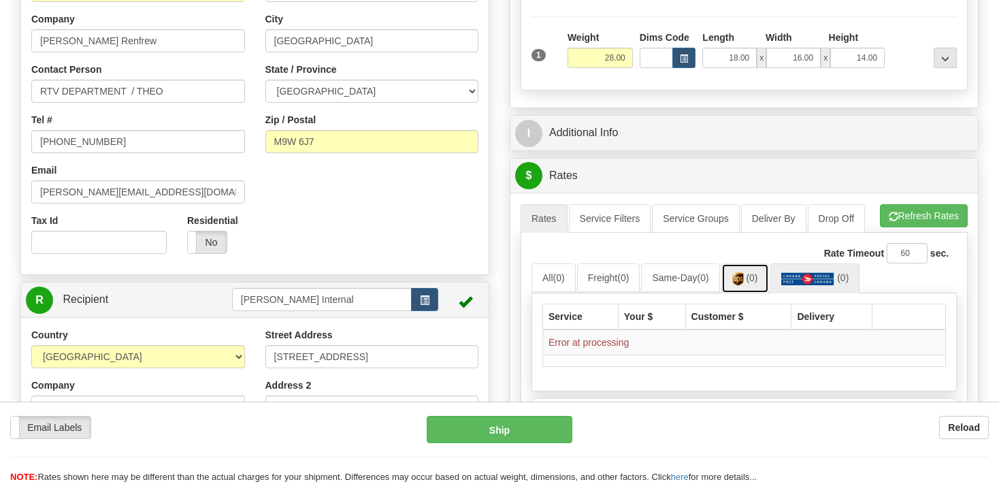
click at [744, 277] on img at bounding box center [738, 279] width 12 height 14
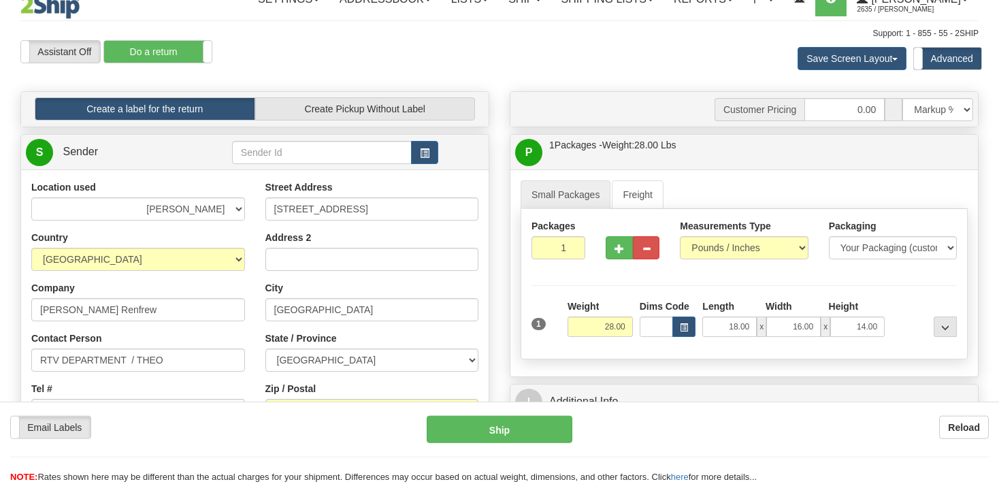
scroll to position [0, 0]
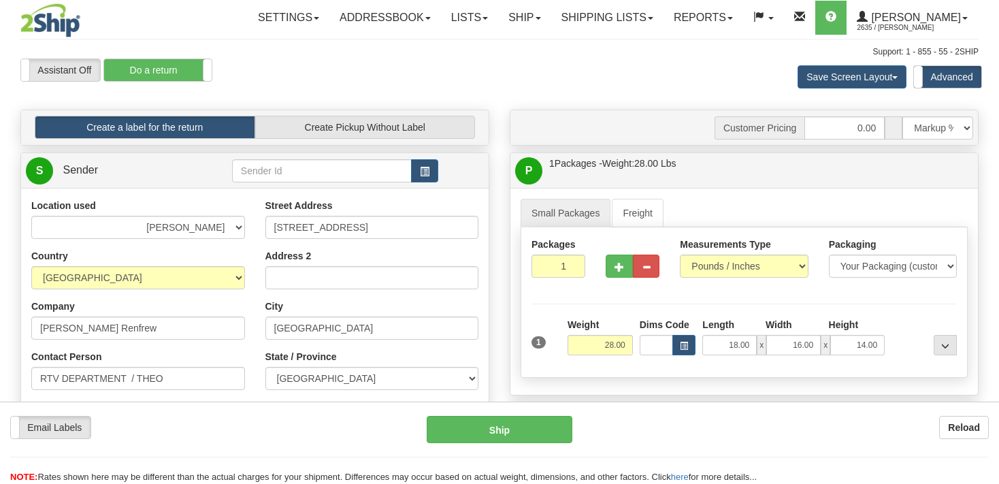
click at [755, 202] on ul "Small Packages Freight" at bounding box center [744, 213] width 447 height 29
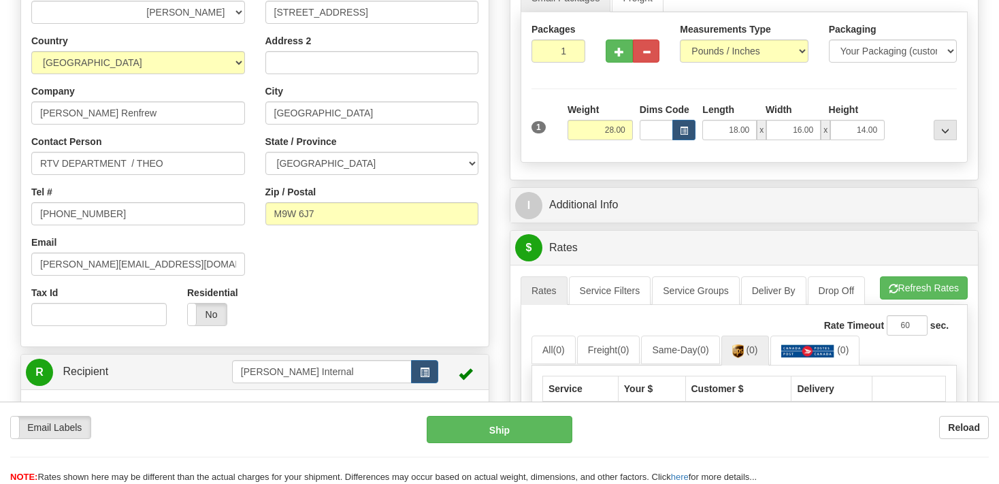
scroll to position [71, 0]
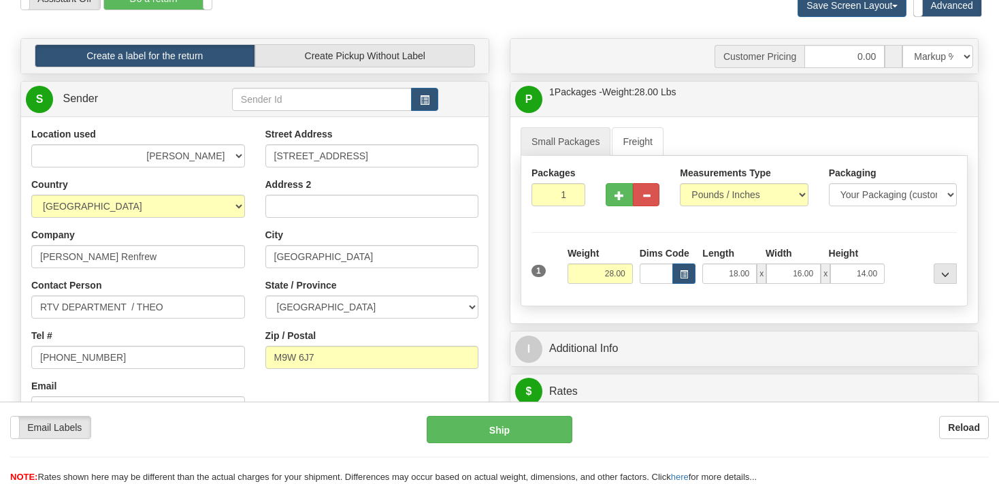
click at [249, 182] on div "Location used BEURER BIGBUMP CASCORM CLIFBAR DAYCO DOLE ELIDA FREEYUMM Good Cri…" at bounding box center [138, 303] width 234 height 352
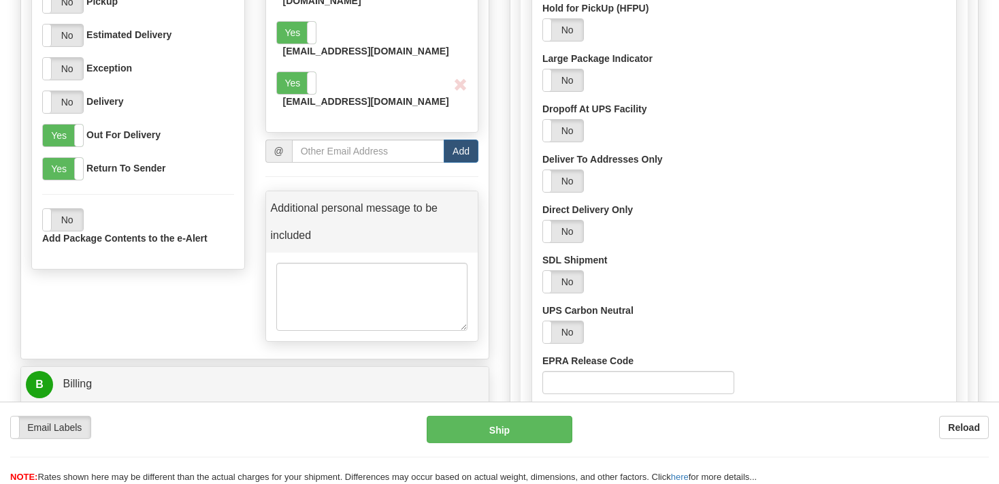
scroll to position [1221, 0]
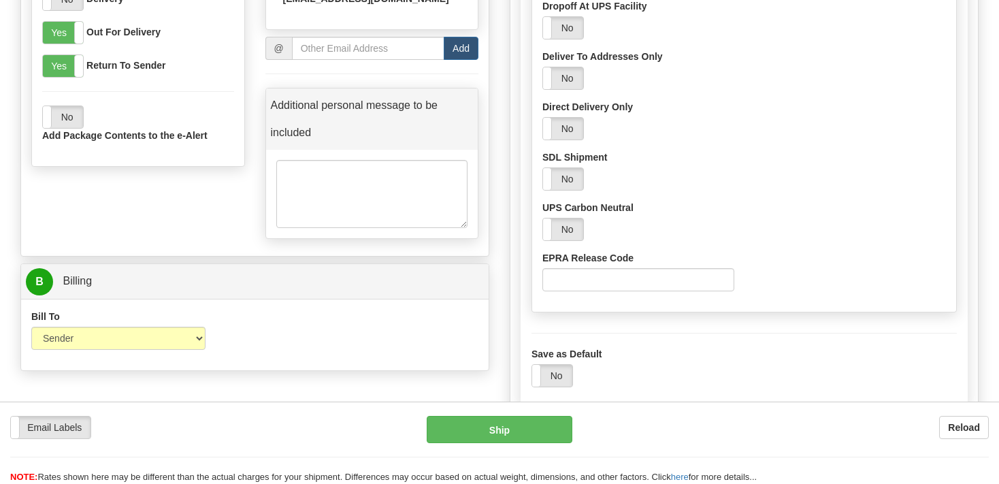
click at [775, 359] on div "Save as Default Yes No" at bounding box center [743, 367] width 425 height 40
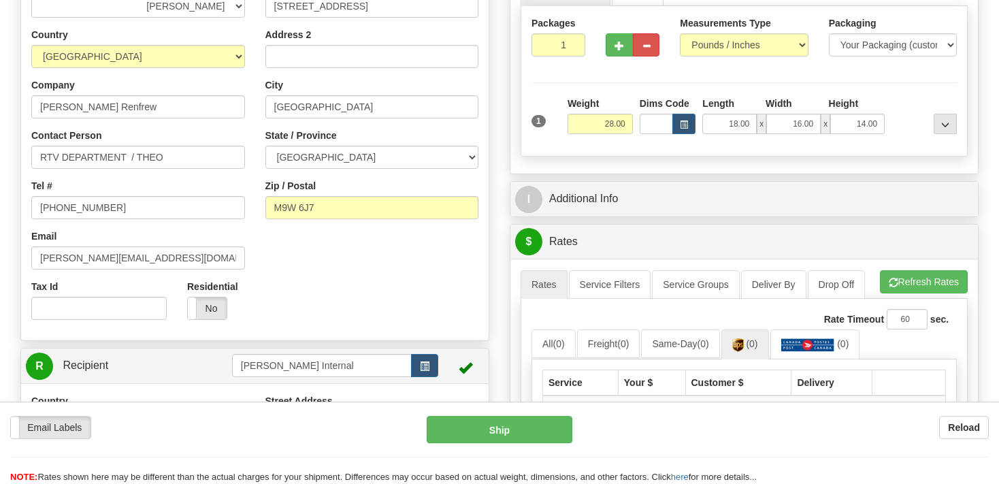
scroll to position [287, 0]
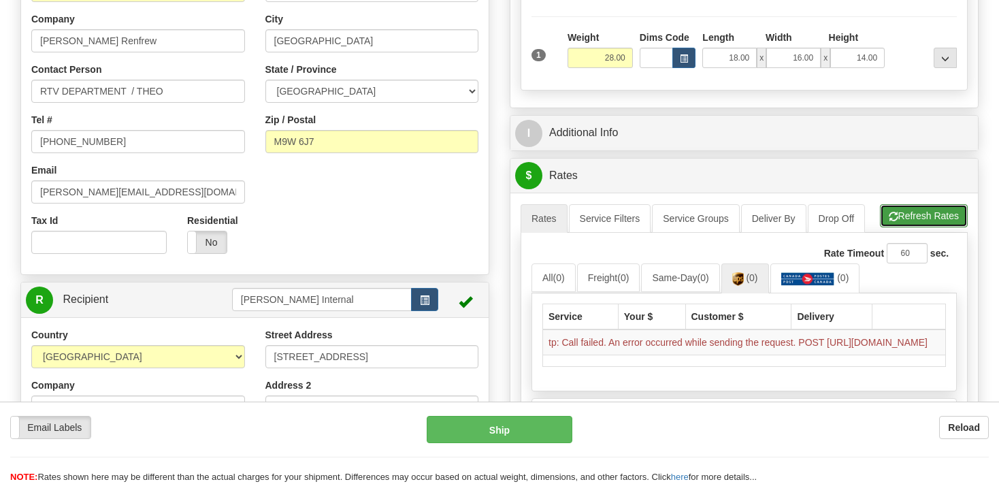
click at [915, 210] on button "Refresh Rates" at bounding box center [924, 215] width 88 height 23
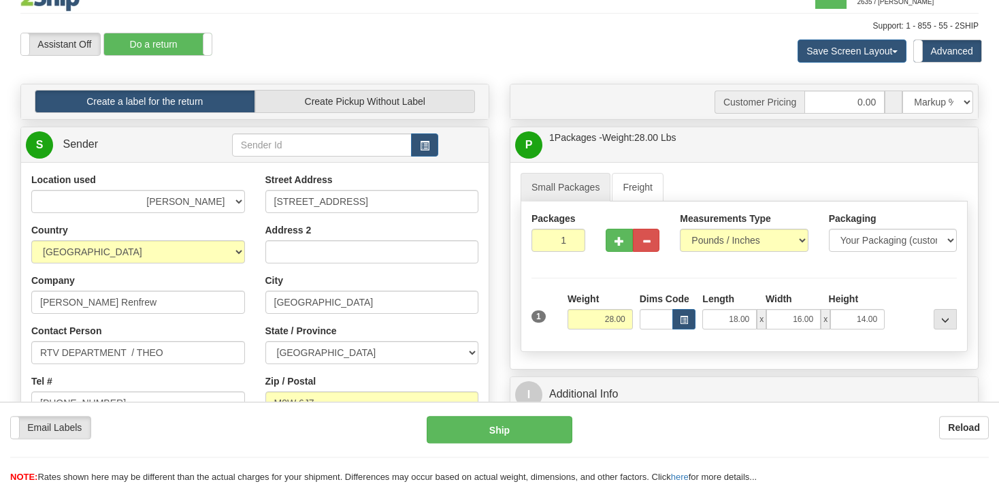
scroll to position [0, 0]
